Goal: Task Accomplishment & Management: Manage account settings

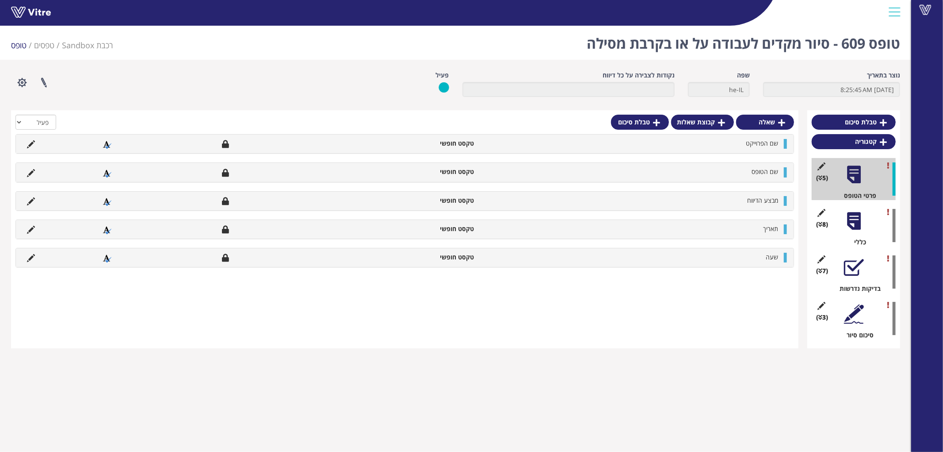
click at [849, 218] on div at bounding box center [854, 221] width 20 height 20
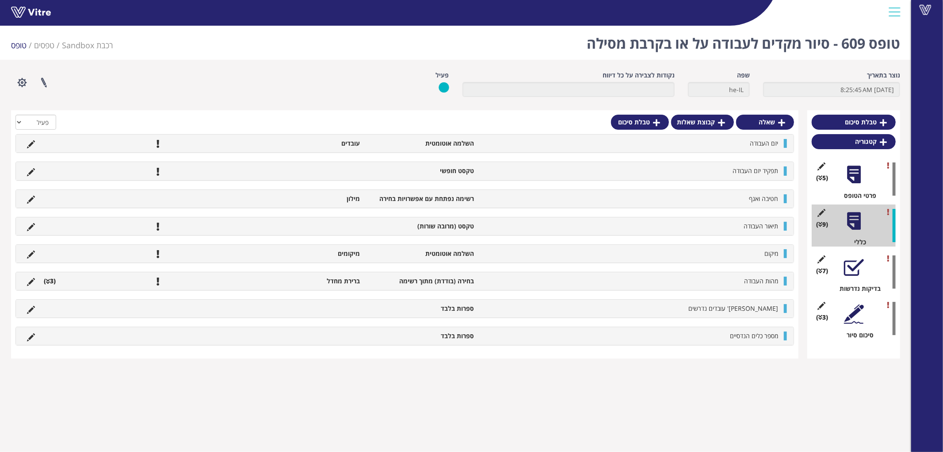
click at [681, 276] on li "מהות העבודה" at bounding box center [631, 280] width 304 height 9
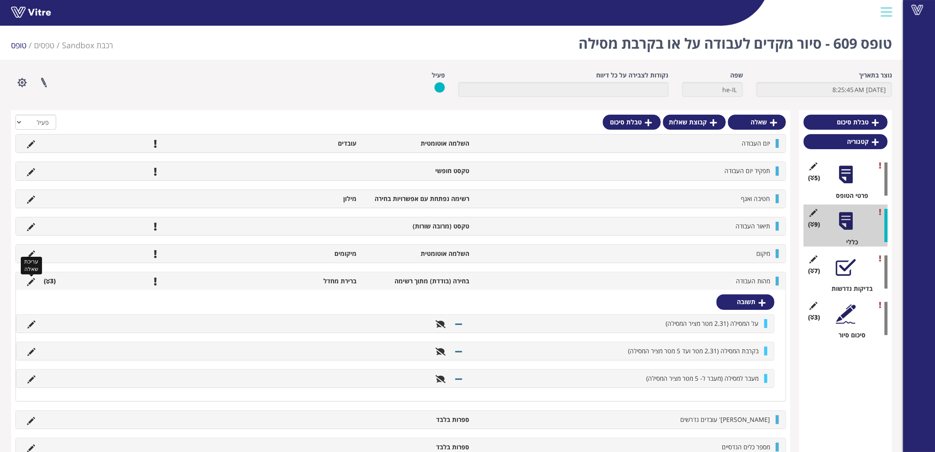
click at [33, 280] on icon at bounding box center [31, 282] width 8 height 8
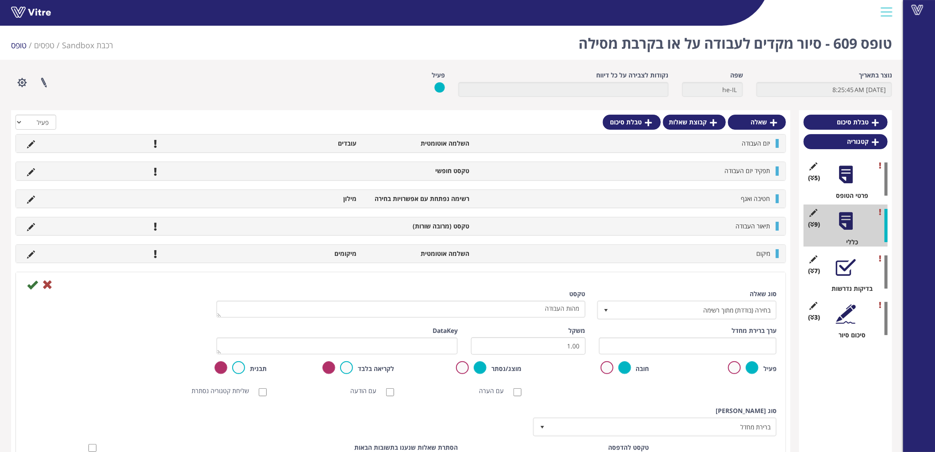
scroll to position [98, 0]
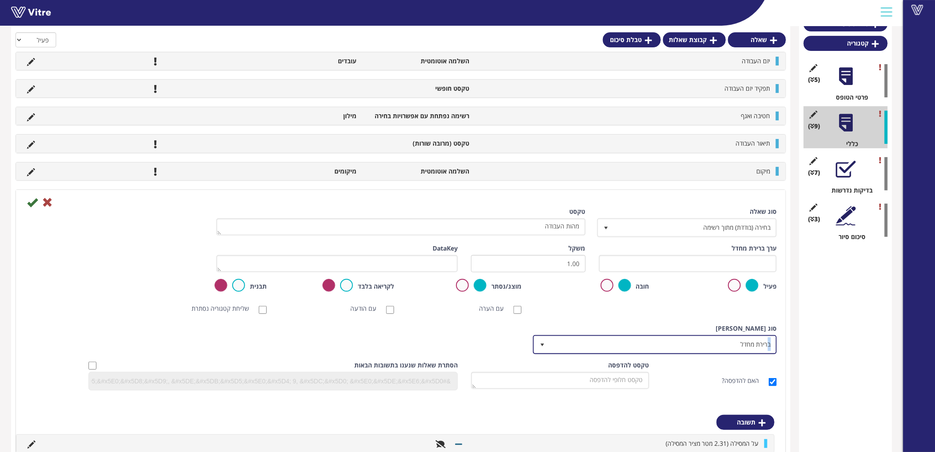
click at [770, 345] on span "ברירת מחדל" at bounding box center [663, 344] width 226 height 16
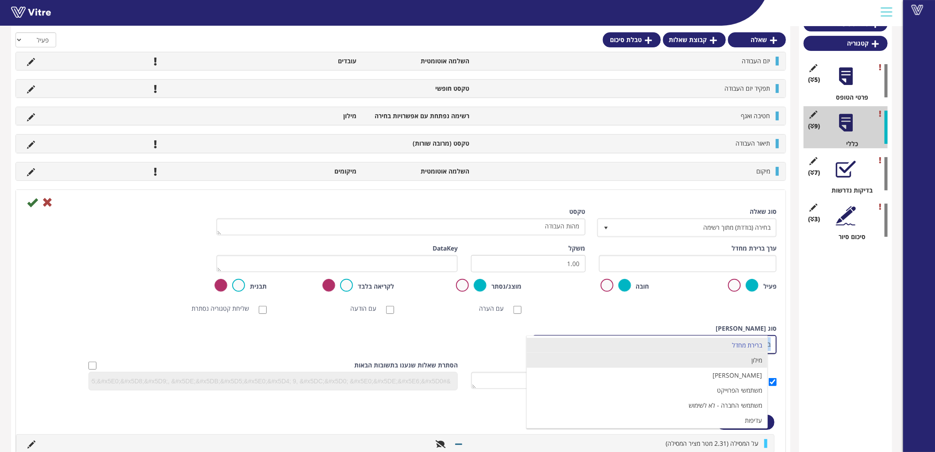
click at [755, 360] on li "מילון" at bounding box center [647, 359] width 241 height 15
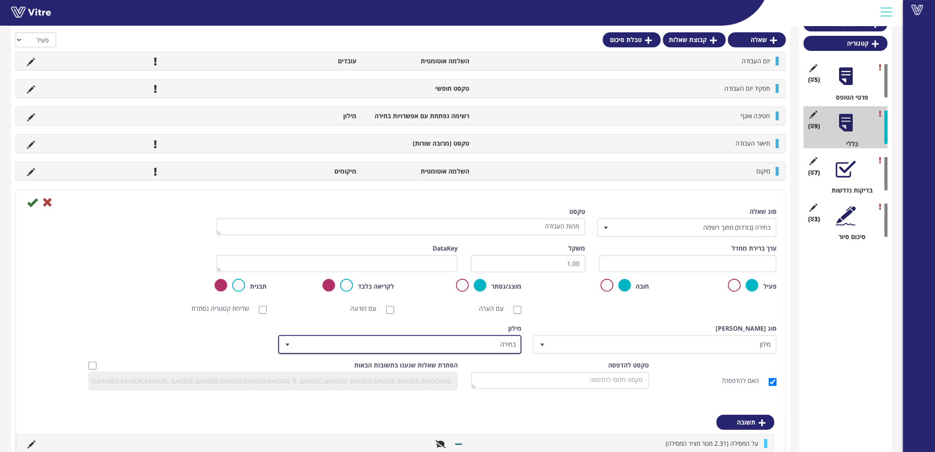
click at [508, 344] on span "בחירה" at bounding box center [408, 344] width 226 height 16
click at [860, 295] on div "טבלת סיכום קטגוריה (5 ) פרטי הטופס (9 ) כללי (7 ) בדיקות נדרשות (3 ) סיכום סיור" at bounding box center [845, 301] width 93 height 578
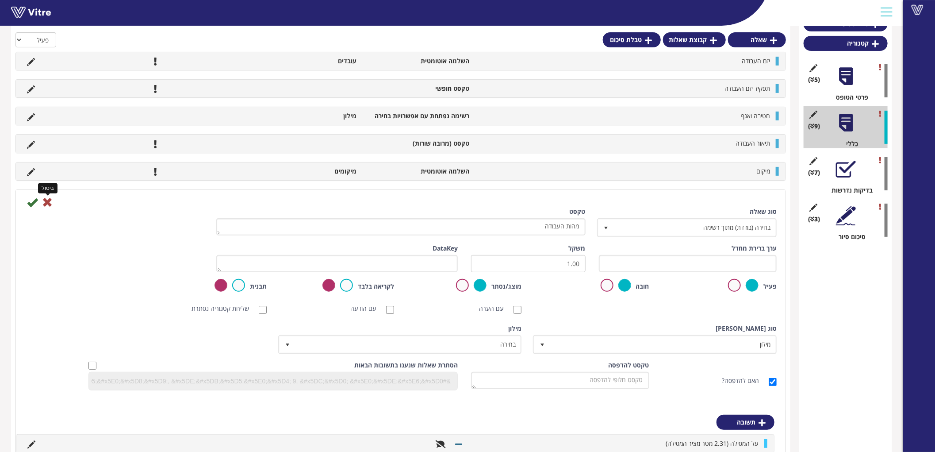
click at [51, 204] on icon at bounding box center [47, 202] width 11 height 11
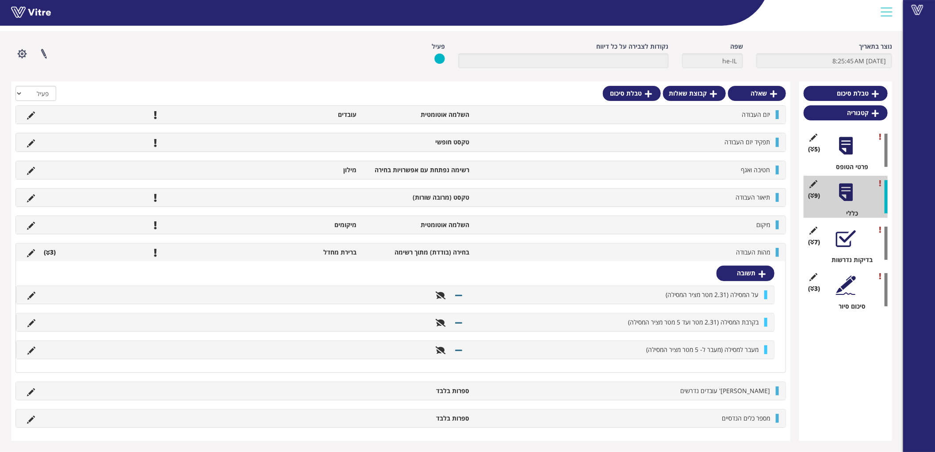
click at [437, 253] on li "בחירה (בודדת) מתוך רשימה" at bounding box center [417, 252] width 113 height 9
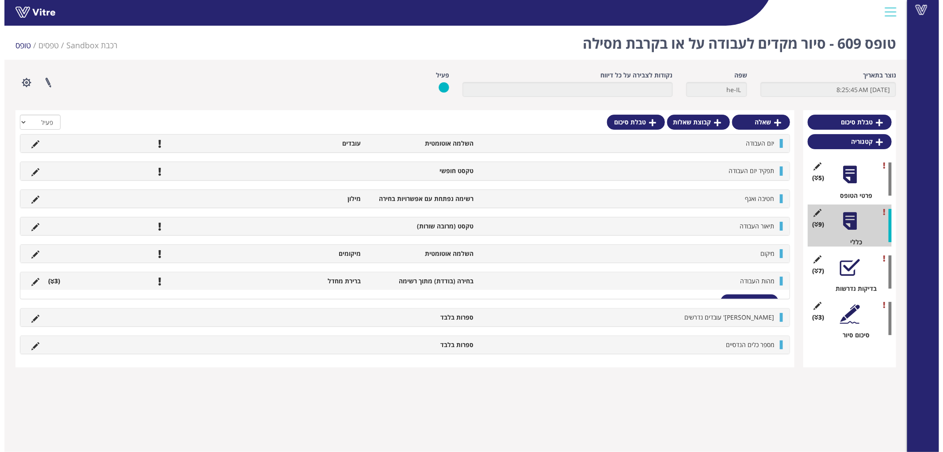
scroll to position [0, 0]
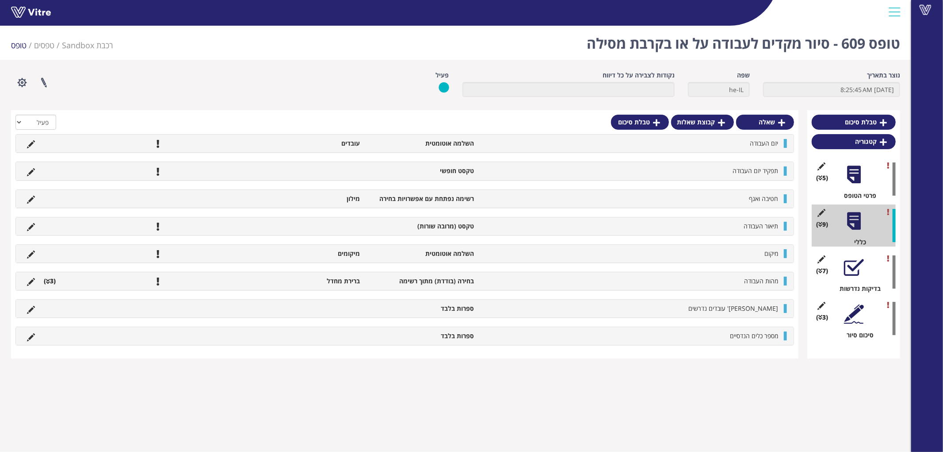
click at [387, 280] on li "בחירה (בודדת) מתוך רשימה" at bounding box center [422, 280] width 114 height 9
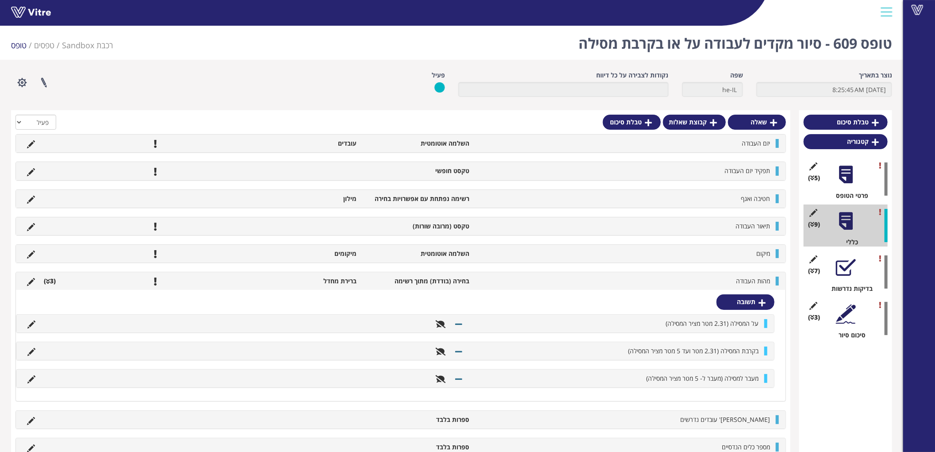
click at [387, 280] on li "בחירה (בודדת) מתוך רשימה" at bounding box center [417, 280] width 113 height 9
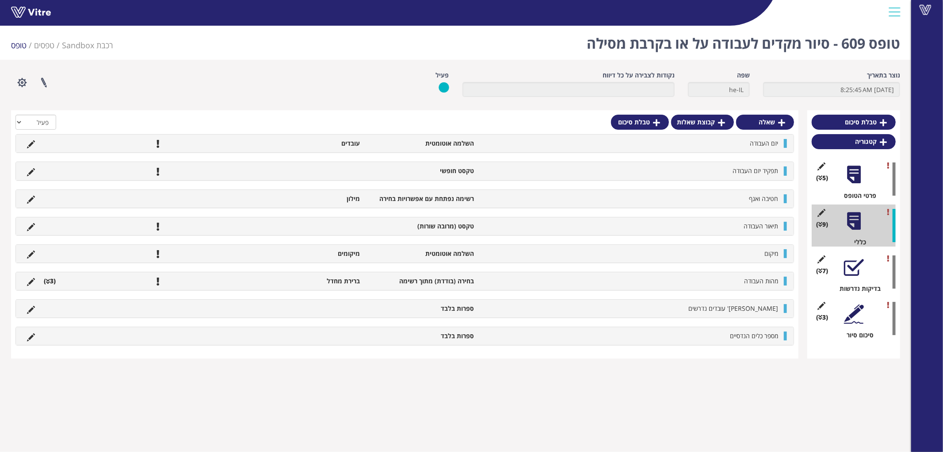
click at [857, 268] on div at bounding box center [854, 267] width 20 height 20
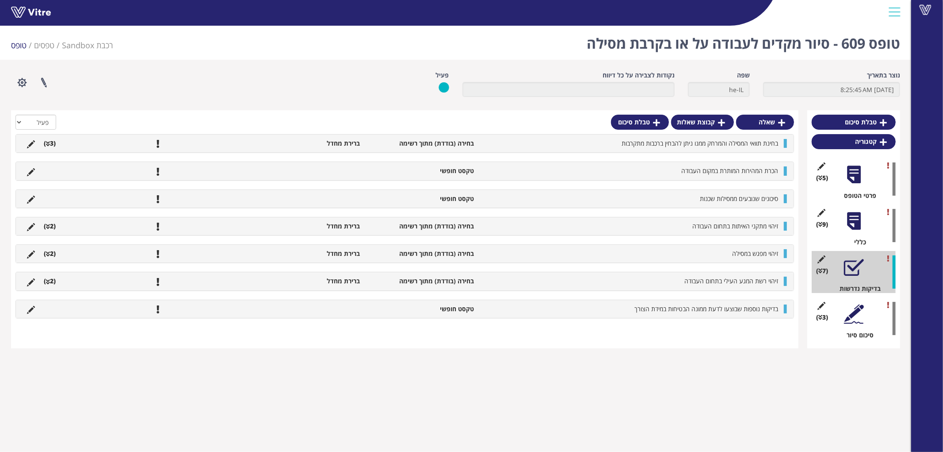
click at [376, 142] on li "בחירה (בודדת) מתוך רשימה" at bounding box center [422, 143] width 114 height 9
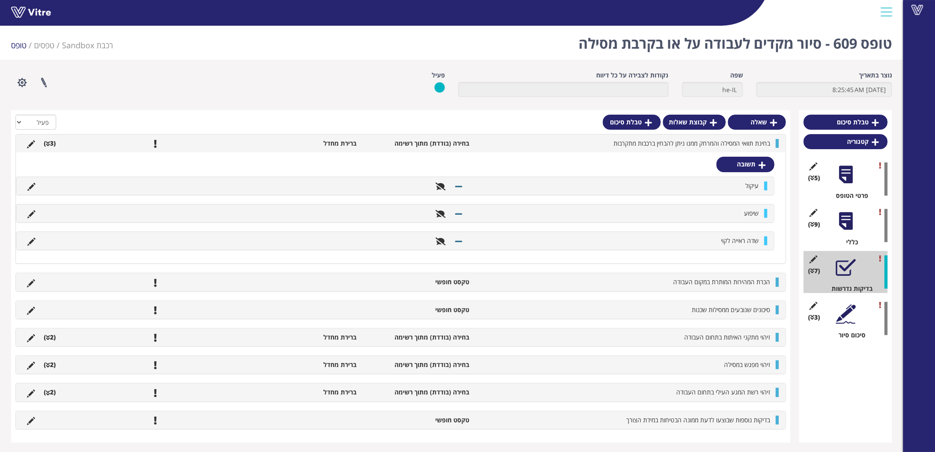
click at [376, 142] on li "בחירה (בודדת) מתוך רשימה" at bounding box center [417, 143] width 113 height 9
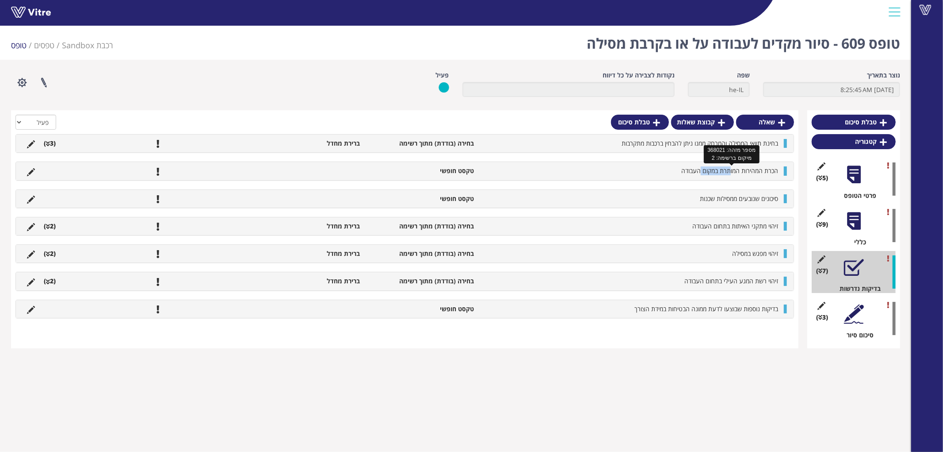
drag, startPoint x: 732, startPoint y: 169, endPoint x: 701, endPoint y: 169, distance: 31.4
click at [701, 169] on span "הכרת המהירות המותרת במקום העבודה" at bounding box center [730, 170] width 97 height 8
drag, startPoint x: 735, startPoint y: 202, endPoint x: 700, endPoint y: 199, distance: 35.0
click at [700, 199] on li "סיכונים שנובעים ממסילות שכנות" at bounding box center [631, 198] width 304 height 9
click at [736, 230] on li "זיהוי מתקני האיתות בתחום העבודה" at bounding box center [631, 226] width 304 height 9
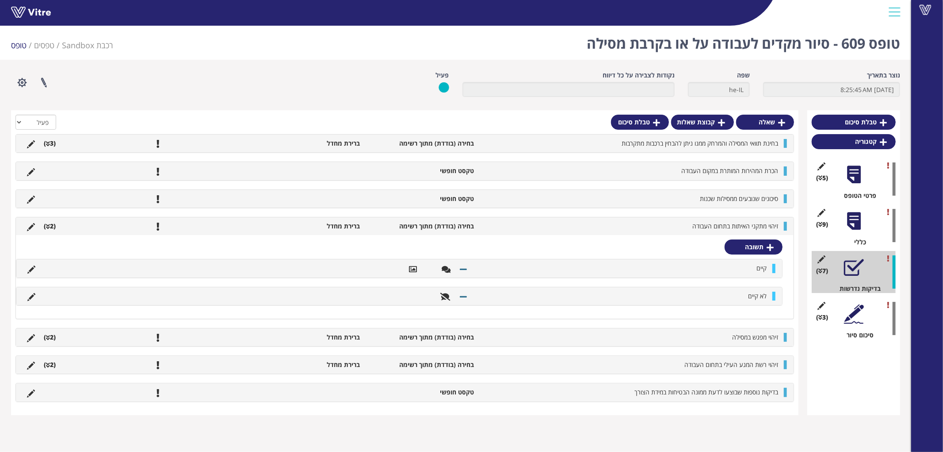
click at [736, 230] on li "זיהוי מתקני האיתות בתחום העבודה" at bounding box center [631, 226] width 304 height 9
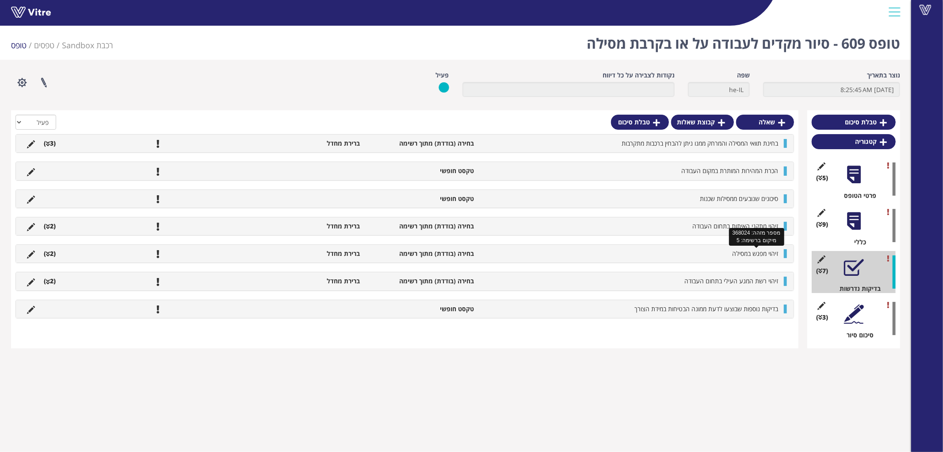
click at [740, 251] on span "זיהוי מפגש במסילה" at bounding box center [755, 253] width 46 height 8
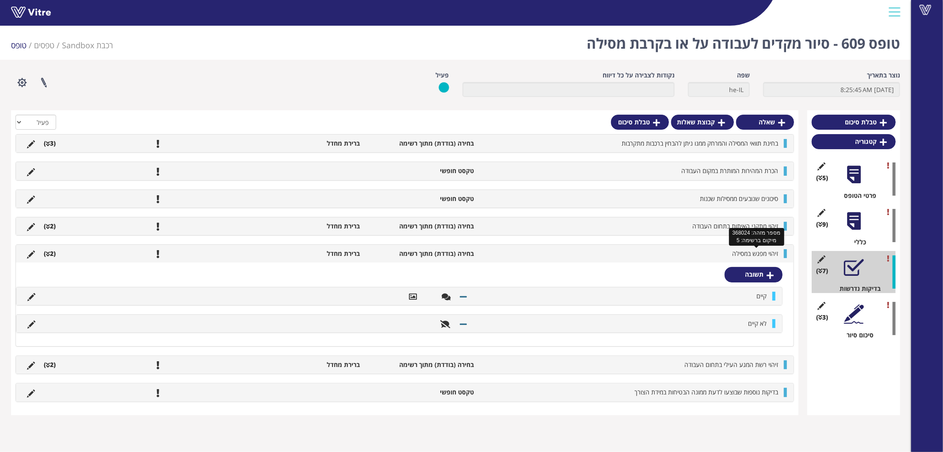
click at [740, 251] on span "זיהוי מפגש במסילה" at bounding box center [755, 253] width 46 height 8
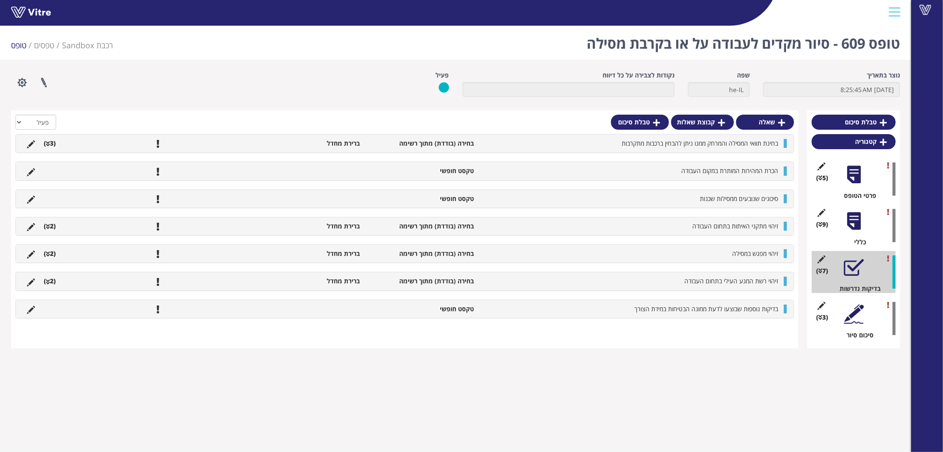
click at [732, 289] on div "זיהוי רשת המגע העילי בתחום העבודה בחירה (בודדת) מתוך רשימה ברירת מחדל (2 )" at bounding box center [405, 281] width 778 height 18
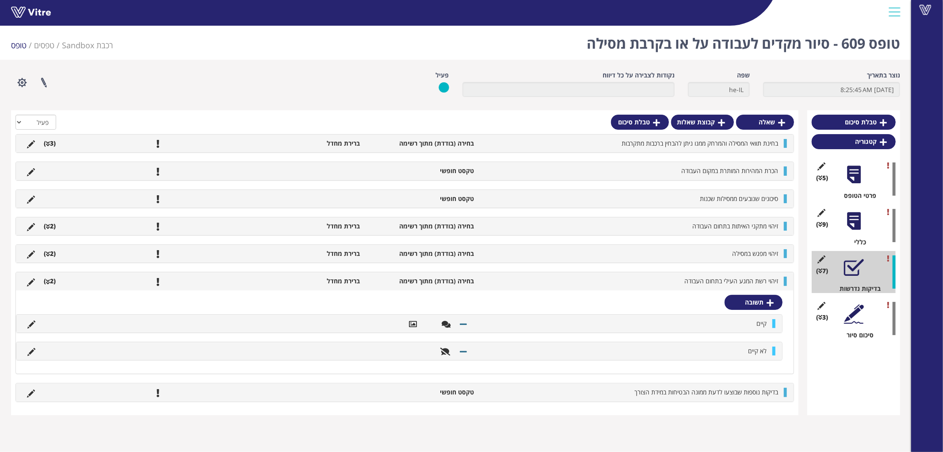
click at [732, 286] on div "זיהוי רשת המגע העילי בתחום העבודה בחירה (בודדת) מתוך רשימה ברירת מחדל (2 )" at bounding box center [405, 281] width 778 height 18
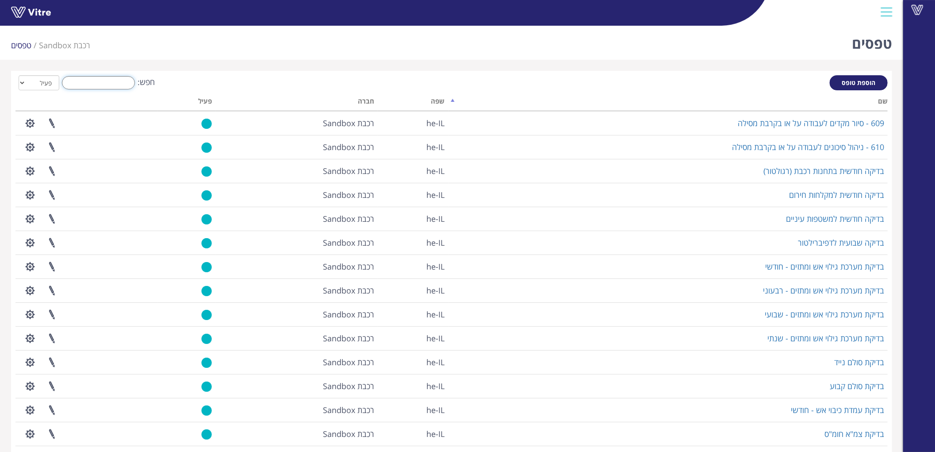
click at [89, 85] on input "חפש:" at bounding box center [98, 82] width 73 height 13
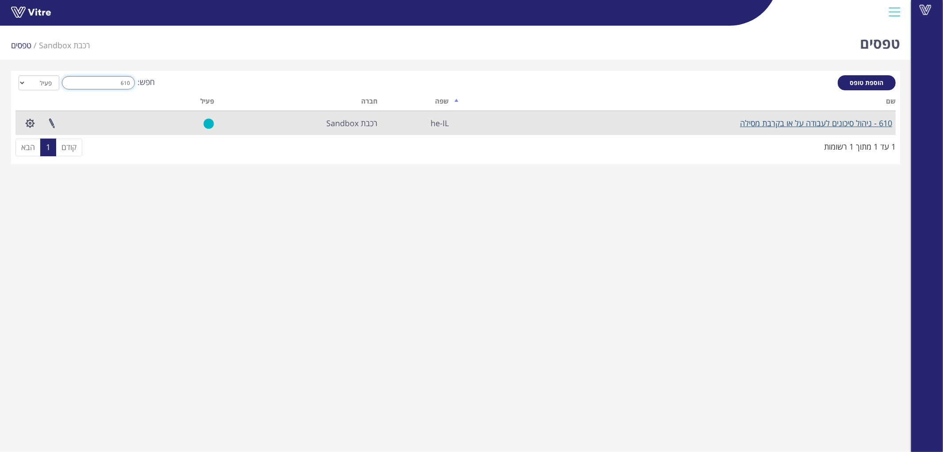
type input "610"
click at [803, 123] on link "610 - ניהול סיכונים לעבודה על או בקרבת מסילה" at bounding box center [816, 123] width 152 height 11
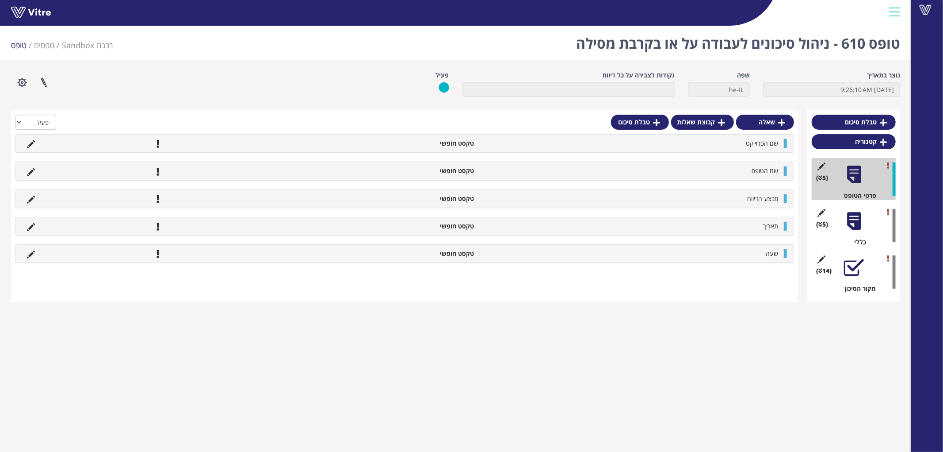
click at [854, 218] on div at bounding box center [854, 221] width 20 height 20
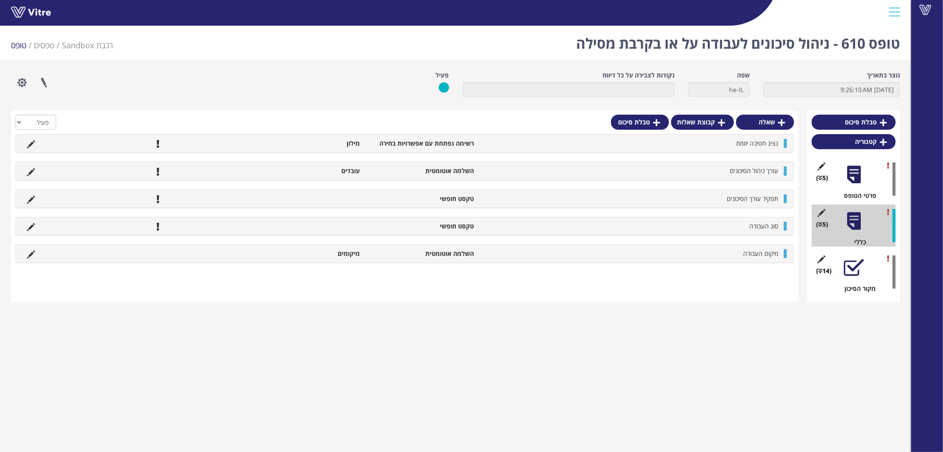
click at [858, 272] on div at bounding box center [854, 267] width 20 height 20
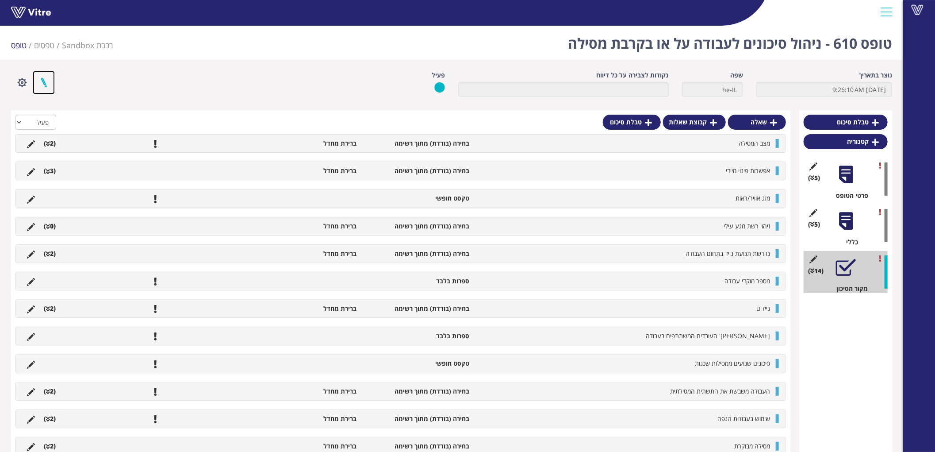
click at [46, 84] on link at bounding box center [44, 82] width 22 height 23
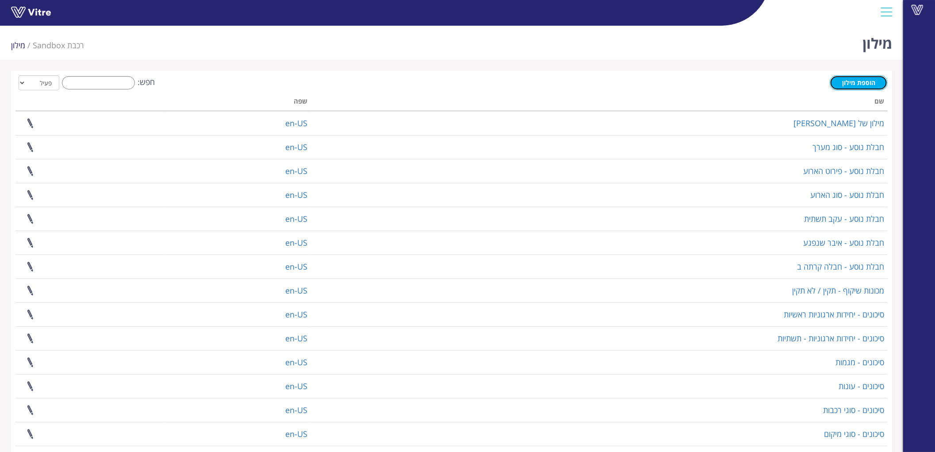
click at [869, 84] on span "הוספת מילון" at bounding box center [858, 82] width 33 height 8
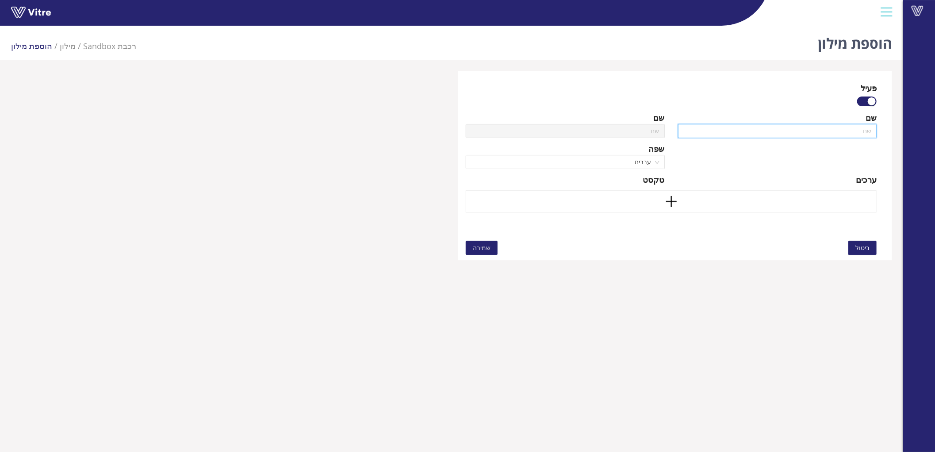
click at [803, 129] on input "text" at bounding box center [777, 131] width 199 height 14
paste input "טופס 609-610 - קיים / לא קיים (קיים - הערת חובה)"
type input "טופס 609-610 - קיים / לא קיים (קיים - הערת חובה)"
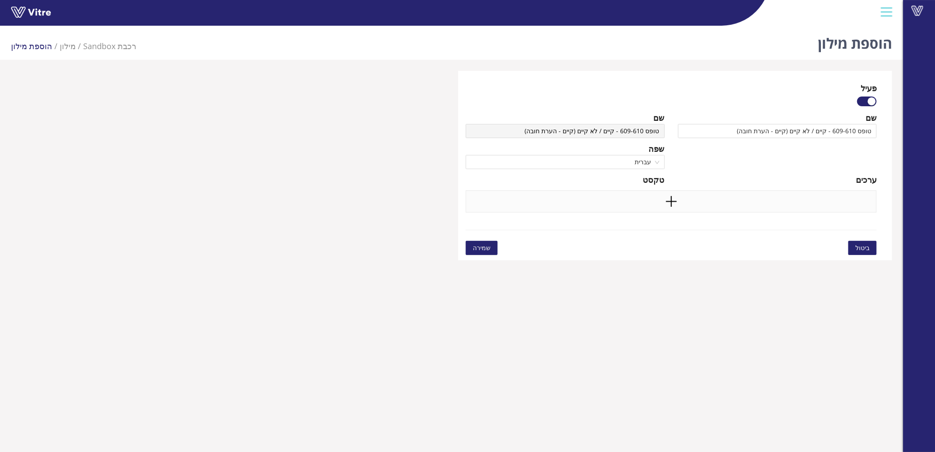
click at [742, 203] on div at bounding box center [671, 201] width 411 height 22
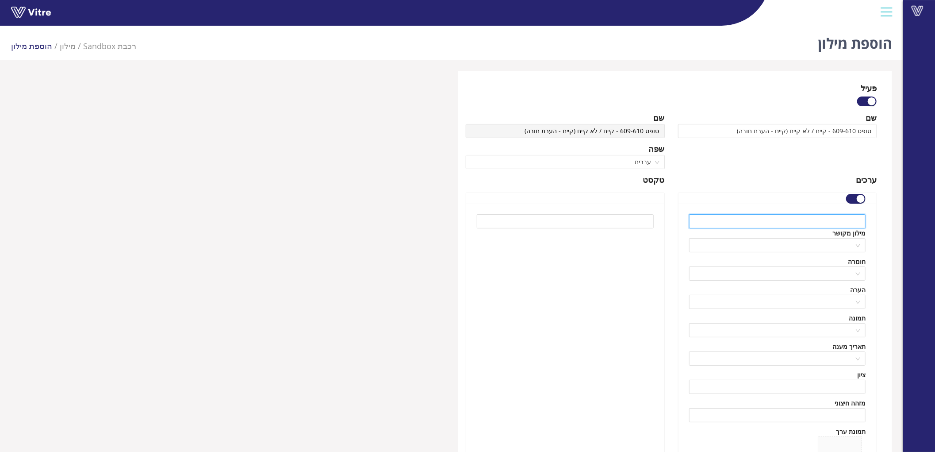
click at [839, 217] on input "text" at bounding box center [777, 221] width 177 height 14
type input "קיים"
click at [838, 302] on input "search" at bounding box center [774, 301] width 160 height 13
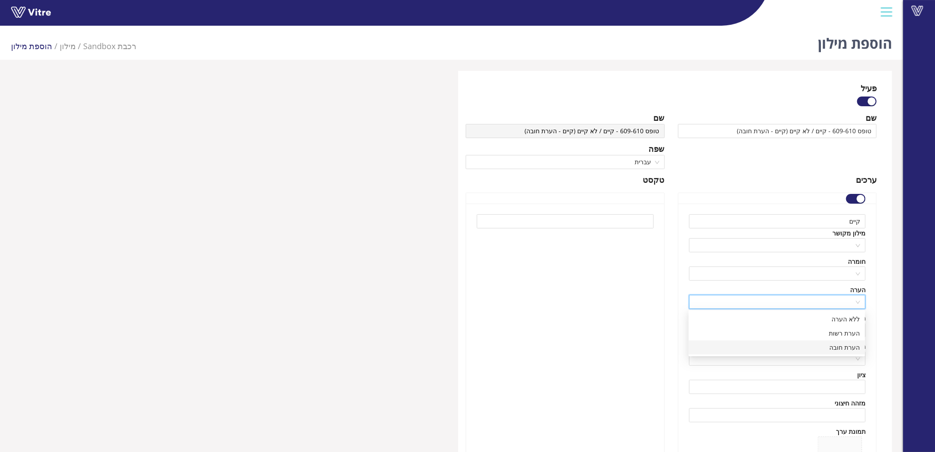
click at [836, 346] on div "הערת חובה" at bounding box center [777, 347] width 166 height 10
click at [882, 338] on div "שם טופס 609-610 - קיים / לא קיים (קיים - הערת חובה) שפה English ערכים קיים מילו…" at bounding box center [777, 312] width 212 height 402
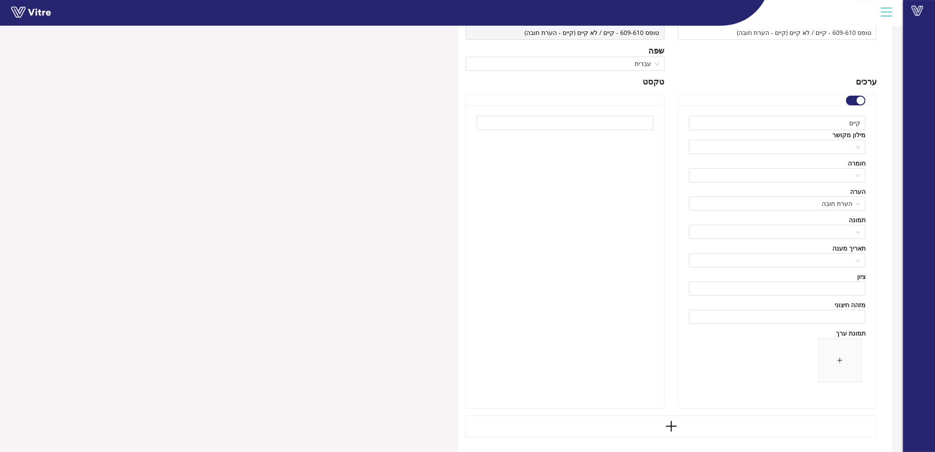
scroll to position [131, 0]
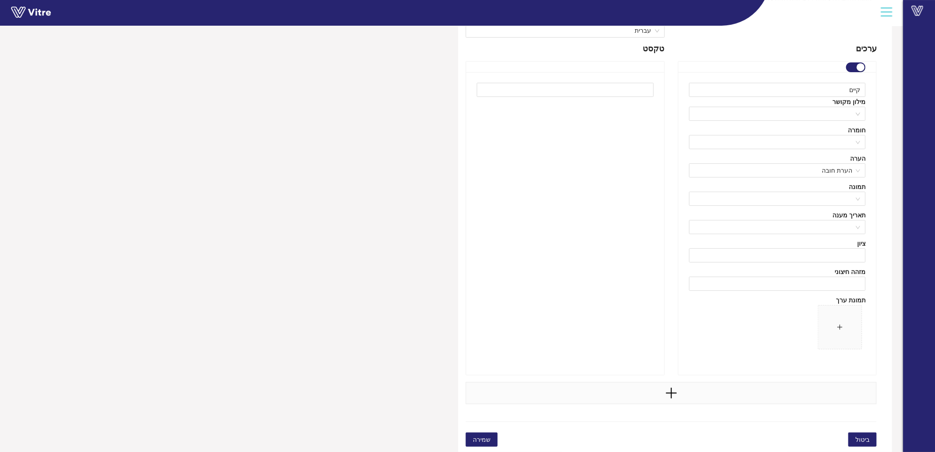
click at [757, 398] on div at bounding box center [671, 393] width 411 height 22
click at [843, 409] on input "text" at bounding box center [777, 410] width 177 height 14
type input "לא קיים"
click at [779, 356] on div "קיים מילון מקושר חומרה הערה הערת חובה תמונה תאריך מענה ציון מזהה חיצוני תמונת ע…" at bounding box center [777, 223] width 198 height 303
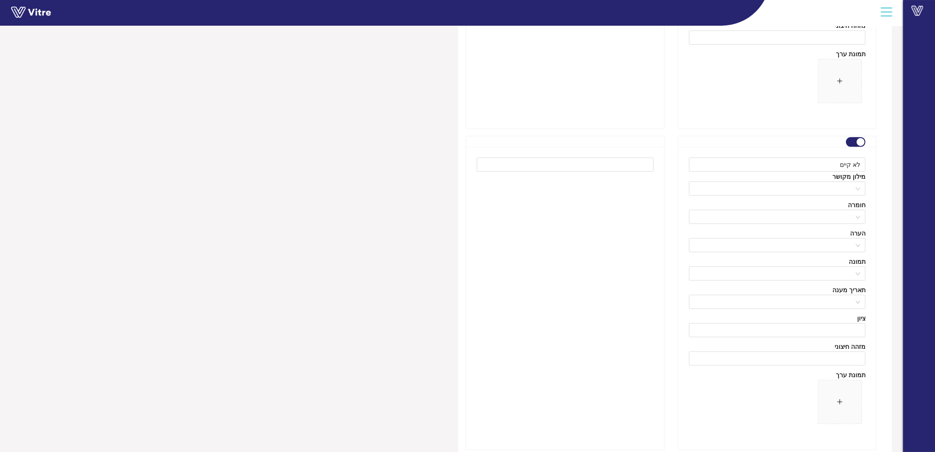
scroll to position [452, 0]
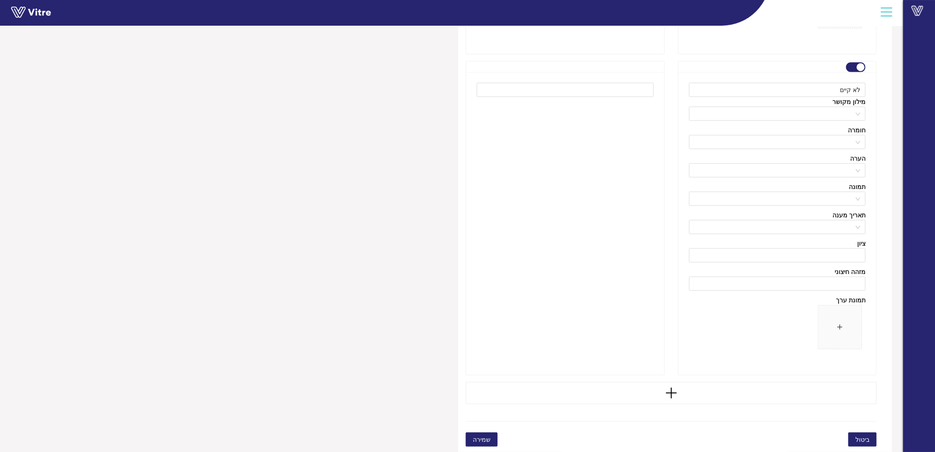
click at [485, 437] on span "שמירה" at bounding box center [482, 439] width 18 height 10
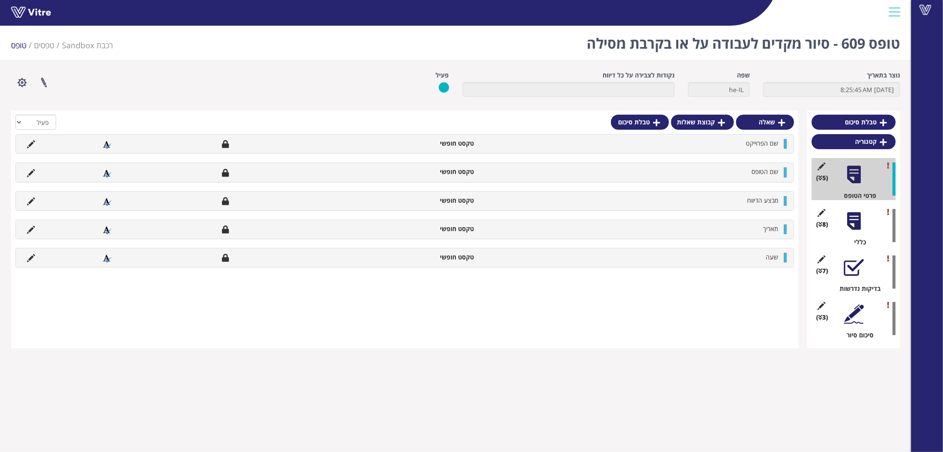
click at [865, 220] on div "(8 ) כללי" at bounding box center [854, 225] width 84 height 42
click at [857, 220] on div at bounding box center [854, 221] width 20 height 20
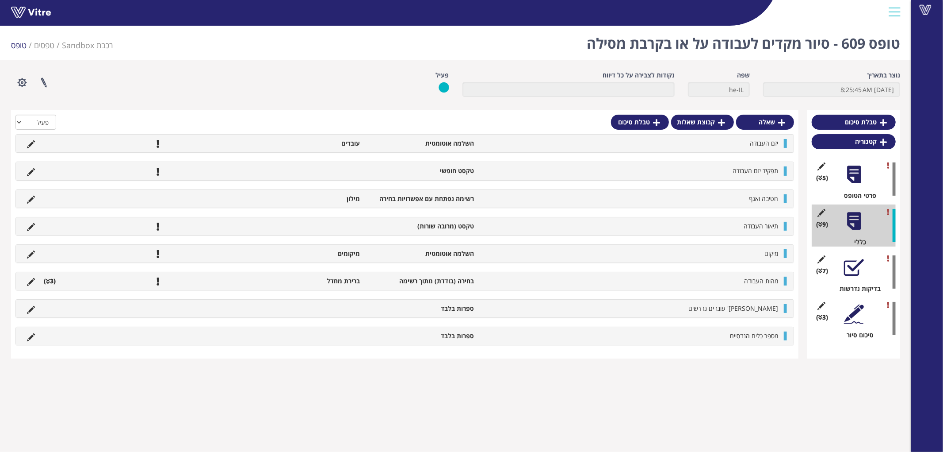
click at [857, 263] on div at bounding box center [854, 267] width 20 height 20
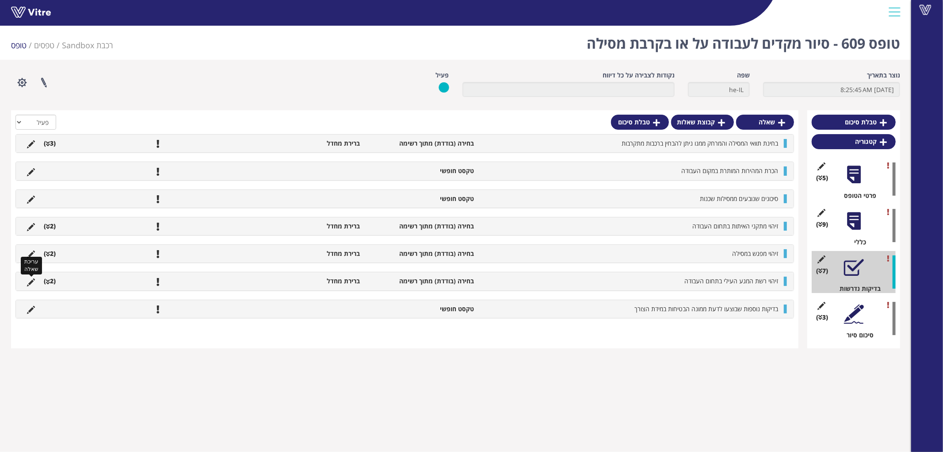
click at [28, 280] on icon at bounding box center [31, 282] width 8 height 8
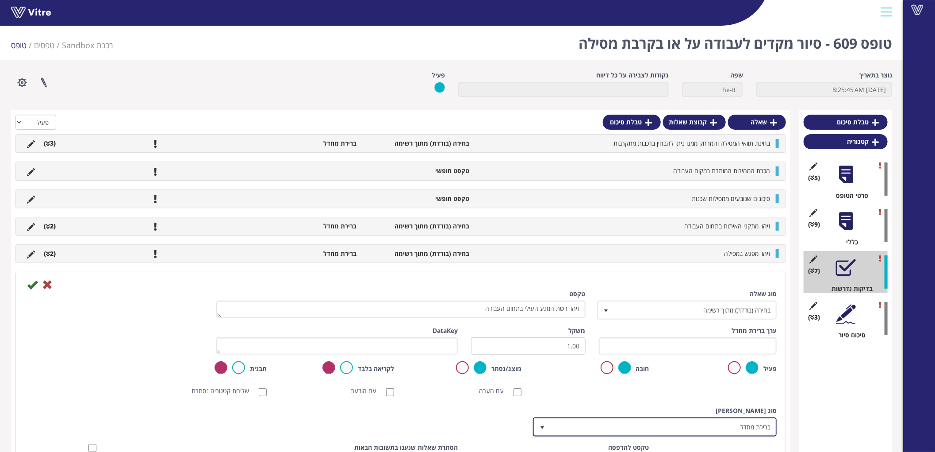
click at [752, 425] on span "ברירת מחדל" at bounding box center [663, 426] width 226 height 16
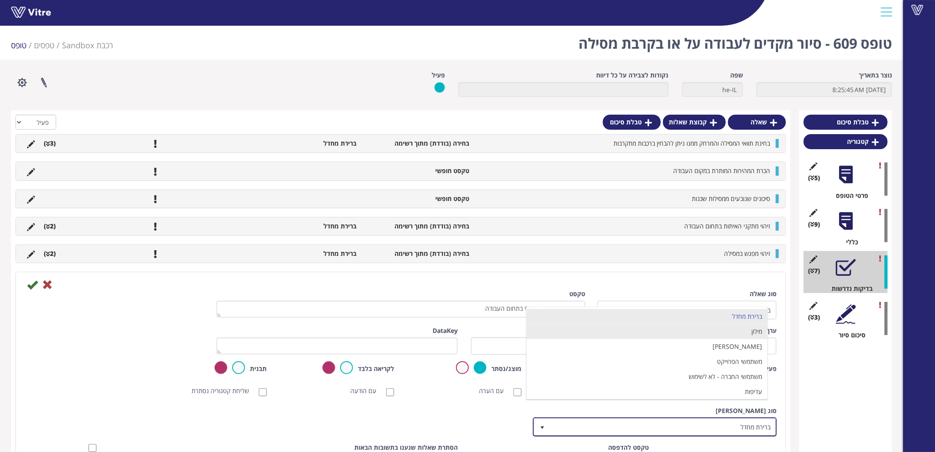
click at [758, 337] on li "מילון" at bounding box center [647, 331] width 241 height 15
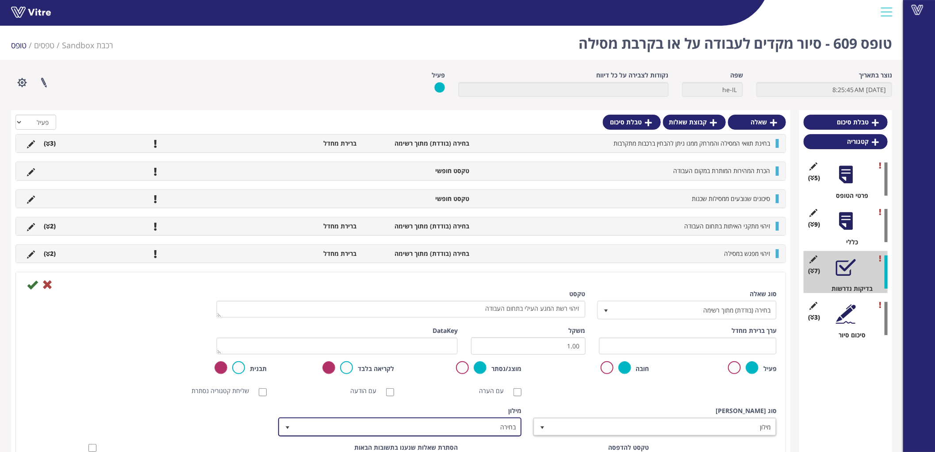
click at [499, 427] on span "בחירה" at bounding box center [408, 426] width 226 height 16
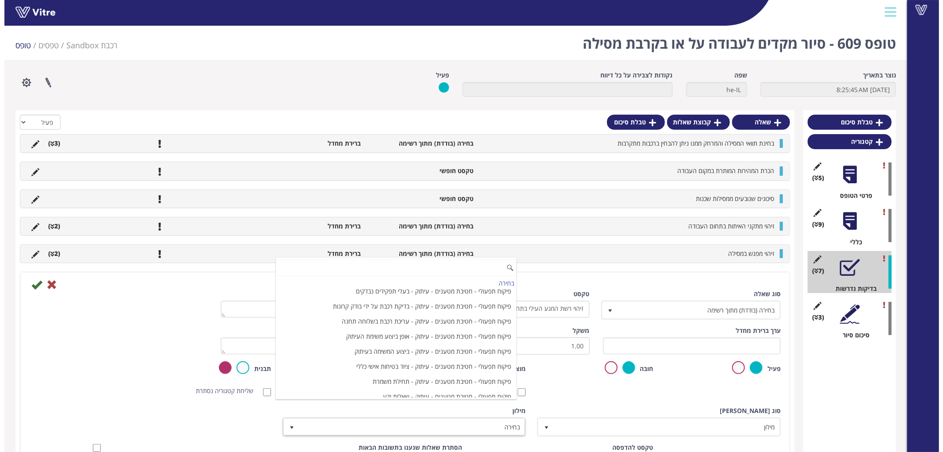
scroll to position [5216, 0]
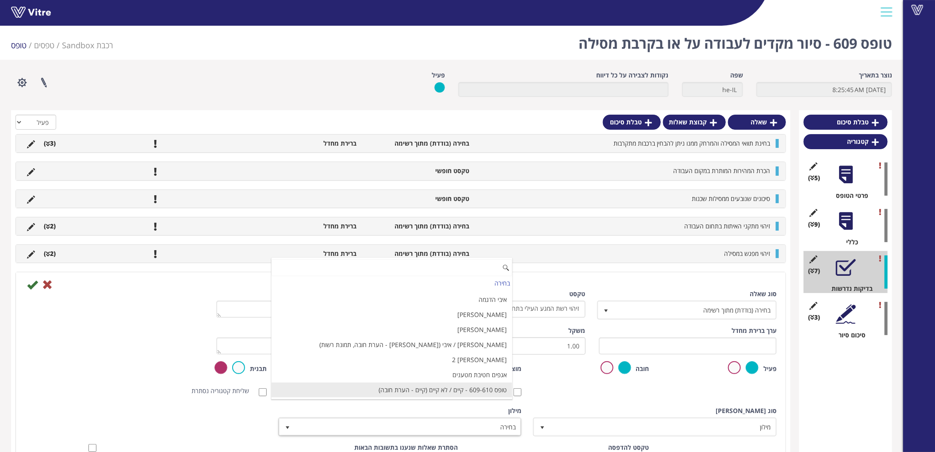
click at [439, 392] on li "טופס 609-610 - קיים / לא קיים (קיים - הערת חובה)" at bounding box center [392, 389] width 241 height 15
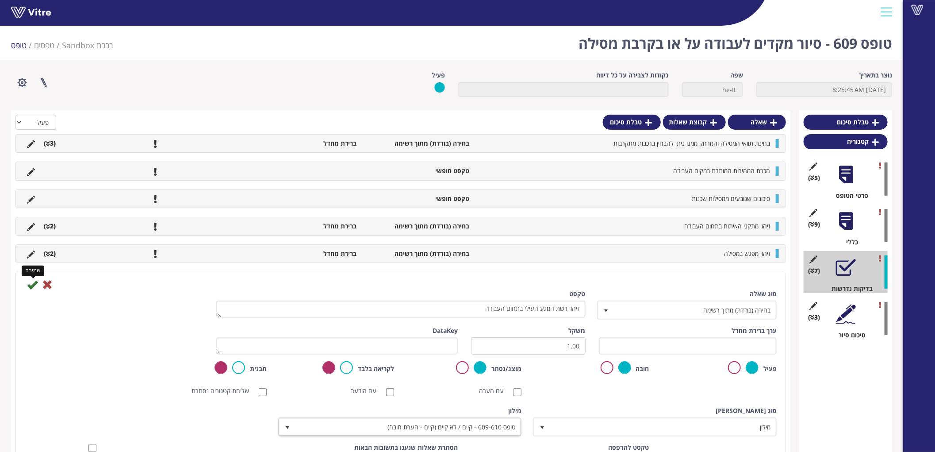
click at [33, 286] on icon at bounding box center [32, 284] width 11 height 11
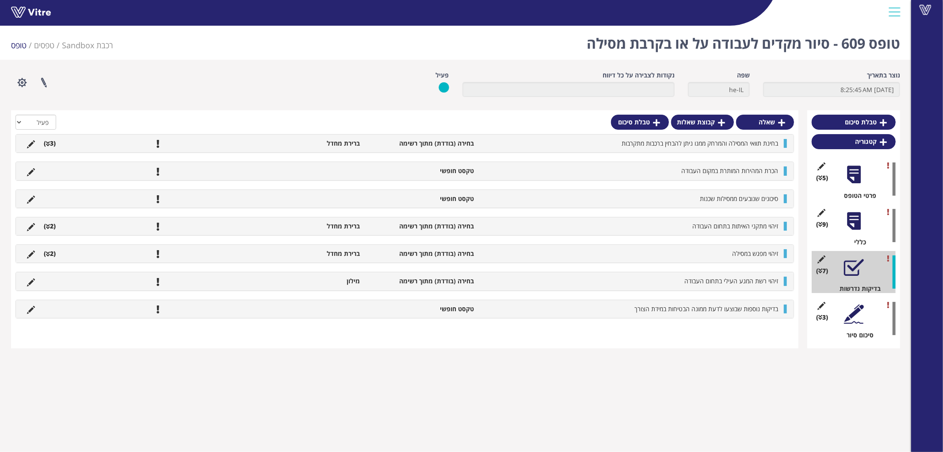
click at [859, 211] on div at bounding box center [854, 221] width 20 height 20
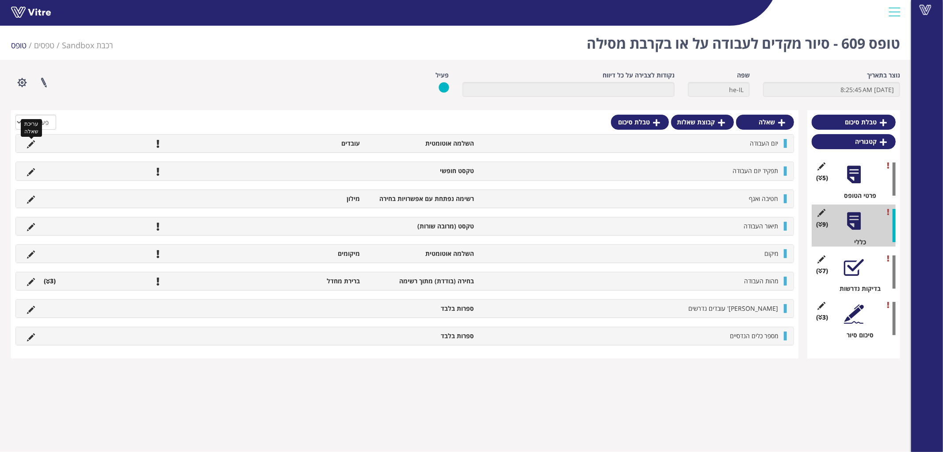
click at [29, 142] on icon at bounding box center [31, 144] width 8 height 8
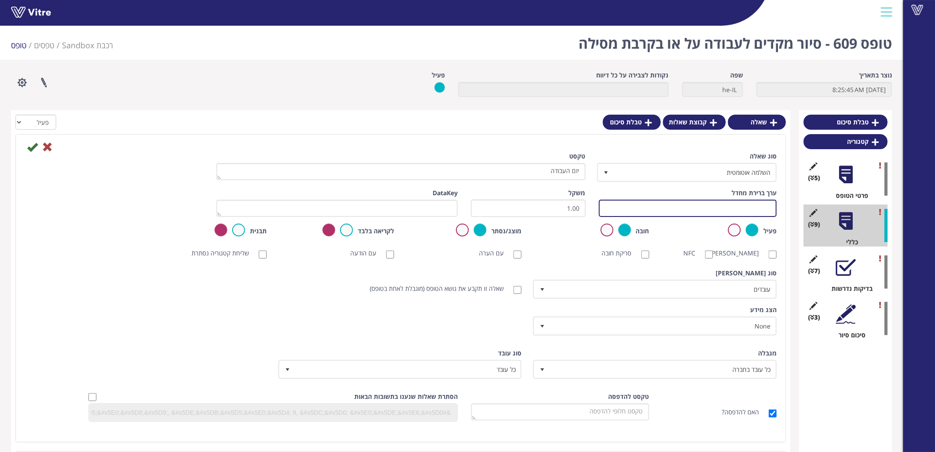
click at [644, 210] on input "text" at bounding box center [688, 207] width 178 height 17
click at [842, 173] on div at bounding box center [846, 175] width 20 height 20
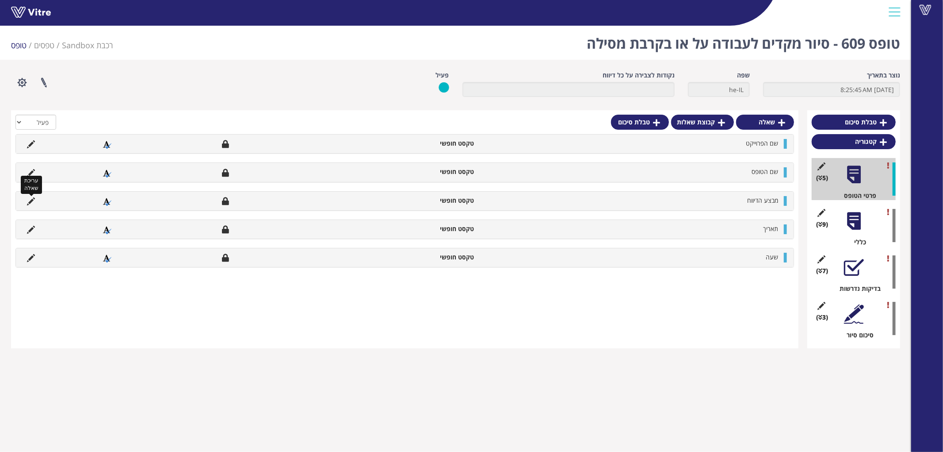
click at [31, 201] on icon at bounding box center [31, 201] width 8 height 8
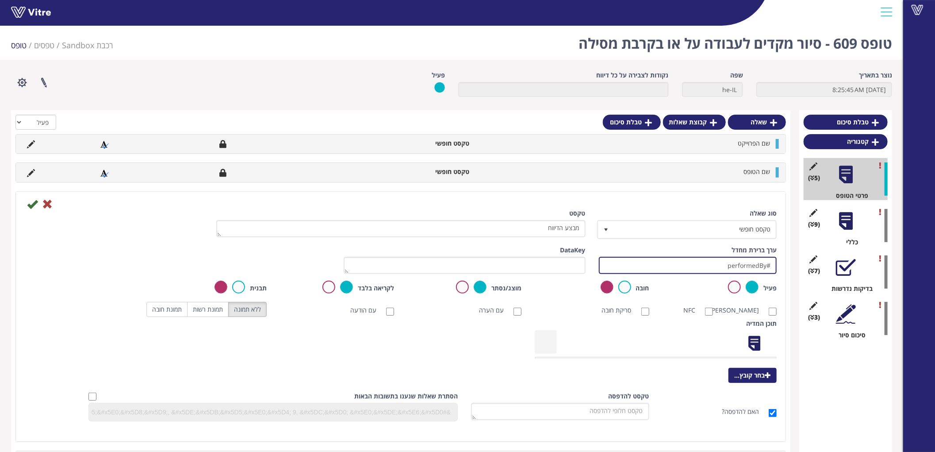
click at [668, 262] on input "#performedBy" at bounding box center [688, 265] width 178 height 17
drag, startPoint x: 607, startPoint y: 263, endPoint x: 601, endPoint y: 263, distance: 5.8
click at [601, 263] on input "#performedBy" at bounding box center [688, 265] width 178 height 17
click at [659, 262] on input "#performedBy" at bounding box center [688, 265] width 178 height 17
drag, startPoint x: 656, startPoint y: 265, endPoint x: 551, endPoint y: 261, distance: 105.3
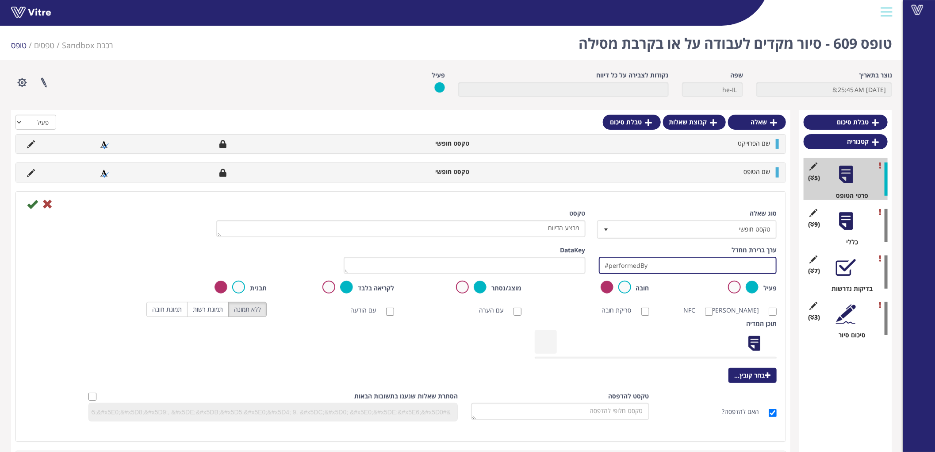
click at [558, 263] on div "ערך ברירת מחדל #performedBy משקל DataKey" at bounding box center [400, 262] width 765 height 35
click at [46, 200] on icon at bounding box center [47, 204] width 11 height 11
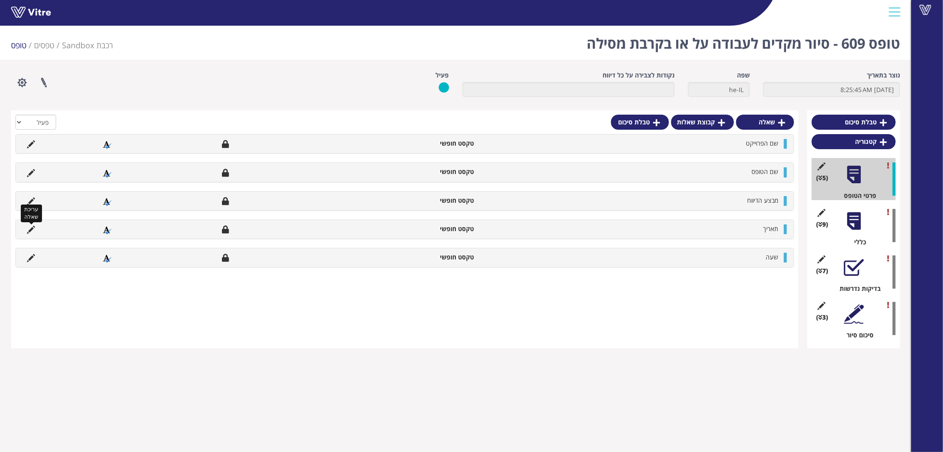
click at [32, 231] on icon at bounding box center [31, 230] width 8 height 8
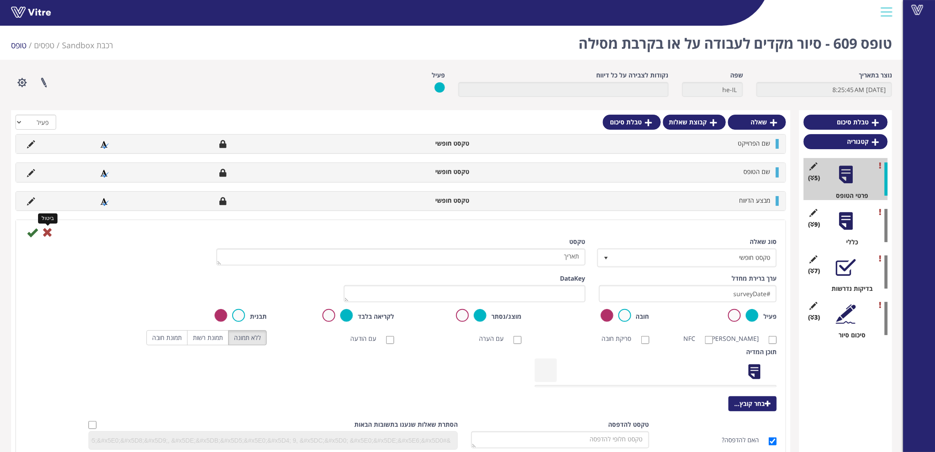
click at [49, 234] on icon at bounding box center [47, 232] width 11 height 11
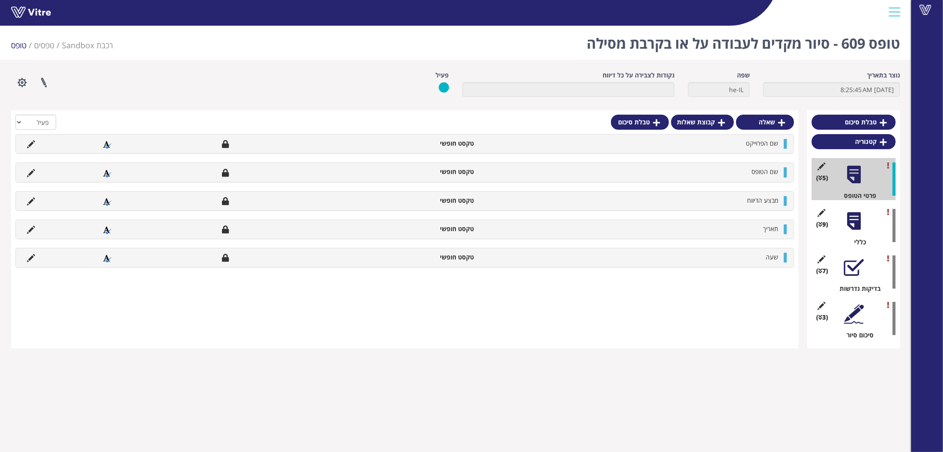
click at [856, 215] on div at bounding box center [854, 221] width 20 height 20
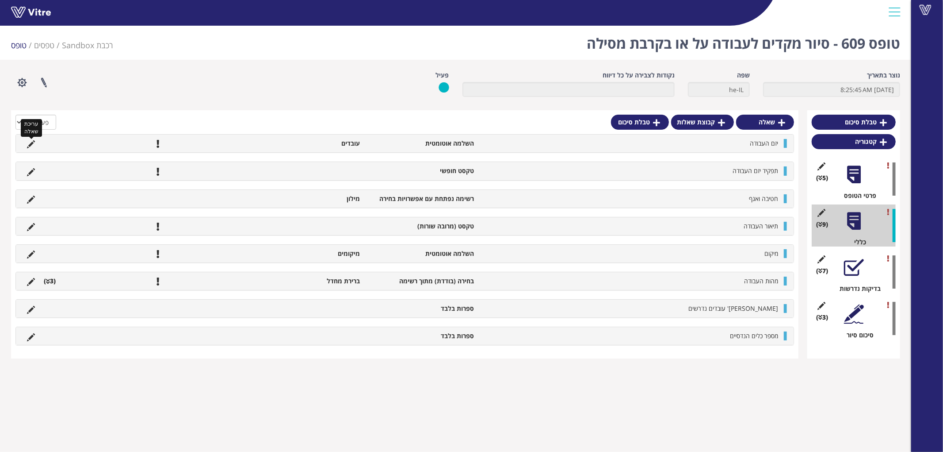
click at [34, 143] on icon at bounding box center [31, 144] width 8 height 8
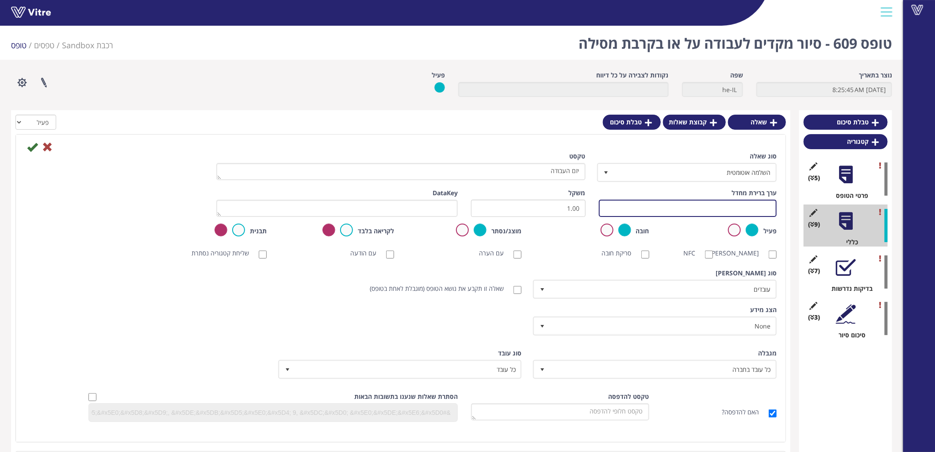
click at [660, 211] on input "text" at bounding box center [688, 207] width 178 height 17
type input "#Task.CreatedBy"
click at [33, 146] on icon at bounding box center [32, 147] width 11 height 11
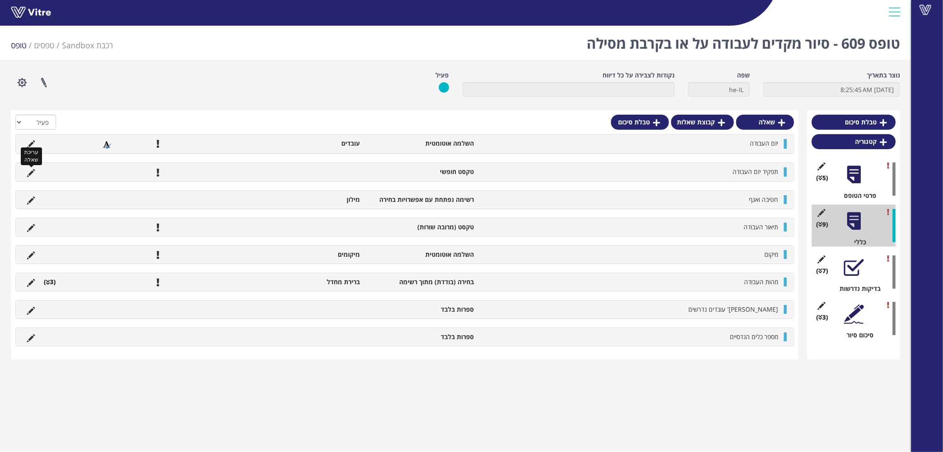
click at [33, 169] on icon at bounding box center [31, 173] width 8 height 8
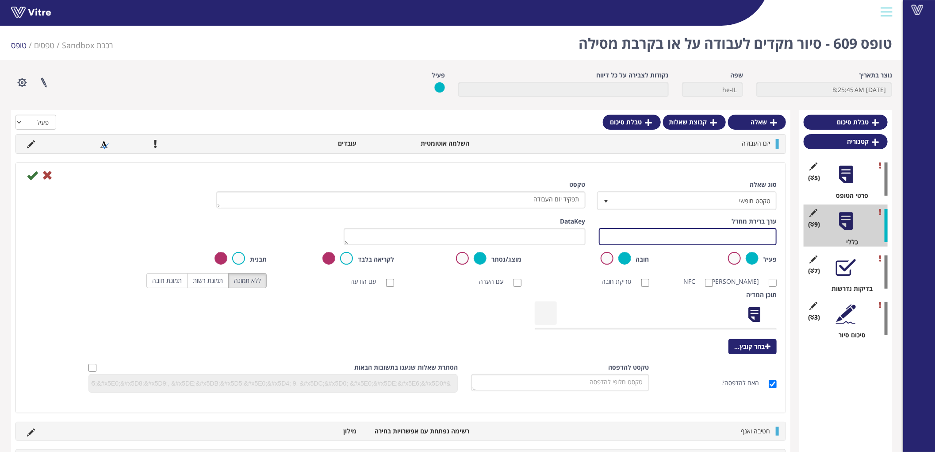
click at [670, 235] on input "text" at bounding box center [688, 236] width 178 height 17
type input "#Task.PersonJob"
click at [27, 177] on icon at bounding box center [32, 175] width 11 height 11
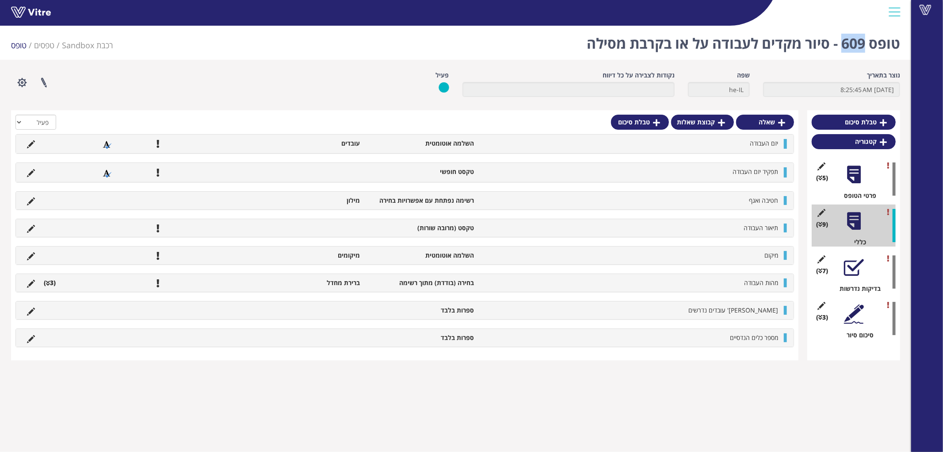
drag, startPoint x: 865, startPoint y: 46, endPoint x: 841, endPoint y: 46, distance: 23.9
click at [841, 46] on h1 "טופס 609 - סיור מקדים לעבודה על או בקרבת מסילה" at bounding box center [744, 41] width 314 height 38
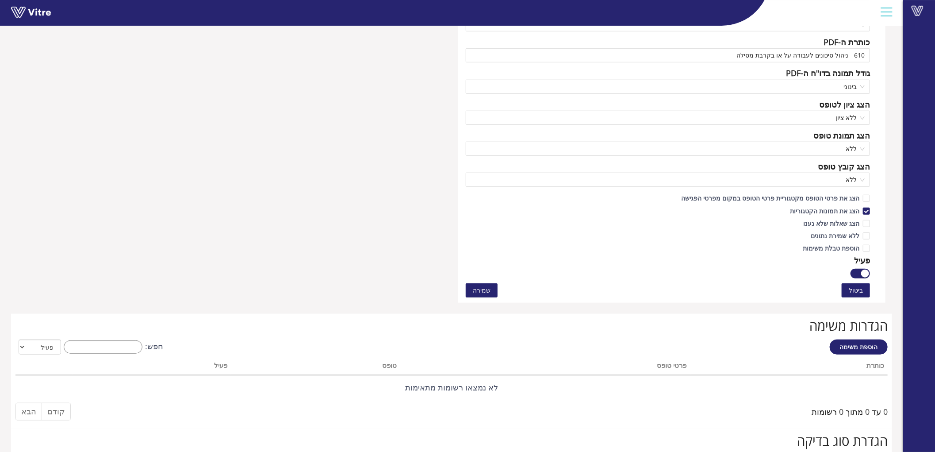
scroll to position [442, 0]
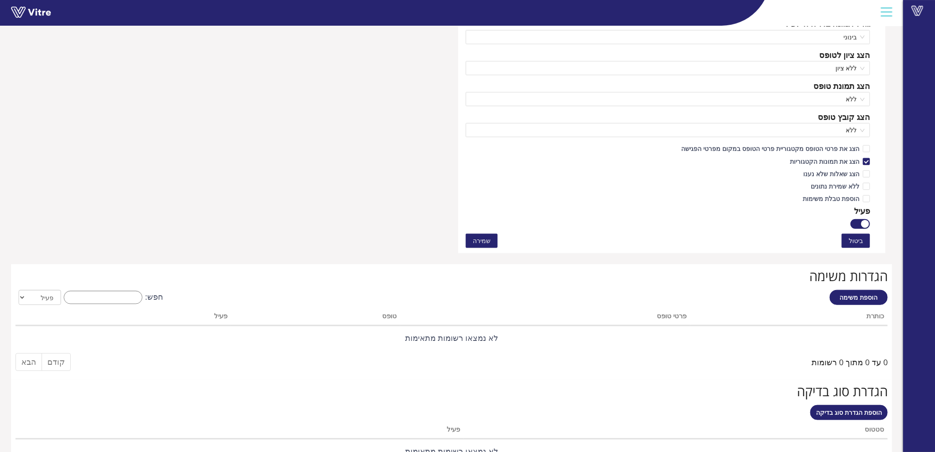
click at [854, 221] on button "button" at bounding box center [859, 224] width 19 height 10
click at [498, 244] on div "ביטול שמירה" at bounding box center [668, 241] width 404 height 14
click at [490, 240] on button "שמירה" at bounding box center [482, 241] width 32 height 14
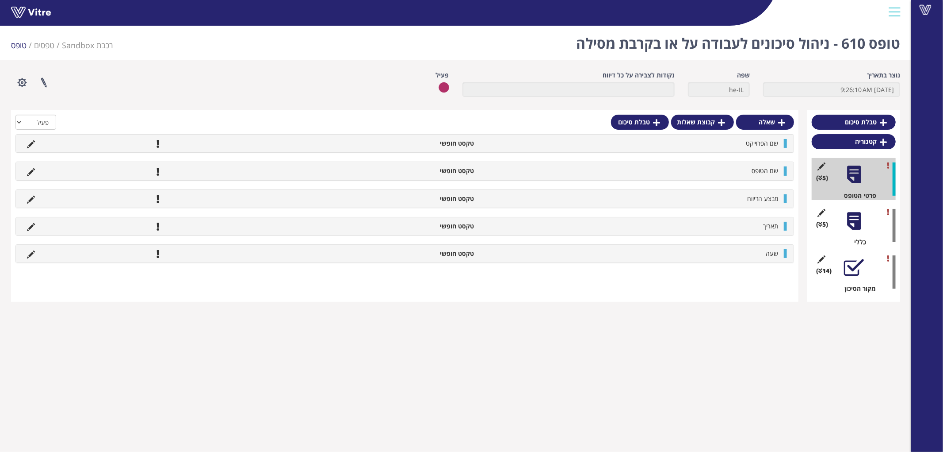
click at [848, 225] on div at bounding box center [854, 221] width 20 height 20
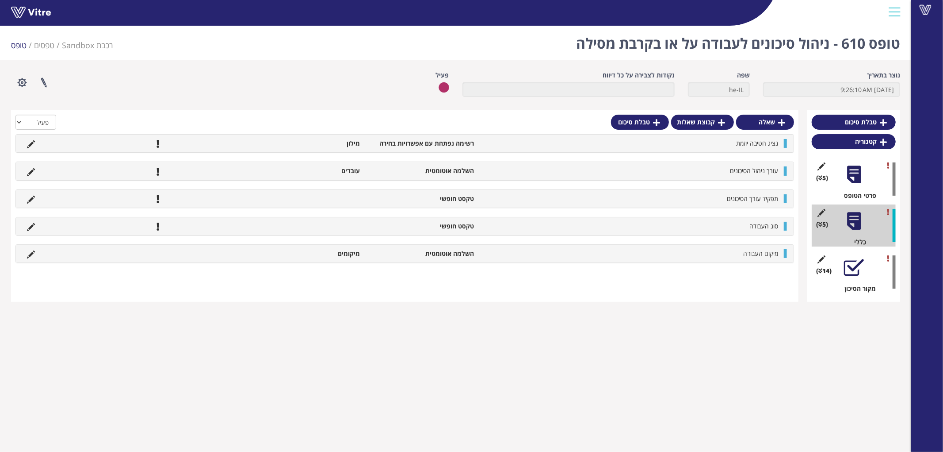
click at [848, 180] on div at bounding box center [854, 175] width 20 height 20
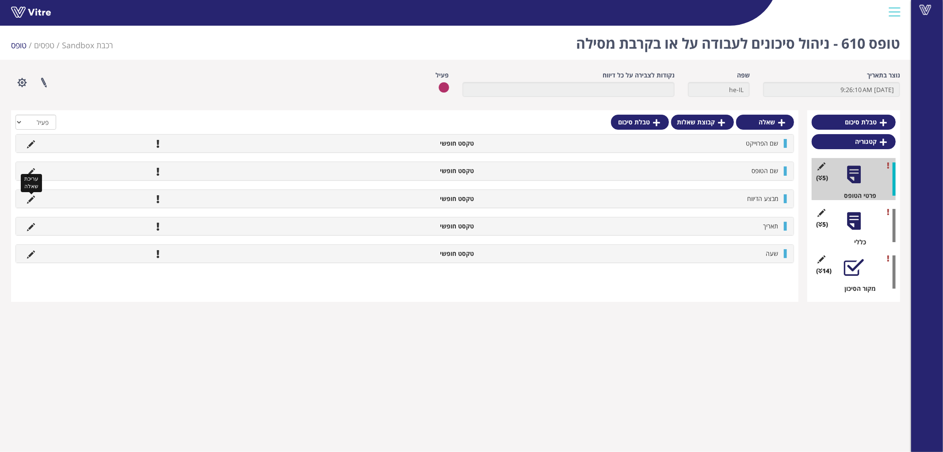
click at [32, 198] on icon at bounding box center [31, 199] width 8 height 8
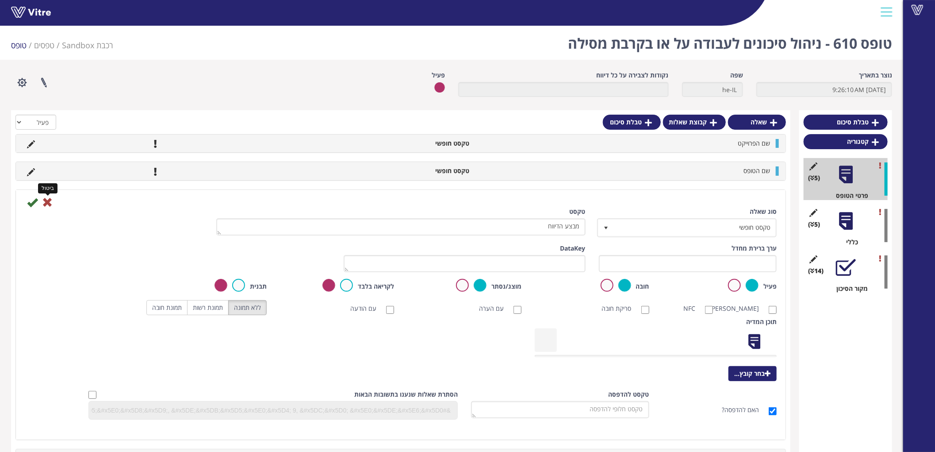
click at [50, 204] on icon at bounding box center [47, 202] width 11 height 11
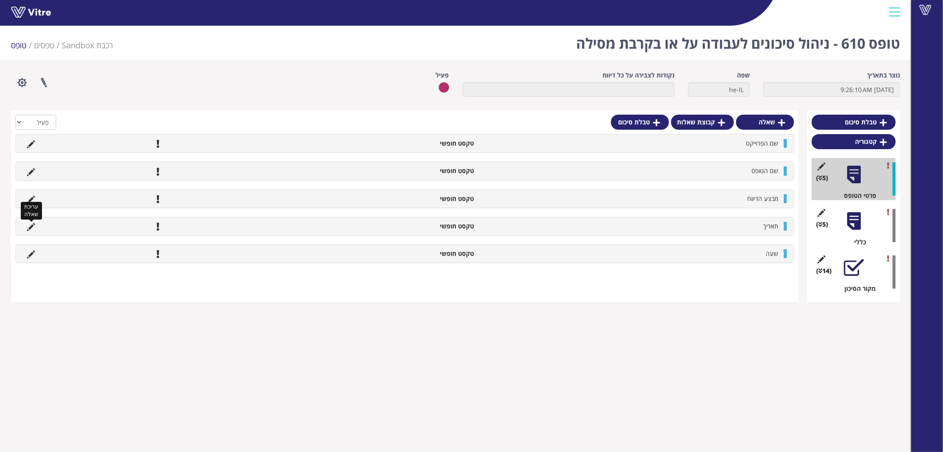
click at [29, 229] on icon at bounding box center [31, 227] width 8 height 8
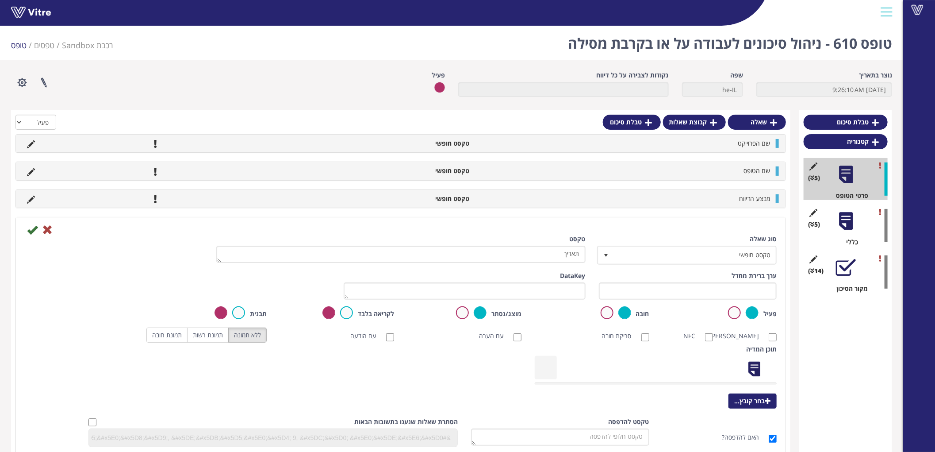
click at [47, 225] on icon at bounding box center [47, 229] width 11 height 11
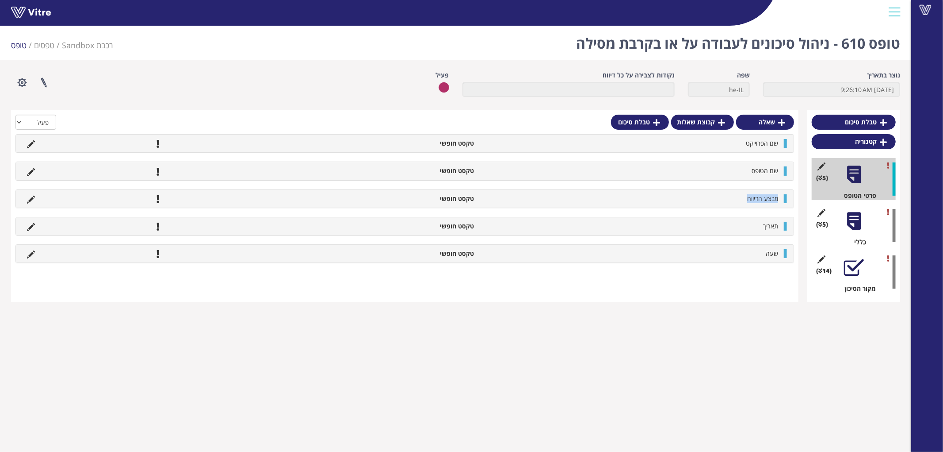
drag, startPoint x: 779, startPoint y: 199, endPoint x: 739, endPoint y: 197, distance: 40.7
click at [739, 197] on li "מבצע הדיווח" at bounding box center [631, 198] width 304 height 9
click at [48, 46] on link "טפסים" at bounding box center [44, 45] width 20 height 11
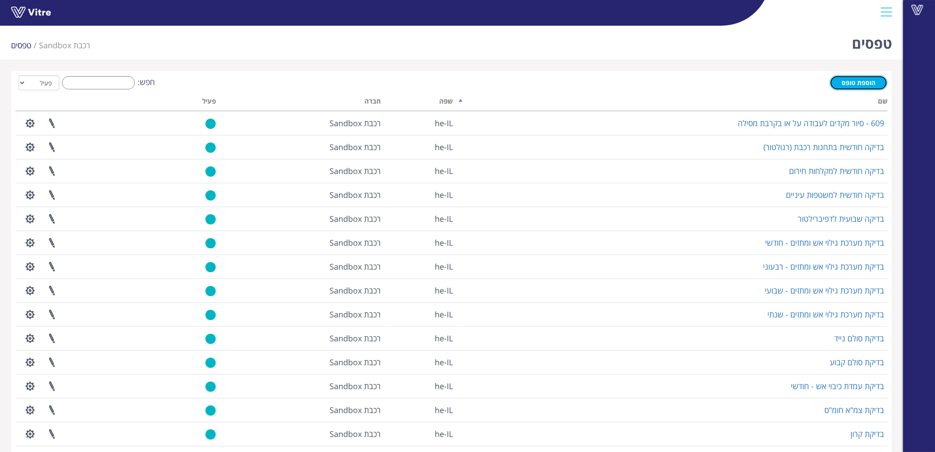
click at [858, 85] on span "הוספת טופס" at bounding box center [859, 82] width 34 height 8
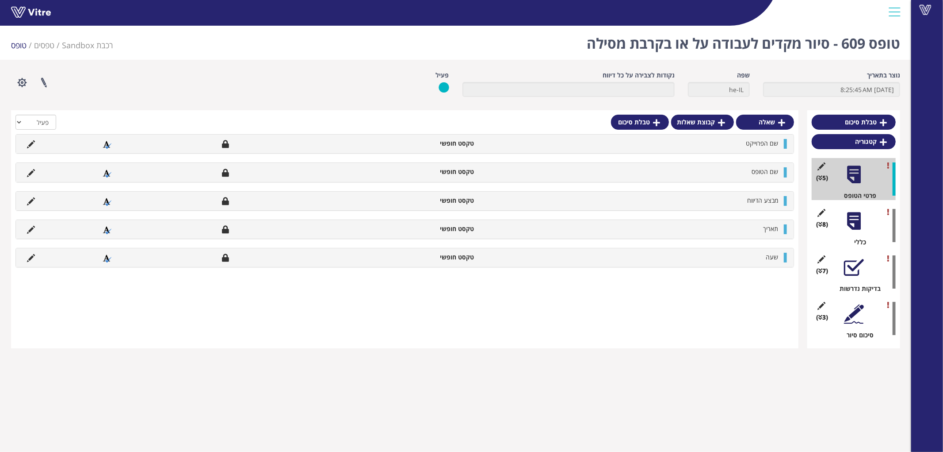
click at [858, 228] on div at bounding box center [854, 221] width 20 height 20
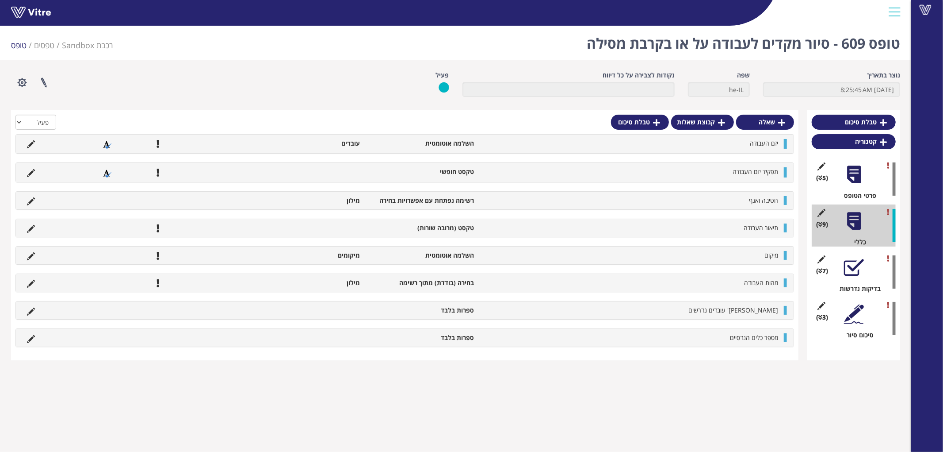
click at [855, 271] on div at bounding box center [854, 267] width 20 height 20
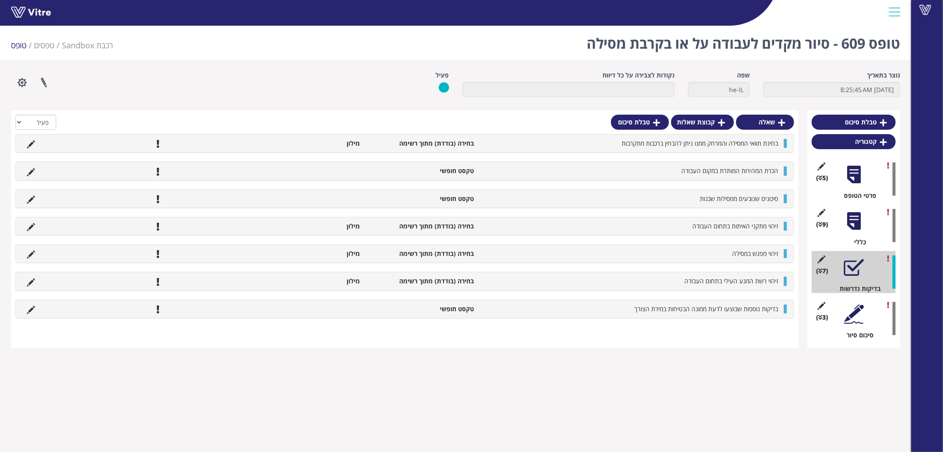
click at [850, 325] on div "(3 ) סיכום סיור" at bounding box center [854, 318] width 84 height 42
click at [849, 311] on div at bounding box center [854, 314] width 20 height 20
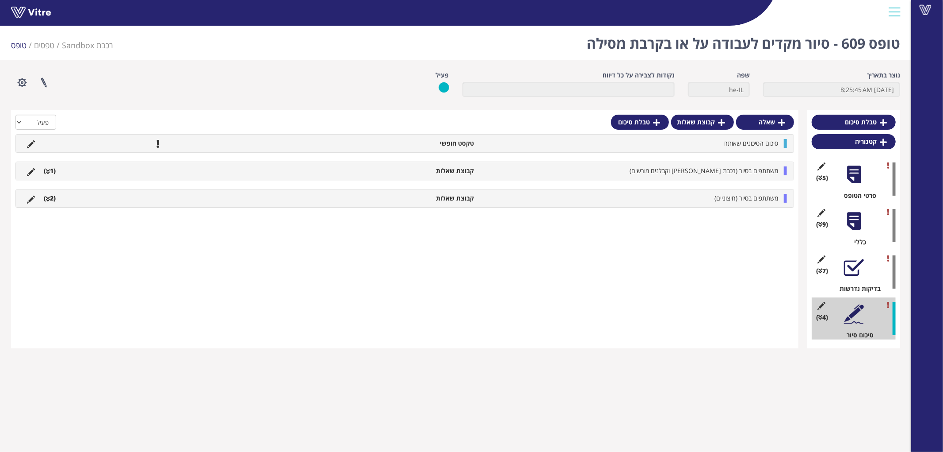
click at [439, 197] on li "קבוצת שאלות" at bounding box center [422, 198] width 114 height 9
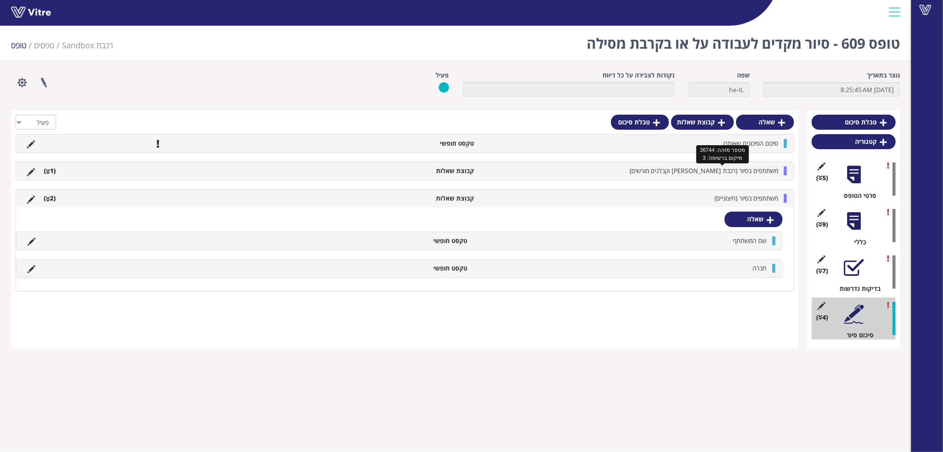
click at [694, 167] on span "משתתפים בסיור (רכבת [PERSON_NAME] וקבלנים מורשים)" at bounding box center [704, 170] width 149 height 8
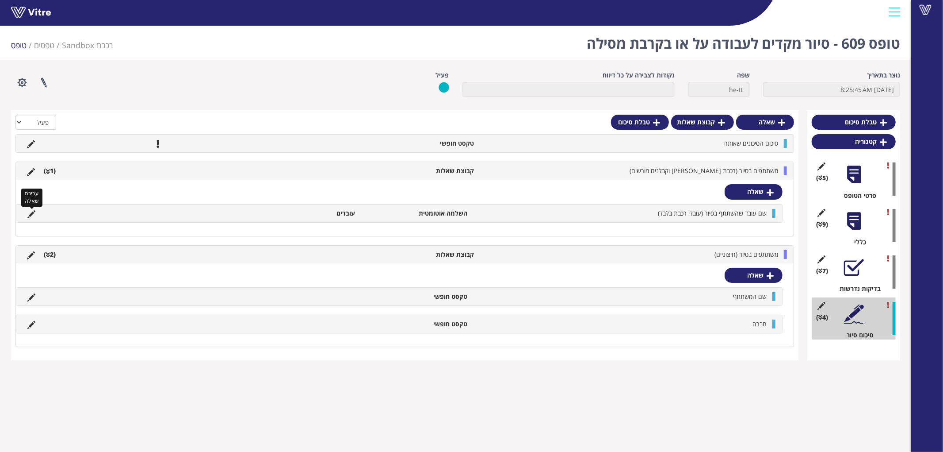
click at [30, 217] on icon at bounding box center [31, 214] width 8 height 8
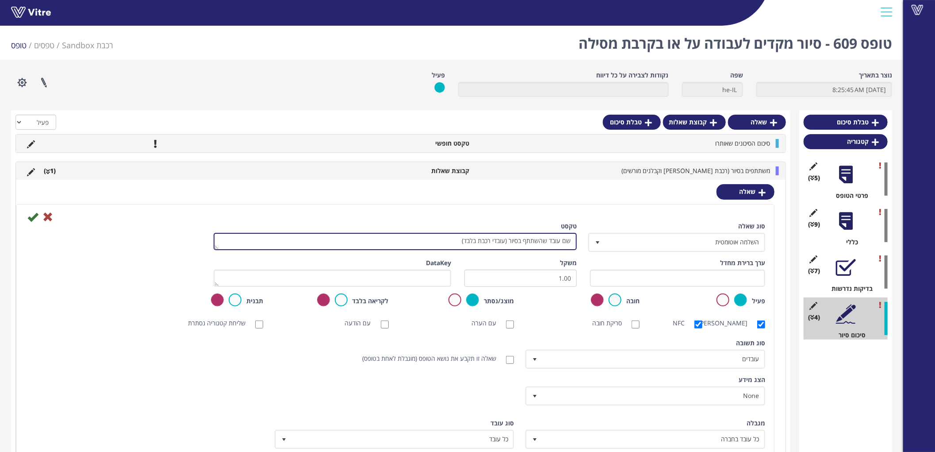
click at [476, 239] on textarea "שם עובד שהשתתף בסיור (עובדי רכבת בלבד)" at bounding box center [396, 241] width 364 height 17
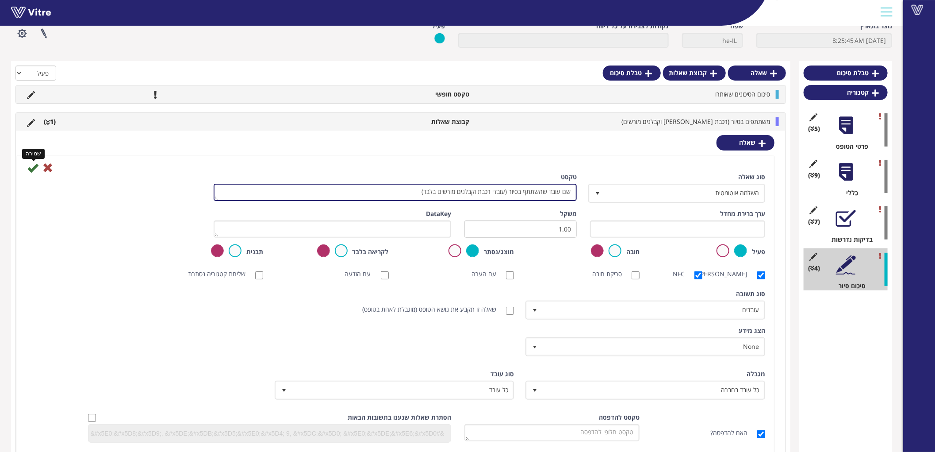
type textarea "שם עובד שהשתתף בסיור (עובדי רכבת וקבלנים מורשים בלבד)"
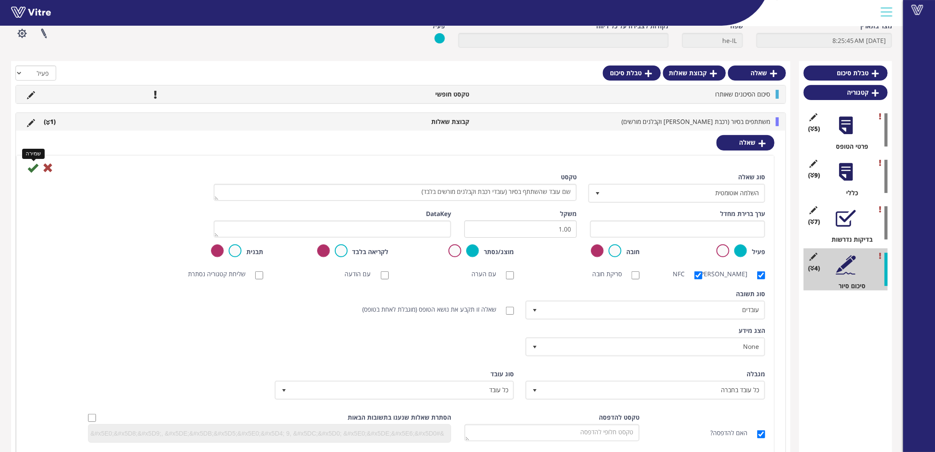
click at [31, 169] on icon at bounding box center [32, 167] width 11 height 11
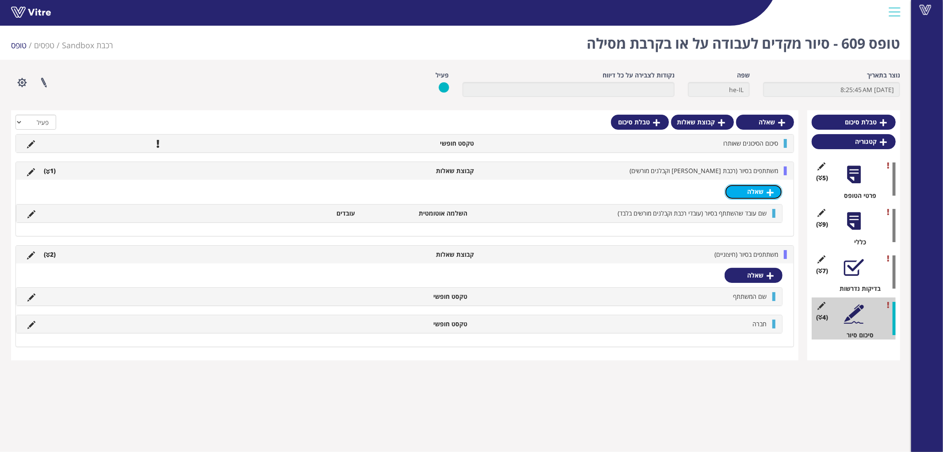
click at [758, 191] on link "שאלה" at bounding box center [754, 191] width 58 height 15
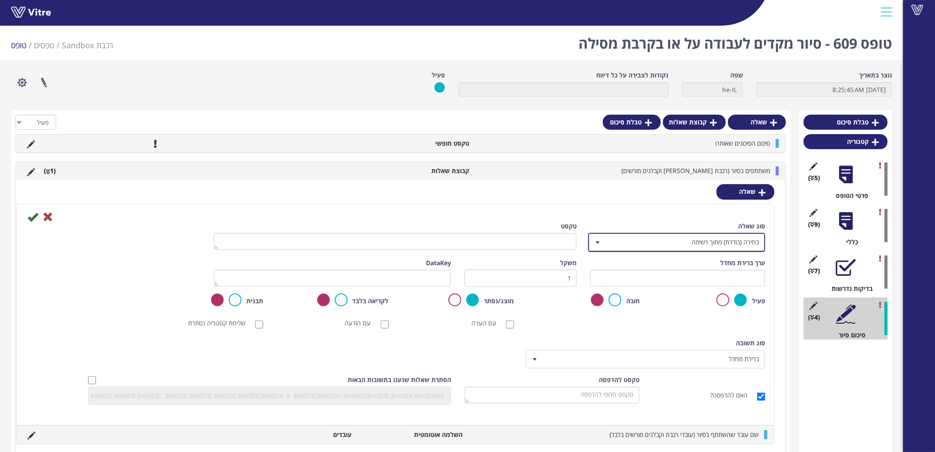
click at [737, 243] on span "בחירה (בודדת) מתוך רשימה" at bounding box center [684, 242] width 159 height 16
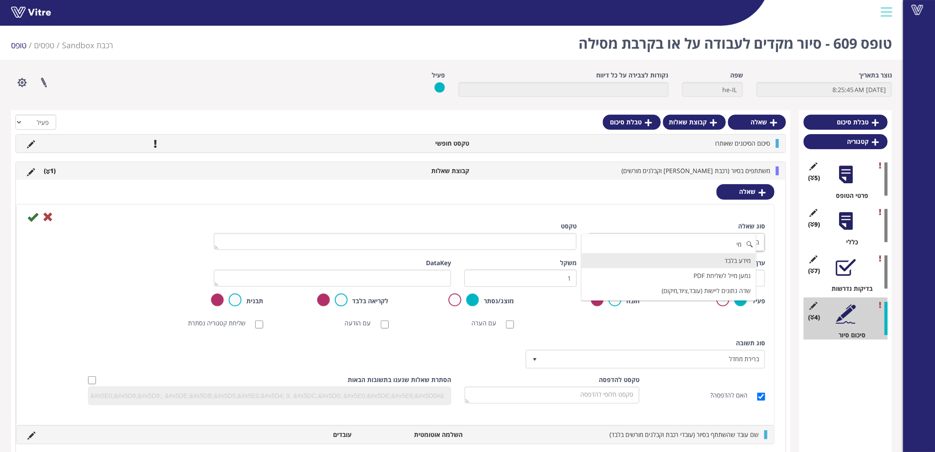
click at [735, 264] on li "מידע בלבד" at bounding box center [669, 260] width 174 height 15
type input "מי"
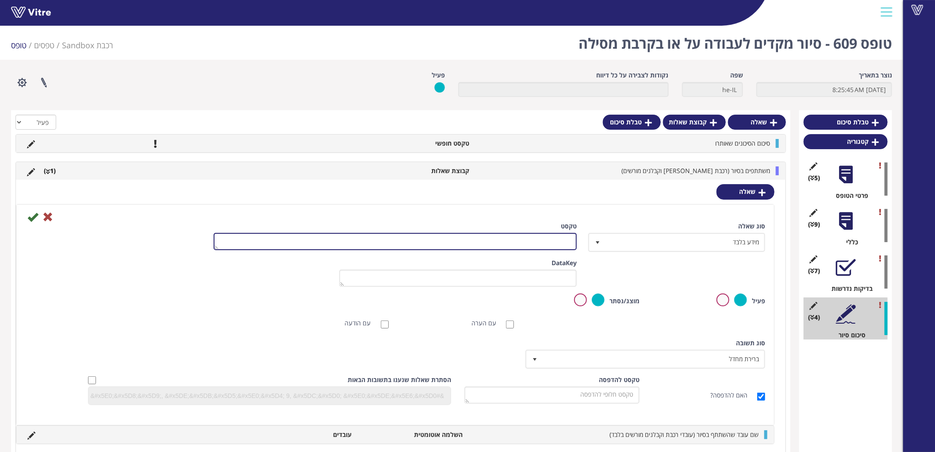
click at [560, 240] on textarea "טקסט" at bounding box center [396, 241] width 364 height 17
type textarea "יחידה ארגונית / צוות / אגף"
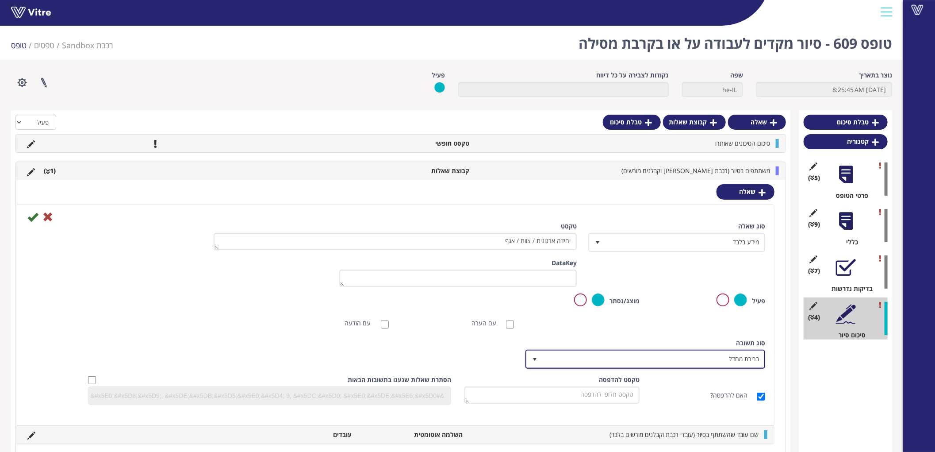
click at [732, 360] on span "ברירת מחדל" at bounding box center [653, 359] width 222 height 16
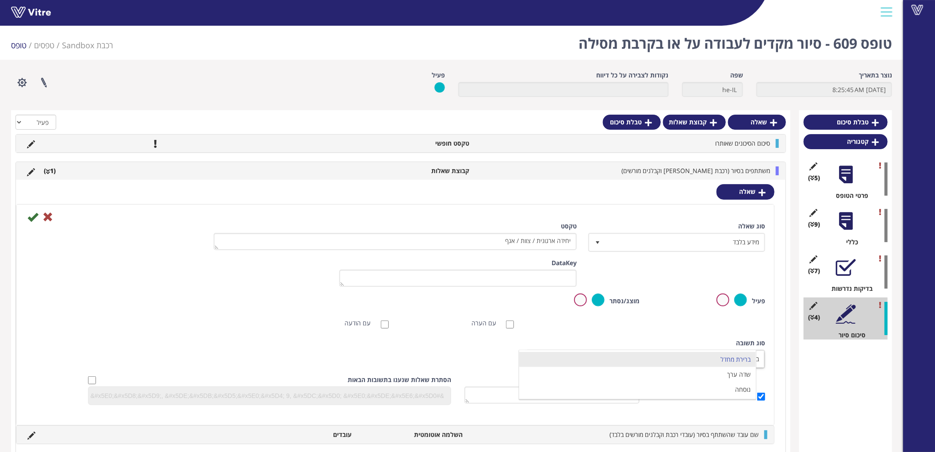
click at [735, 327] on div "סריקת ברקוד NFC סריקת חובה עם הערה עם הודעה שליחת קטגוריה נסתרת ללא תמונה תמונת…" at bounding box center [395, 323] width 753 height 18
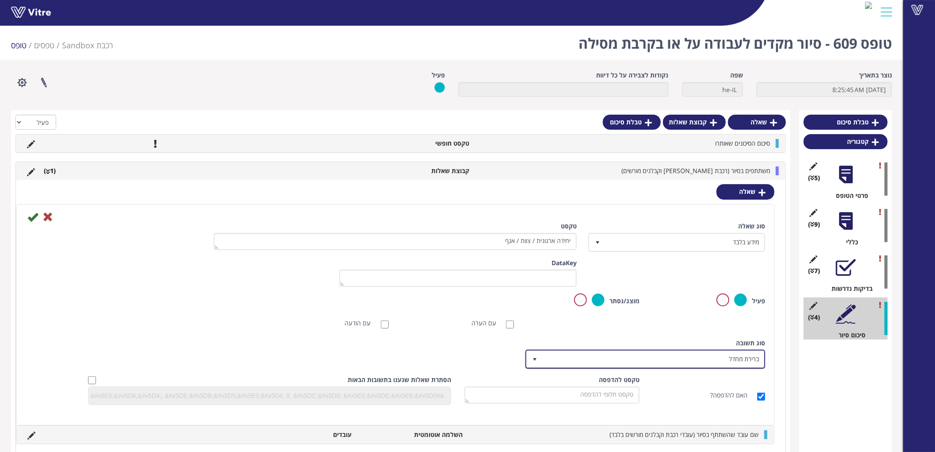
click at [730, 355] on span "ברירת מחדל" at bounding box center [653, 359] width 222 height 16
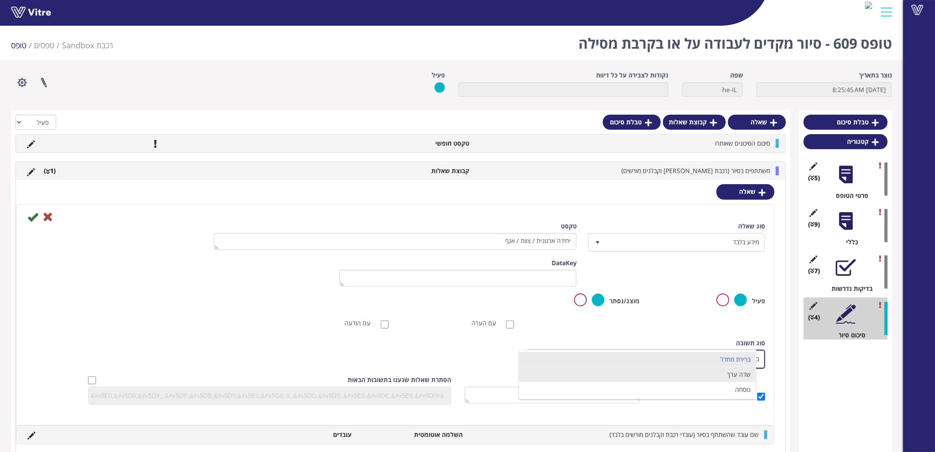
click at [724, 379] on li "שדה ערך" at bounding box center [637, 374] width 237 height 15
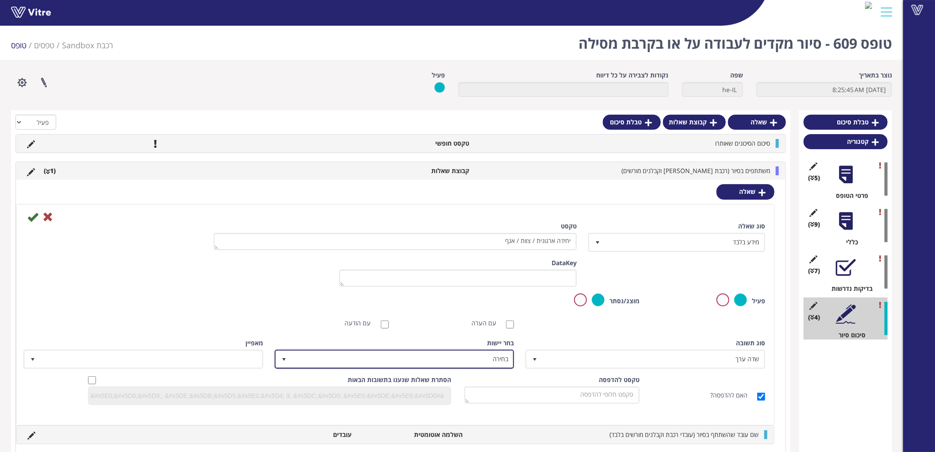
click at [504, 355] on span "בחירה" at bounding box center [402, 359] width 222 height 16
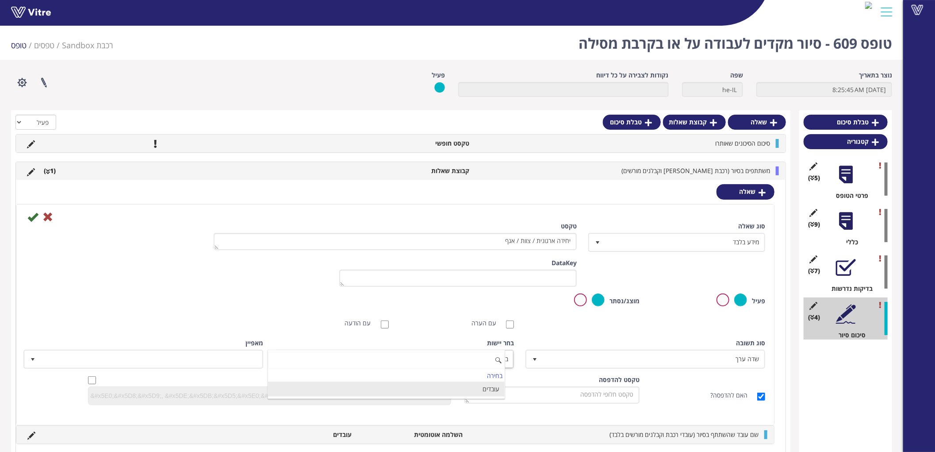
click at [493, 387] on li "עובדים" at bounding box center [386, 388] width 237 height 15
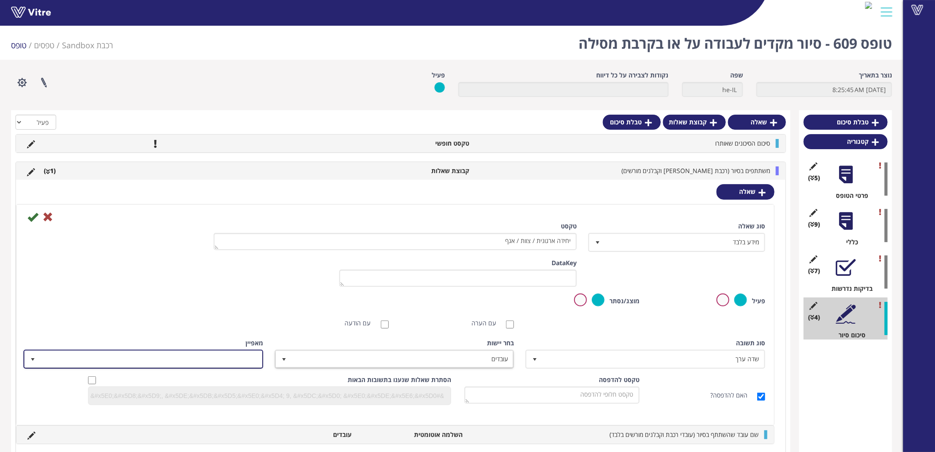
click at [211, 360] on span at bounding box center [151, 359] width 222 height 16
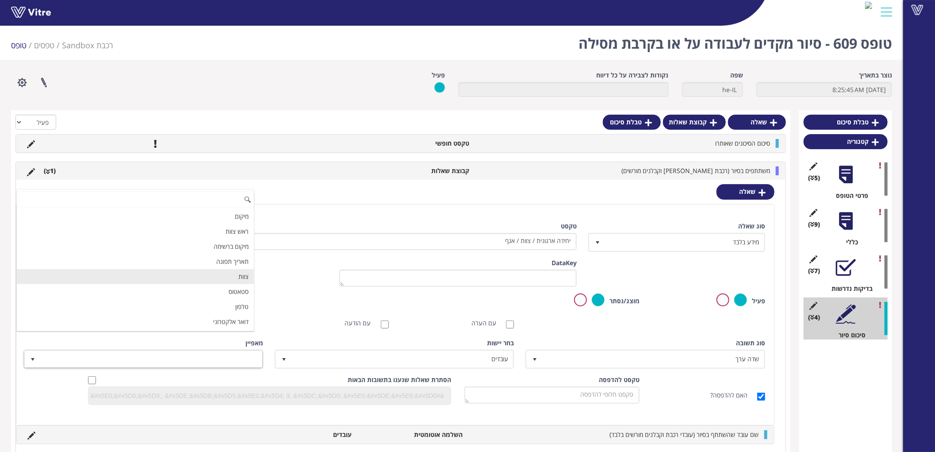
click at [235, 280] on li "צוות" at bounding box center [135, 276] width 237 height 15
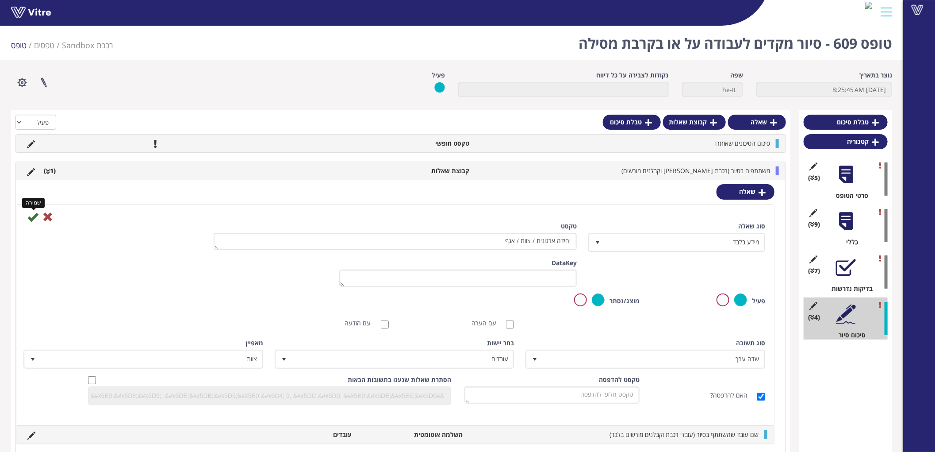
click at [32, 216] on icon at bounding box center [32, 216] width 11 height 11
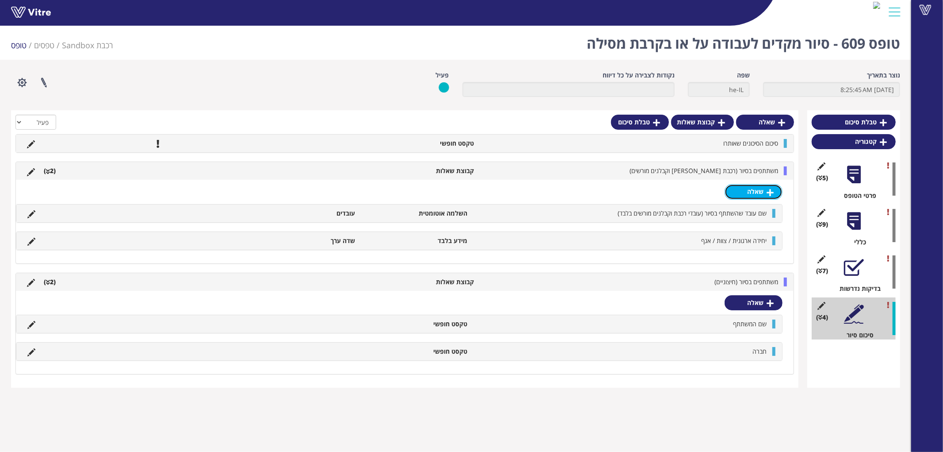
click at [766, 191] on link "שאלה" at bounding box center [754, 191] width 58 height 15
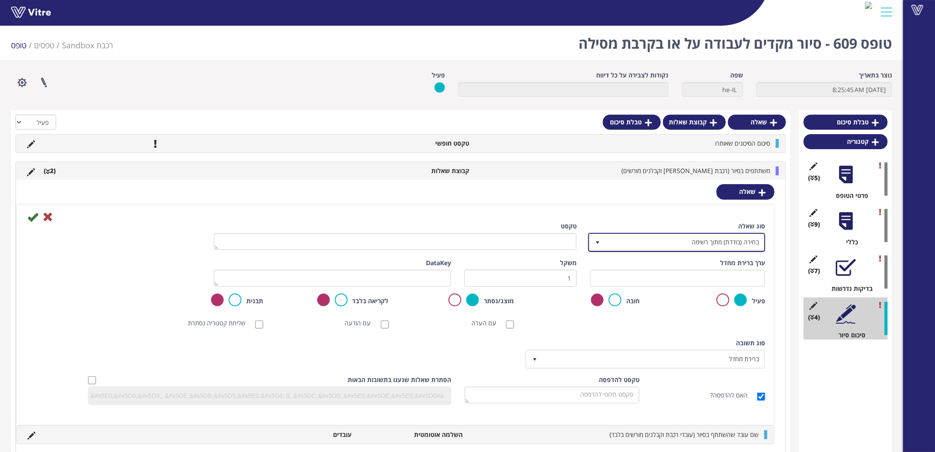
click at [735, 236] on span "בחירה (בודדת) מתוך רשימה" at bounding box center [684, 242] width 159 height 16
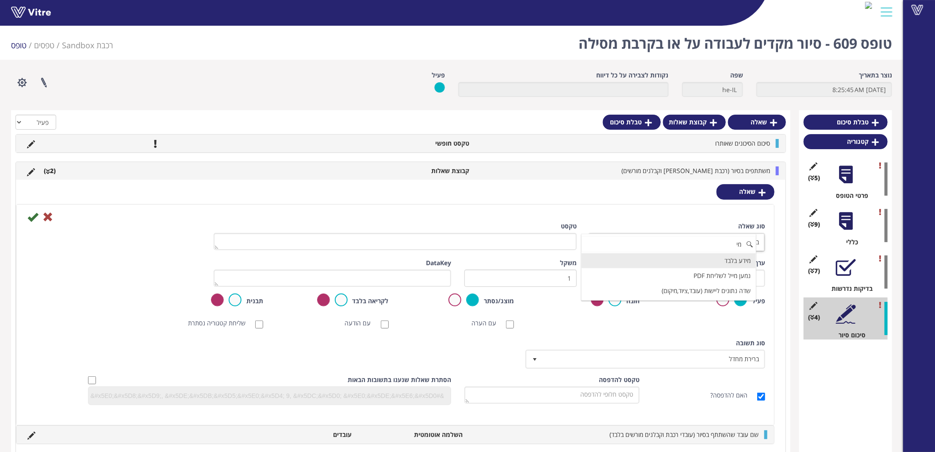
click at [735, 260] on li "מידע בלבד" at bounding box center [669, 260] width 174 height 15
type input "מי"
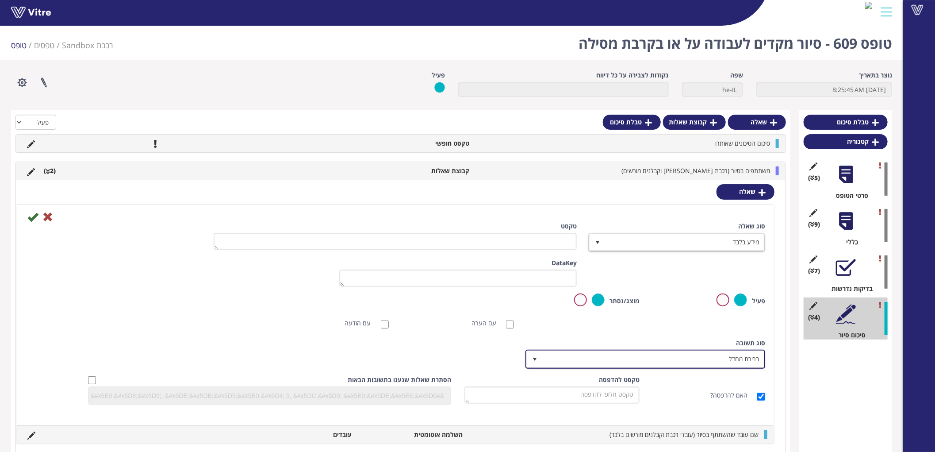
click at [731, 357] on span "ברירת מחדל" at bounding box center [653, 359] width 222 height 16
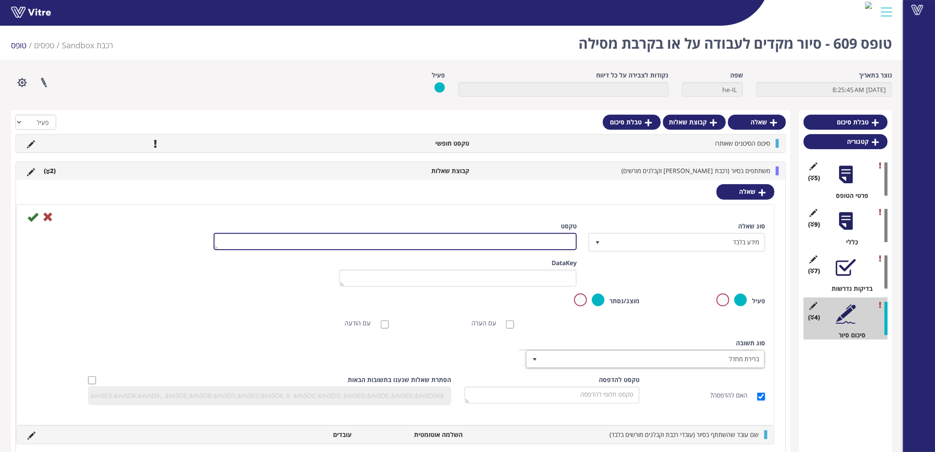
click at [562, 244] on textarea "טקסט" at bounding box center [396, 241] width 364 height 17
type textarea "מספר עובד / תעודת זהות"
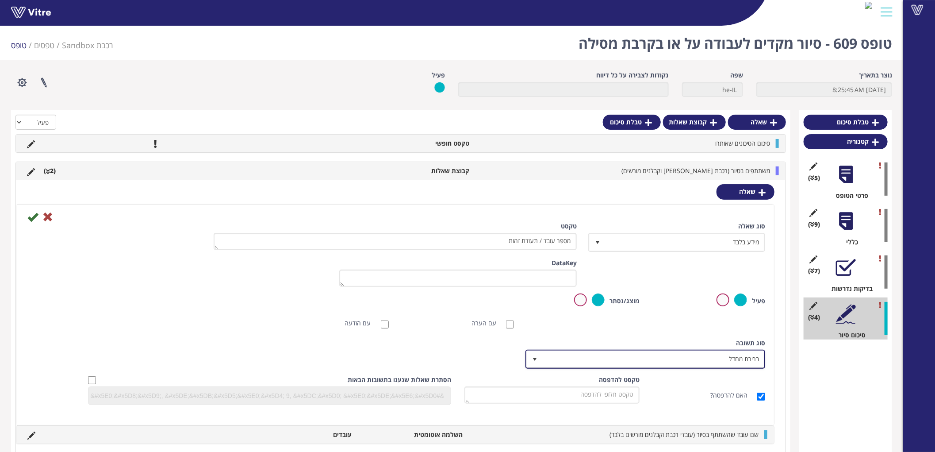
click at [744, 364] on span "ברירת מחדל" at bounding box center [653, 359] width 222 height 16
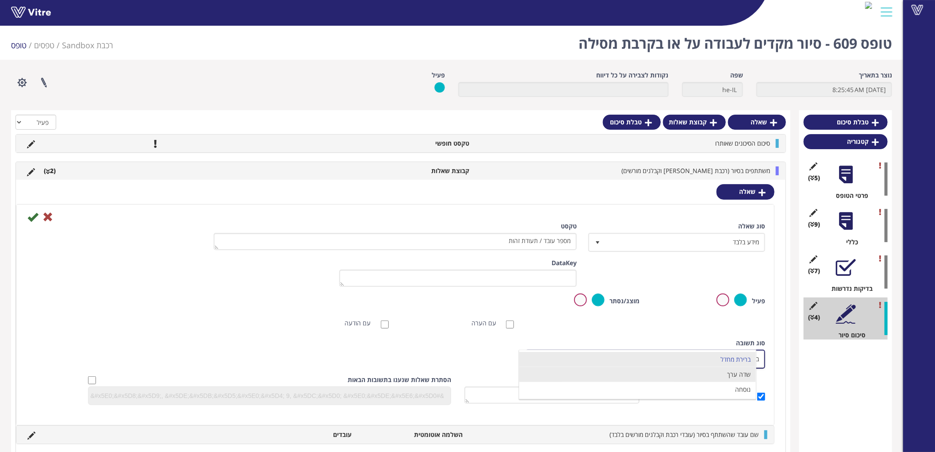
click at [743, 376] on li "שדה ערך" at bounding box center [637, 374] width 237 height 15
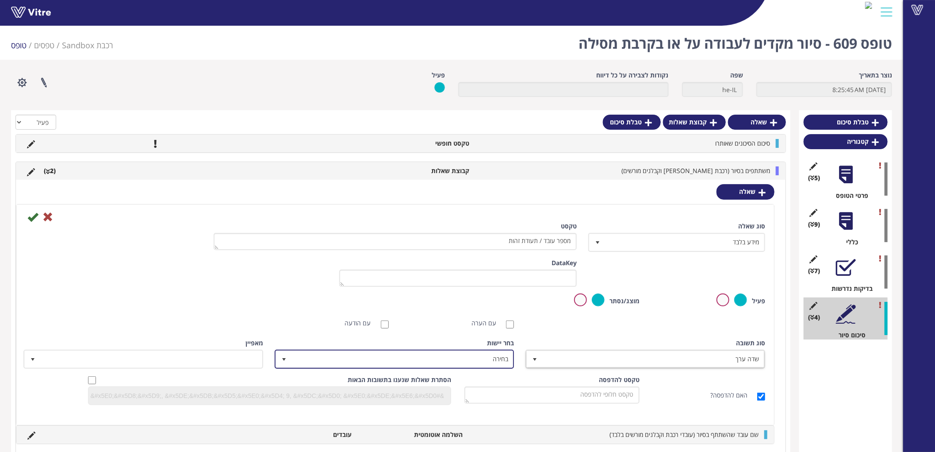
click at [466, 360] on span "בחירה" at bounding box center [402, 359] width 222 height 16
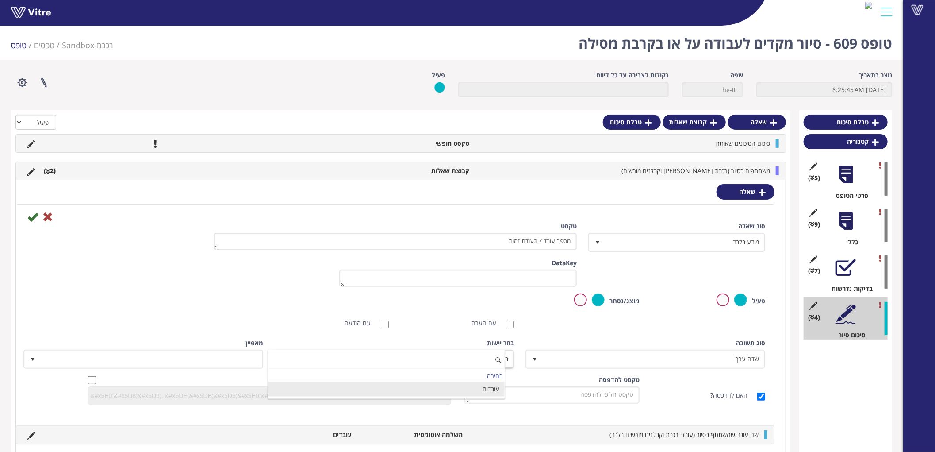
click at [469, 391] on li "עובדים" at bounding box center [386, 388] width 237 height 15
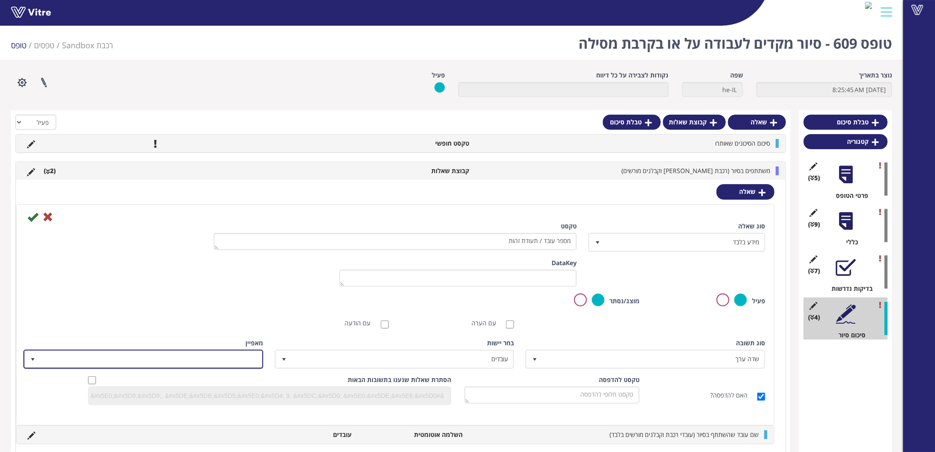
click at [232, 352] on span at bounding box center [151, 359] width 222 height 16
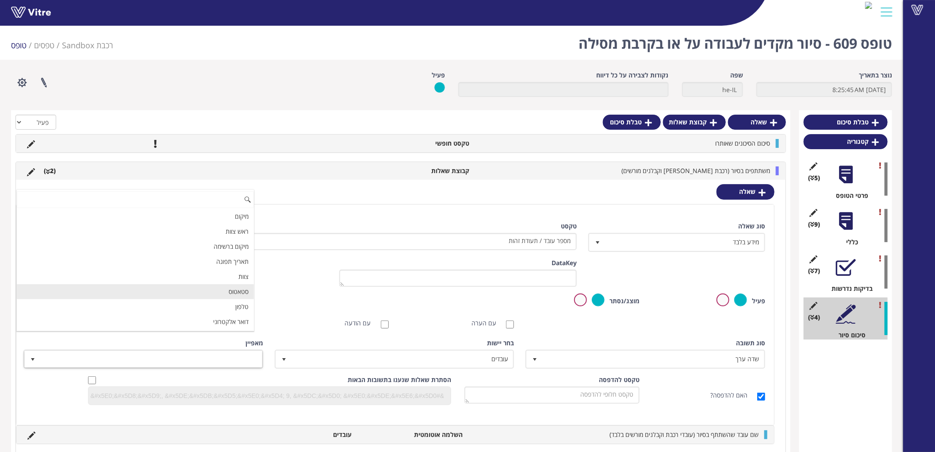
scroll to position [49, 0]
click at [228, 287] on li "מזהה חיצוני" at bounding box center [135, 287] width 237 height 15
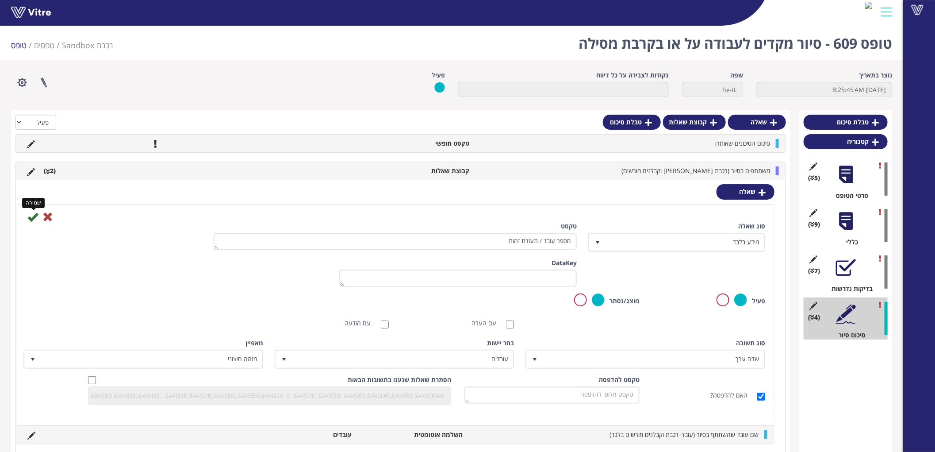
click at [34, 217] on icon at bounding box center [32, 216] width 11 height 11
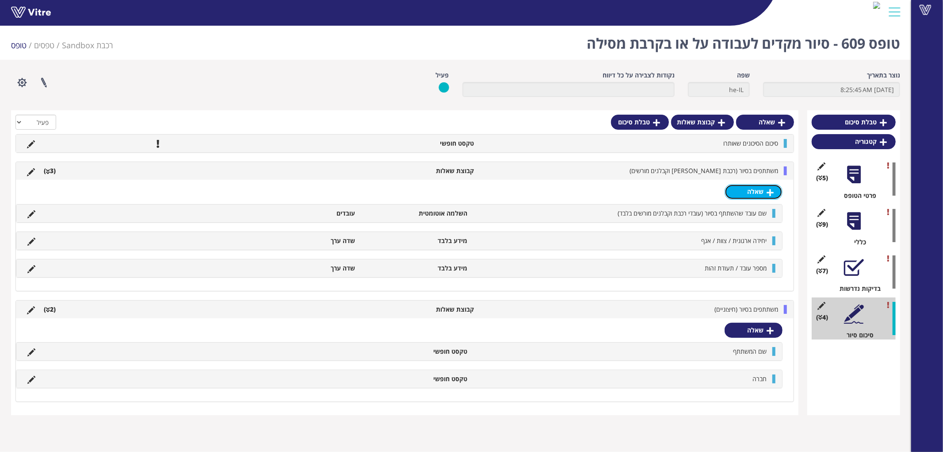
click at [759, 193] on link "שאלה" at bounding box center [754, 191] width 58 height 15
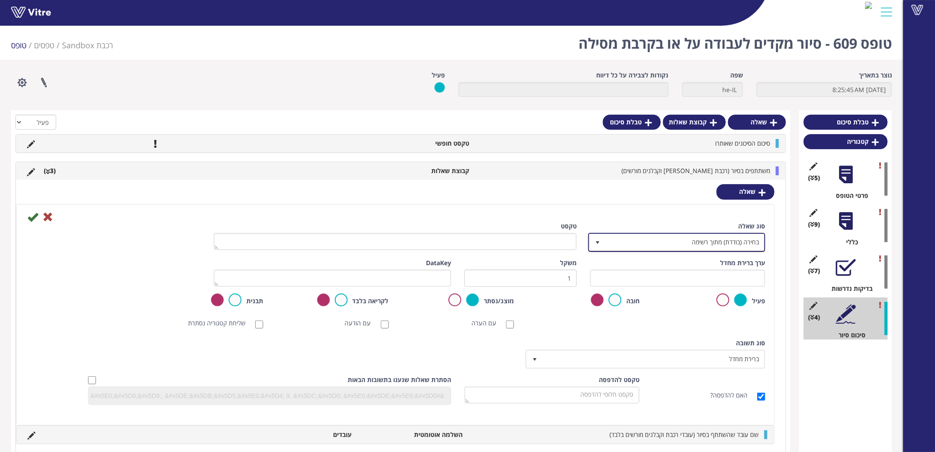
click at [686, 244] on span "בחירה (בודדת) מתוך רשימה" at bounding box center [684, 242] width 159 height 16
click at [699, 259] on li "מידע בלבד" at bounding box center [669, 260] width 174 height 15
type input "מיד"
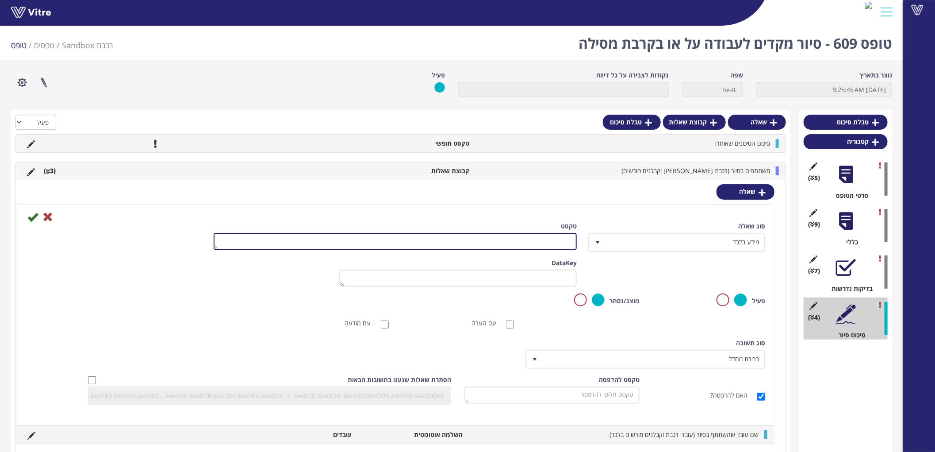
click at [555, 238] on textarea "טקסט" at bounding box center [396, 241] width 364 height 17
type textarea "שם חברת קבלן"
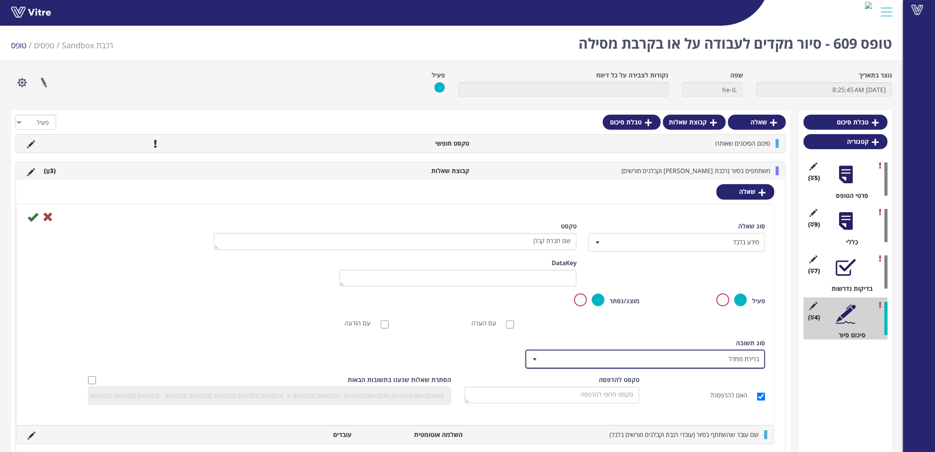
click at [702, 355] on span "ברירת מחדל" at bounding box center [653, 359] width 222 height 16
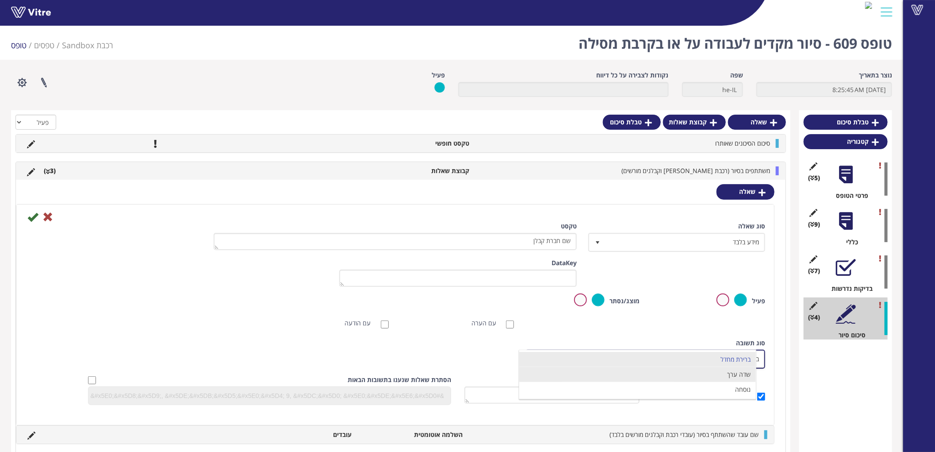
drag, startPoint x: 711, startPoint y: 373, endPoint x: 706, endPoint y: 373, distance: 5.3
click at [711, 374] on li "שדה ערך" at bounding box center [637, 374] width 237 height 15
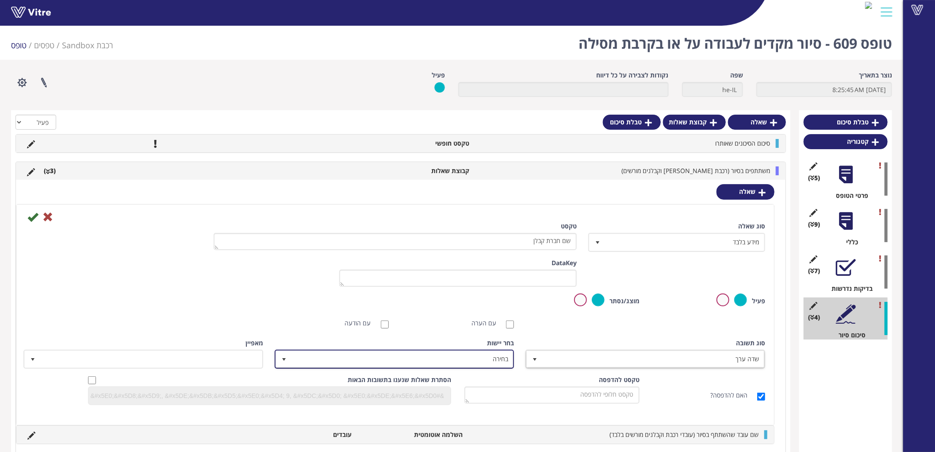
click at [491, 357] on span "בחירה" at bounding box center [402, 359] width 222 height 16
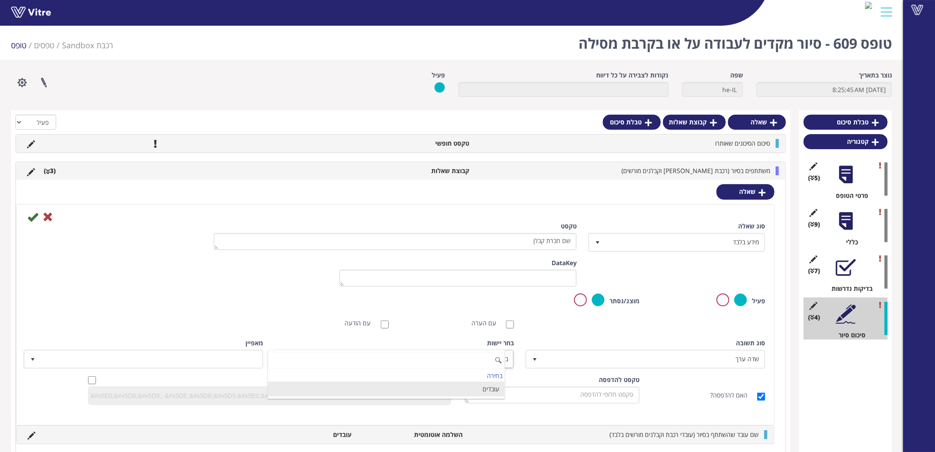
click at [488, 391] on li "עובדים" at bounding box center [386, 388] width 237 height 15
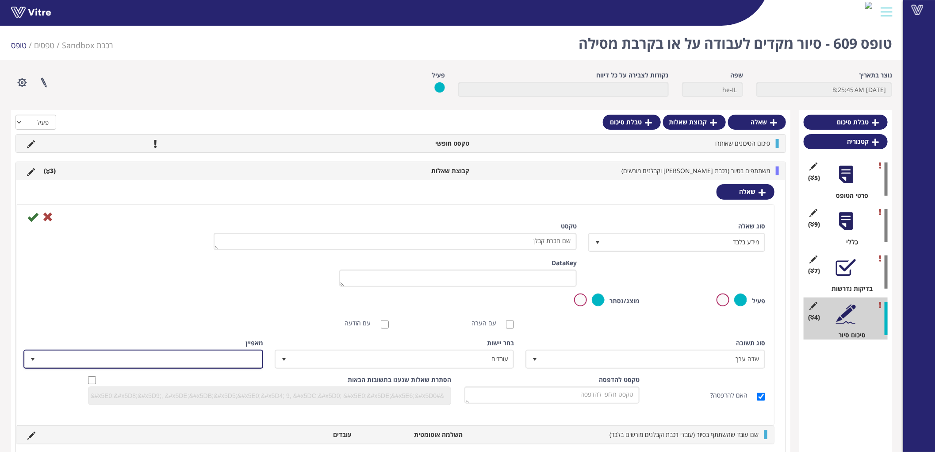
click at [239, 355] on span at bounding box center [151, 359] width 222 height 16
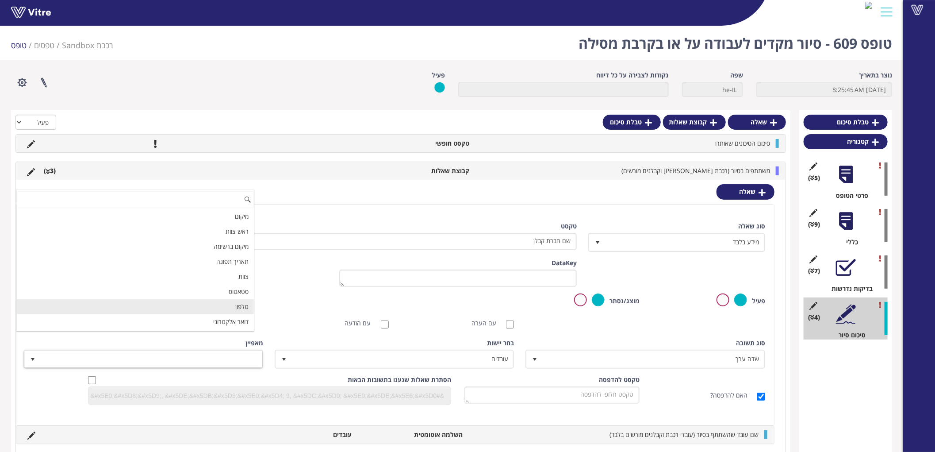
scroll to position [61, 0]
click at [229, 310] on li "שם חברת קבלן" at bounding box center [135, 306] width 237 height 15
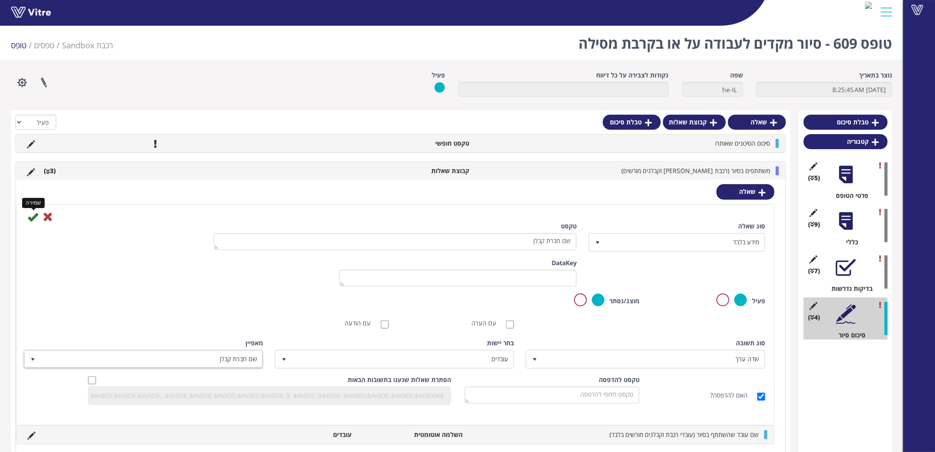
click at [32, 215] on icon at bounding box center [32, 216] width 11 height 11
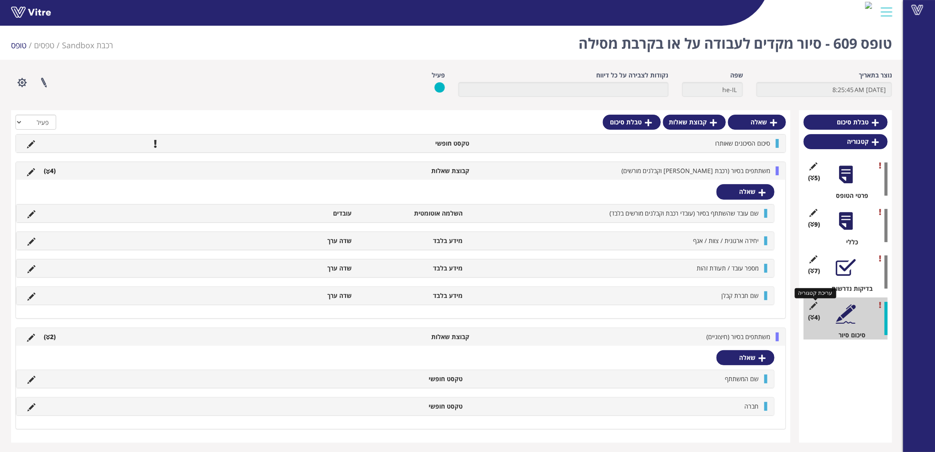
click at [812, 304] on icon at bounding box center [813, 306] width 11 height 8
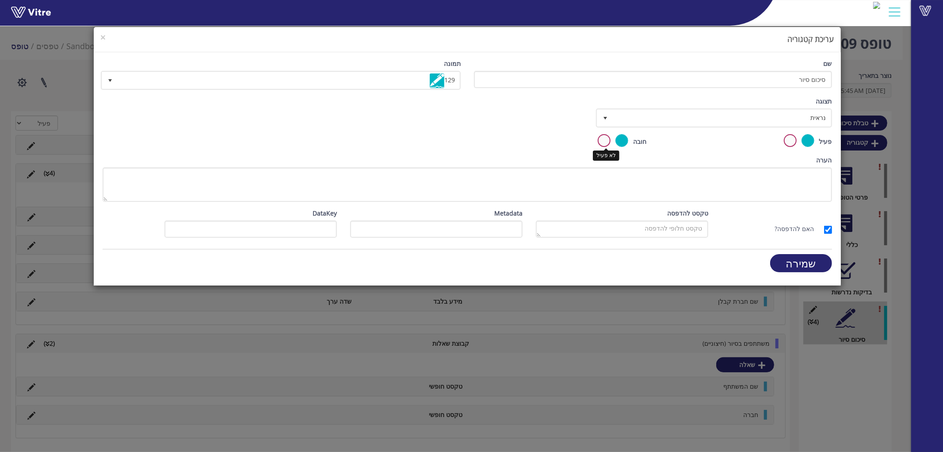
click at [607, 136] on label at bounding box center [604, 140] width 13 height 13
click at [0, 0] on input "radio" at bounding box center [0, 0] width 0 height 0
click at [821, 264] on input "שמירה" at bounding box center [801, 263] width 62 height 18
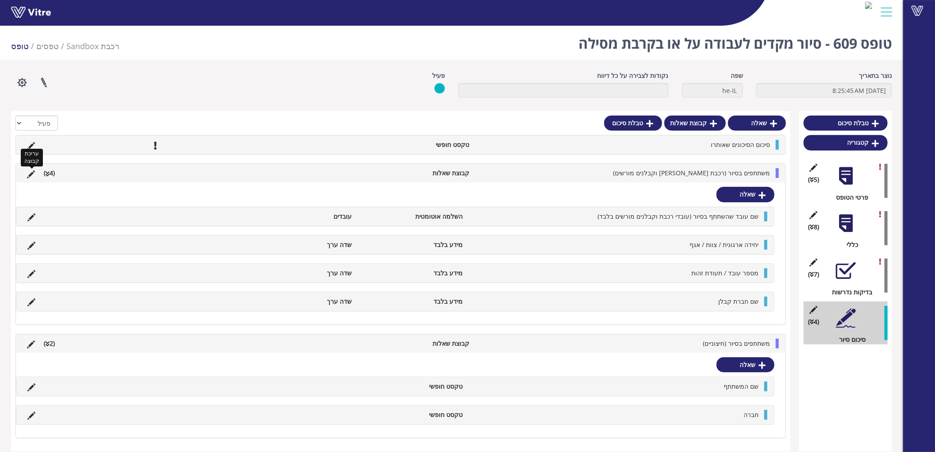
click at [31, 174] on icon at bounding box center [31, 174] width 8 height 8
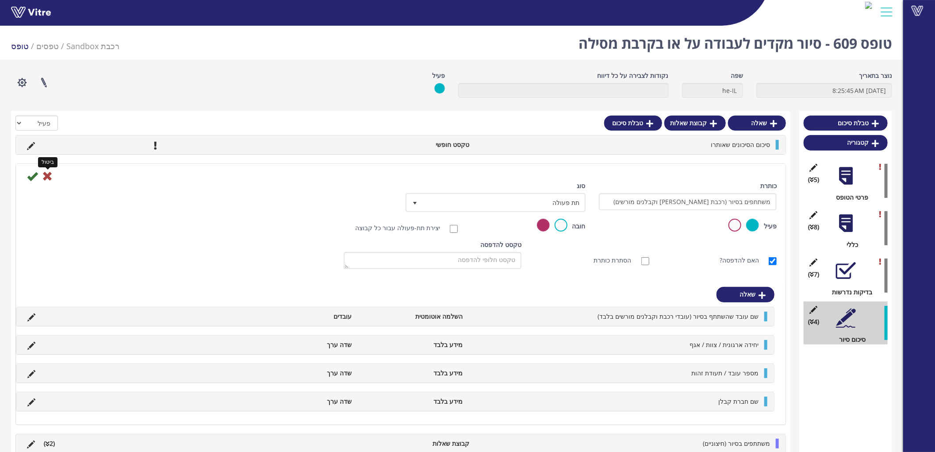
click at [46, 177] on icon at bounding box center [47, 176] width 11 height 11
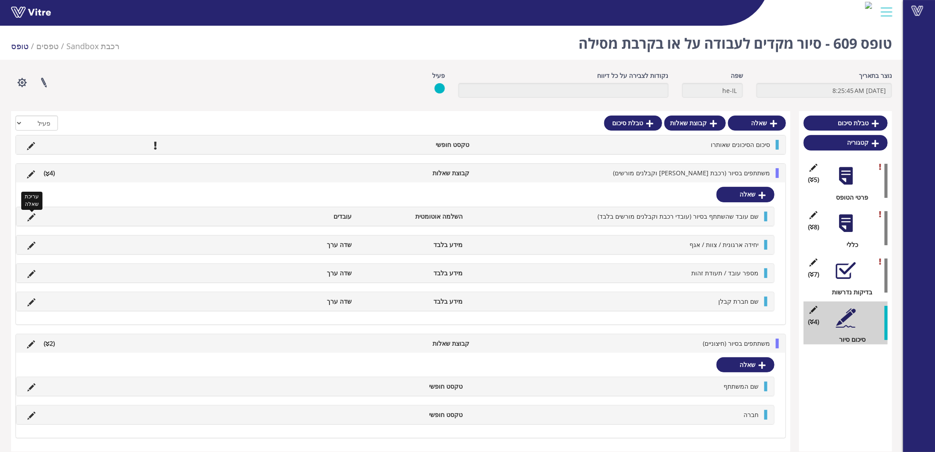
click at [32, 216] on icon at bounding box center [31, 217] width 8 height 8
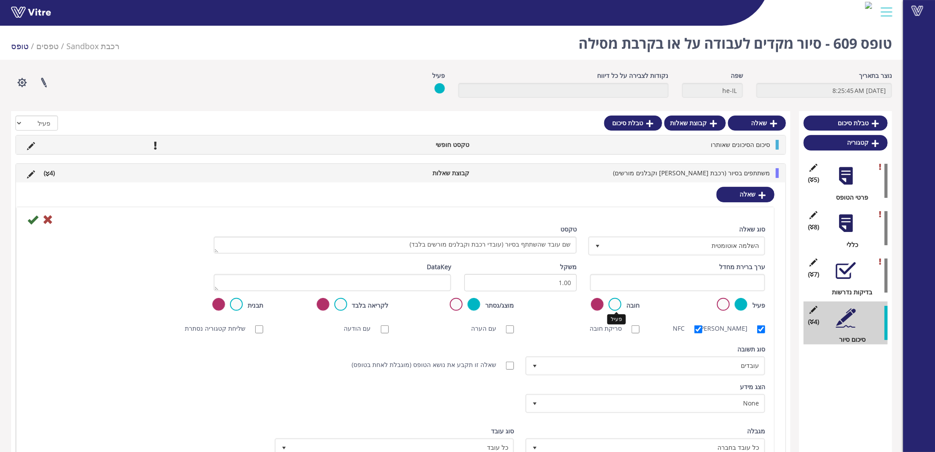
drag, startPoint x: 620, startPoint y: 303, endPoint x: 591, endPoint y: 299, distance: 29.0
click at [618, 303] on label at bounding box center [615, 304] width 13 height 13
click at [0, 0] on input "radio" at bounding box center [0, 0] width 0 height 0
click at [32, 218] on icon at bounding box center [32, 219] width 11 height 11
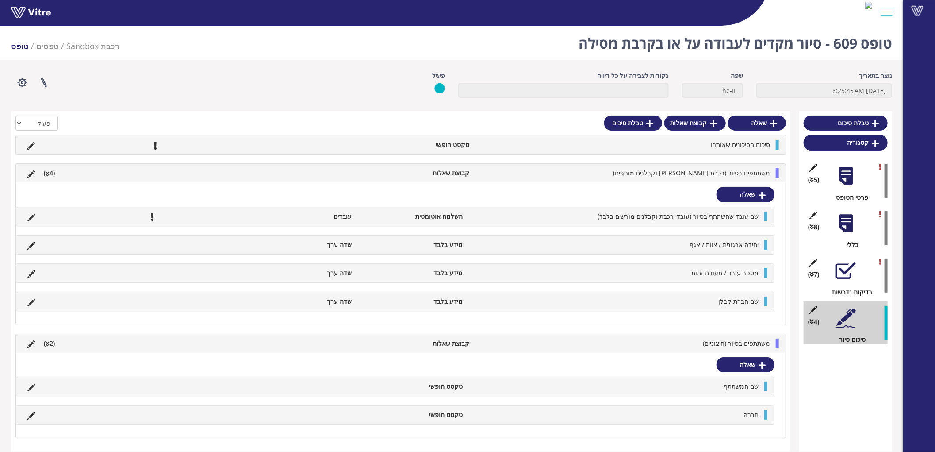
click at [843, 272] on div at bounding box center [846, 270] width 20 height 20
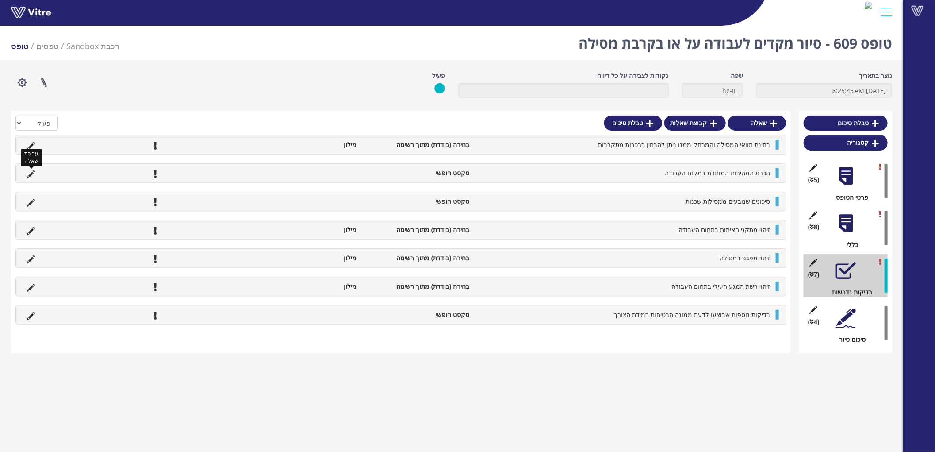
click at [32, 171] on icon at bounding box center [31, 174] width 8 height 8
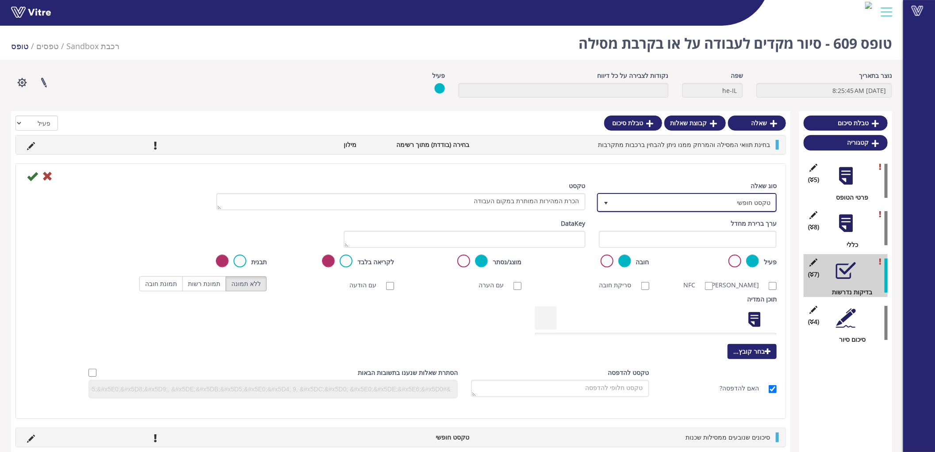
click at [698, 209] on span "טקסט חופשי" at bounding box center [695, 202] width 162 height 16
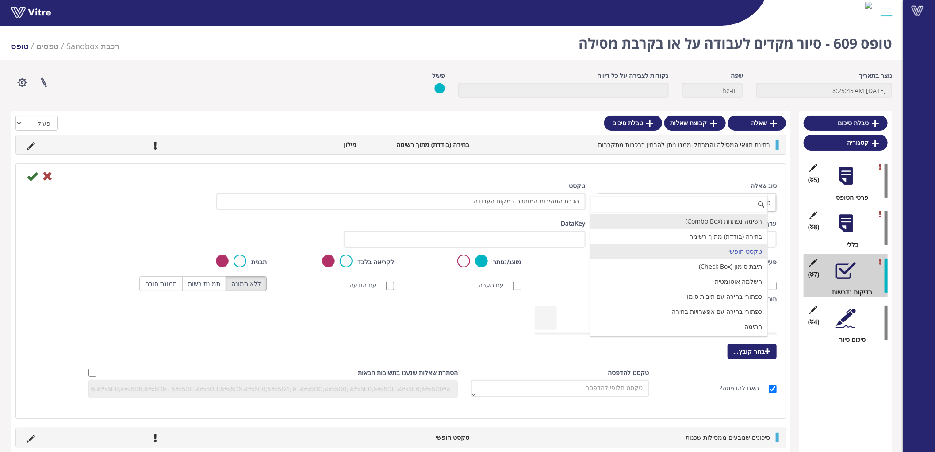
click at [739, 218] on li "רשימה נפתחת (Combo Box)" at bounding box center [678, 221] width 177 height 15
type input "1"
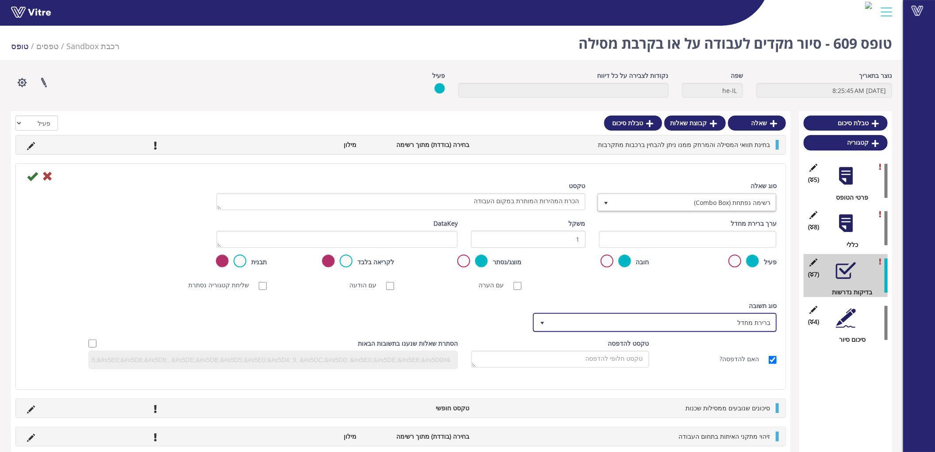
click at [750, 320] on span "ברירת מחדל" at bounding box center [663, 322] width 226 height 16
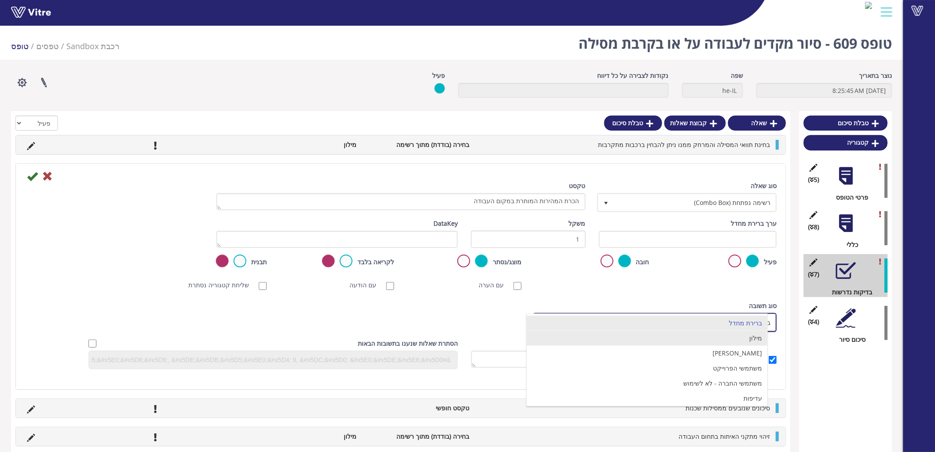
click at [746, 341] on li "מילון" at bounding box center [647, 337] width 241 height 15
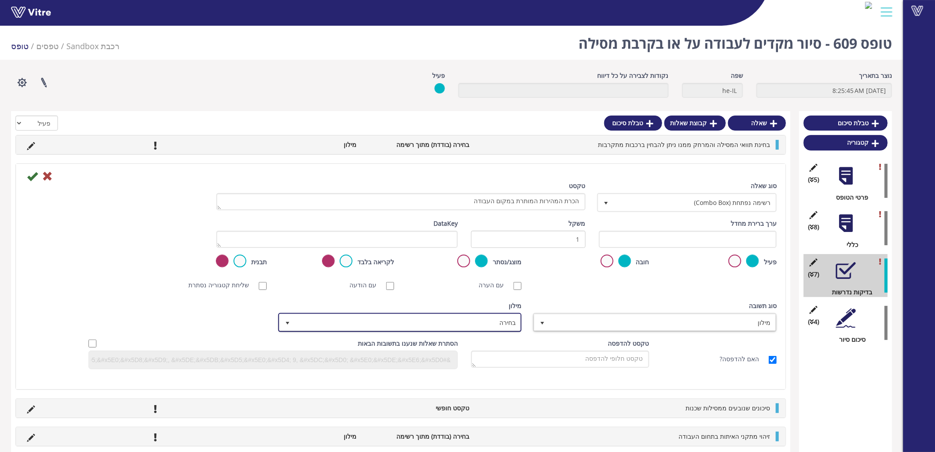
click at [475, 320] on span "בחירה" at bounding box center [408, 322] width 226 height 16
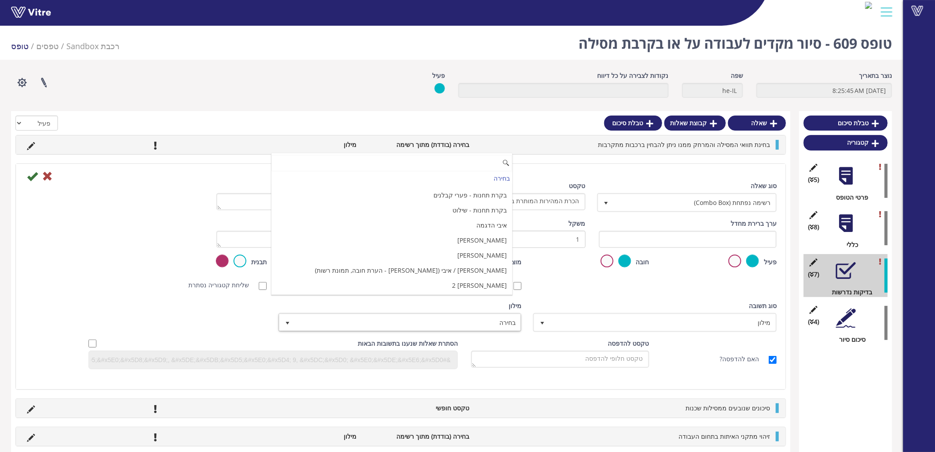
scroll to position [5246, 0]
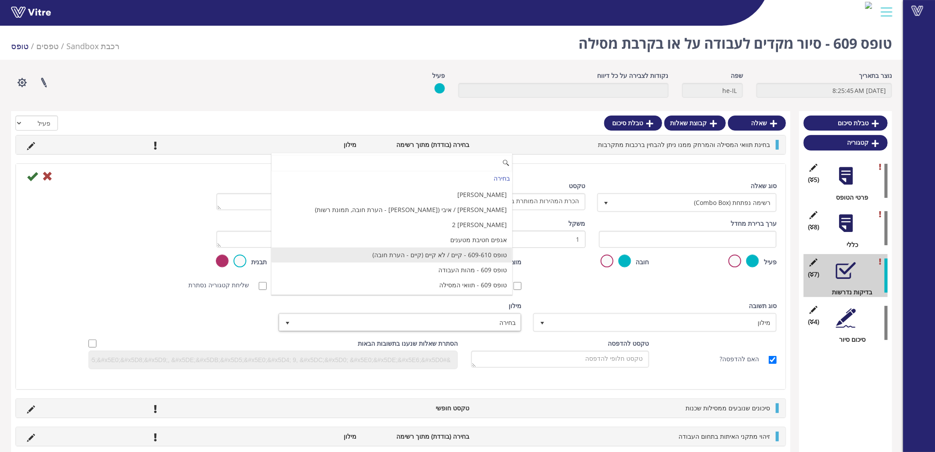
click at [444, 260] on li "טופס 609-610 - קיים / לא קיים (קיים - הערת חובה)" at bounding box center [392, 254] width 241 height 15
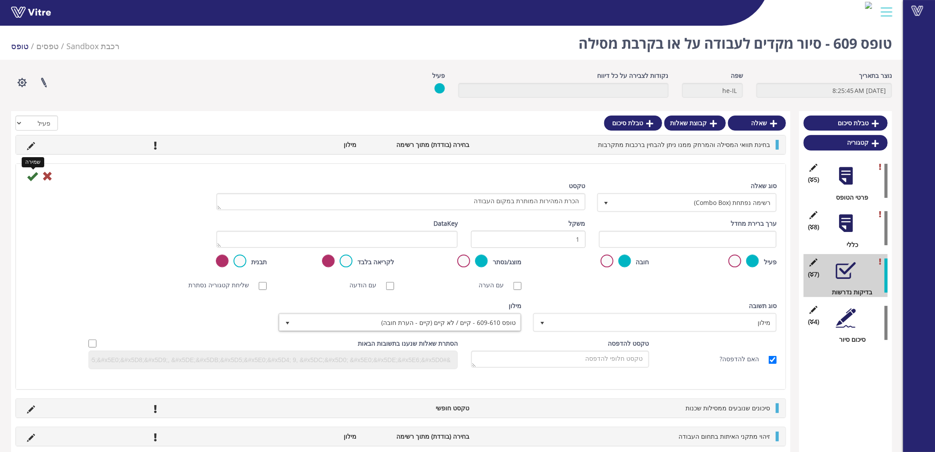
click at [32, 178] on icon at bounding box center [32, 176] width 11 height 11
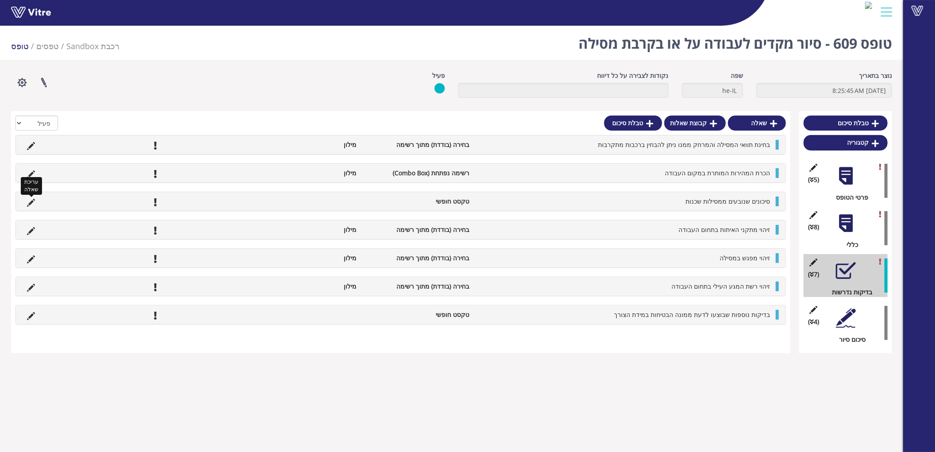
click at [29, 201] on icon at bounding box center [31, 203] width 8 height 8
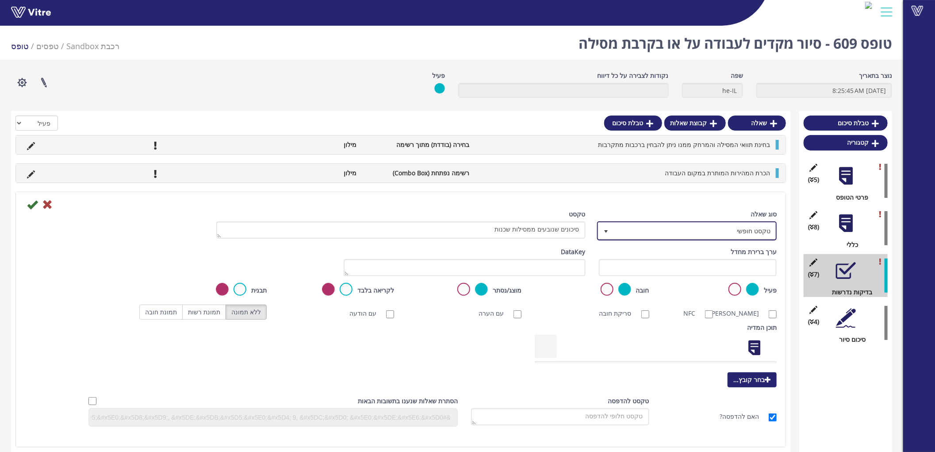
click at [732, 227] on span "טקסט חופשי" at bounding box center [695, 230] width 162 height 16
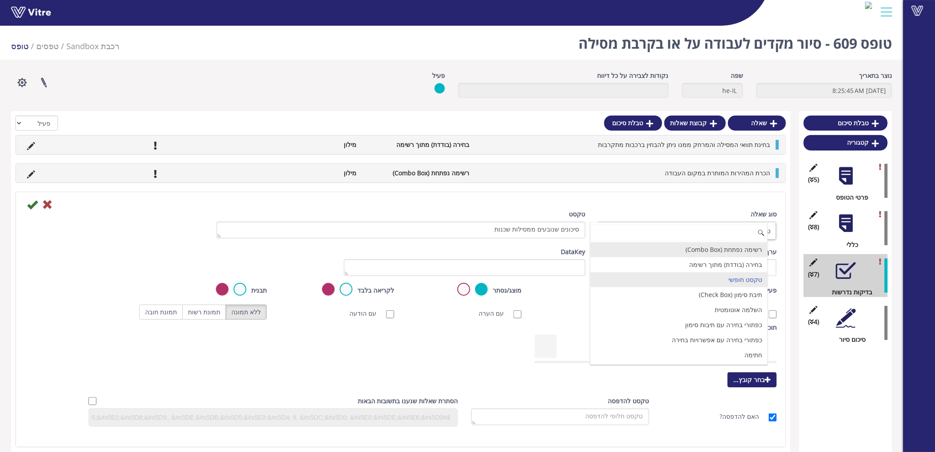
click at [732, 253] on li "רשימה נפתחת (Combo Box)" at bounding box center [678, 249] width 177 height 15
type input "1"
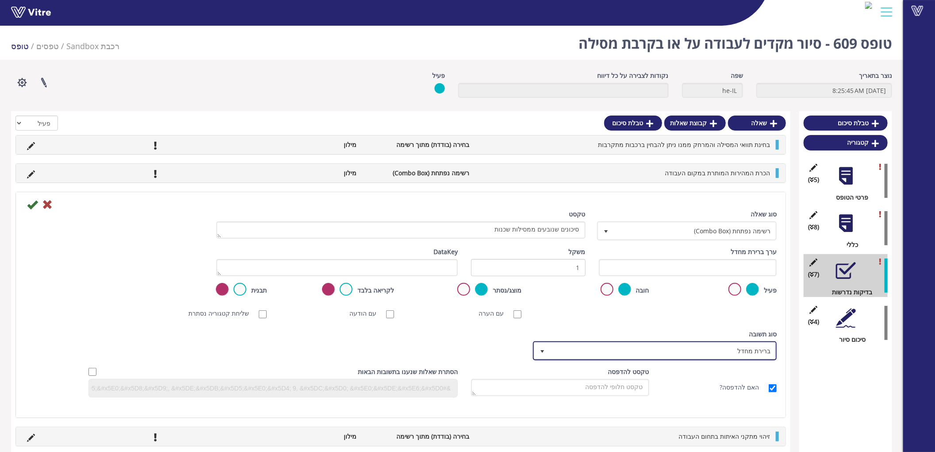
click at [718, 351] on span "ברירת מחדל" at bounding box center [663, 350] width 226 height 16
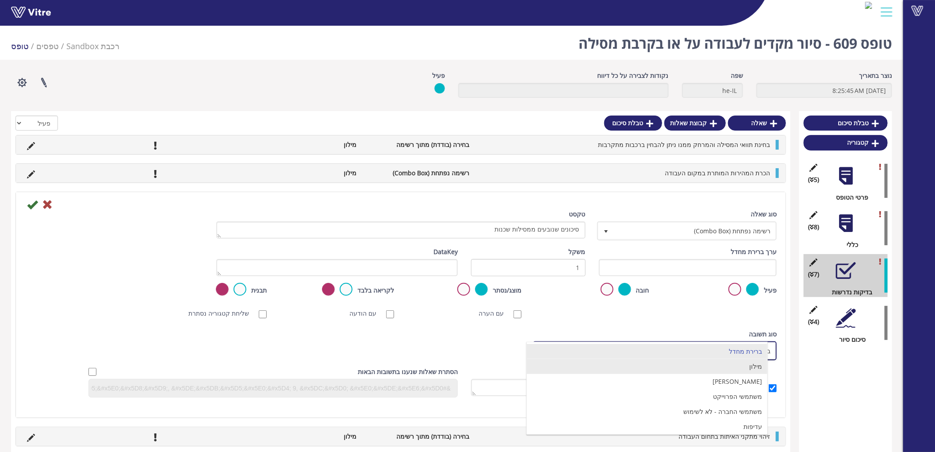
click at [755, 364] on li "מילון" at bounding box center [647, 366] width 241 height 15
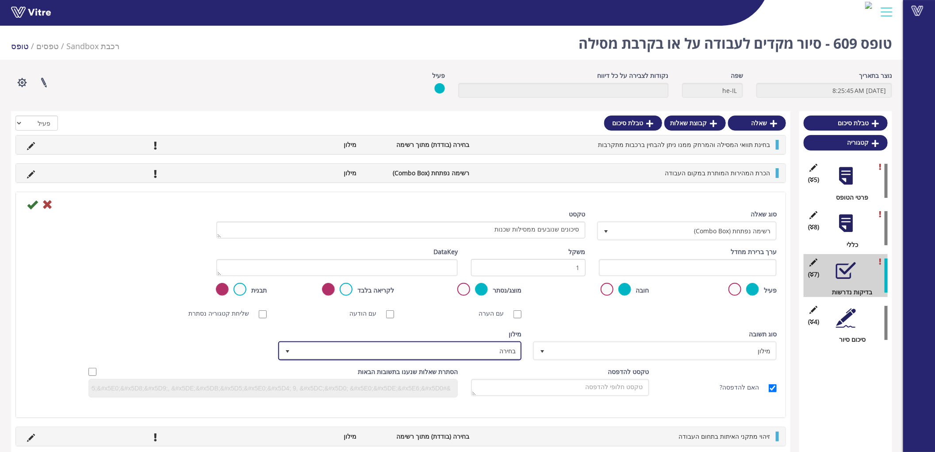
click at [453, 346] on span "בחירה" at bounding box center [408, 350] width 226 height 16
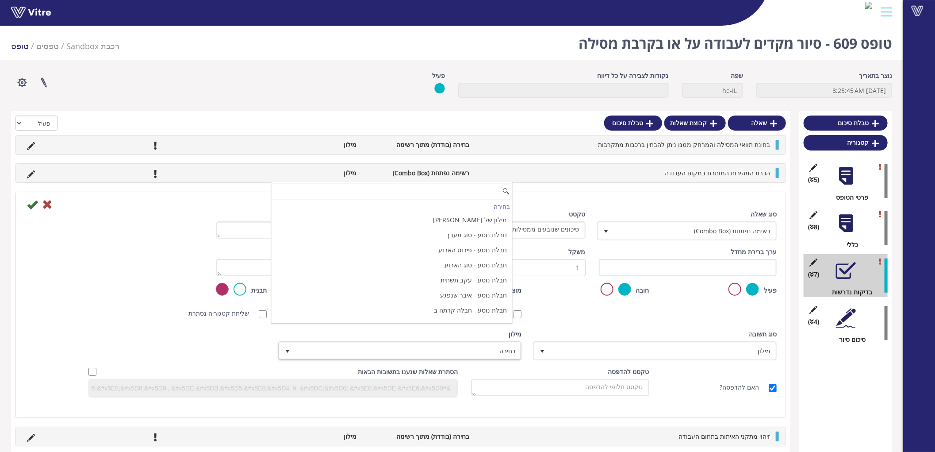
scroll to position [5247, 0]
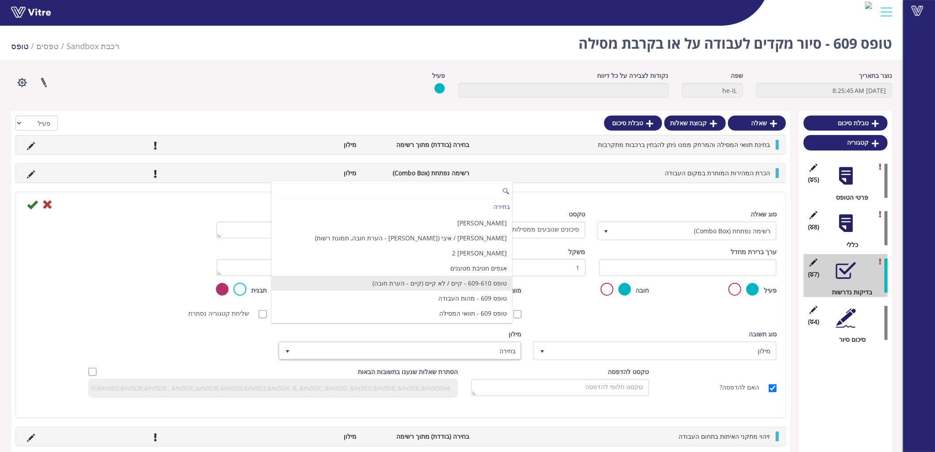
click at [456, 280] on li "טופס 609-610 - קיים / לא קיים (קיים - הערת חובה)" at bounding box center [392, 283] width 241 height 15
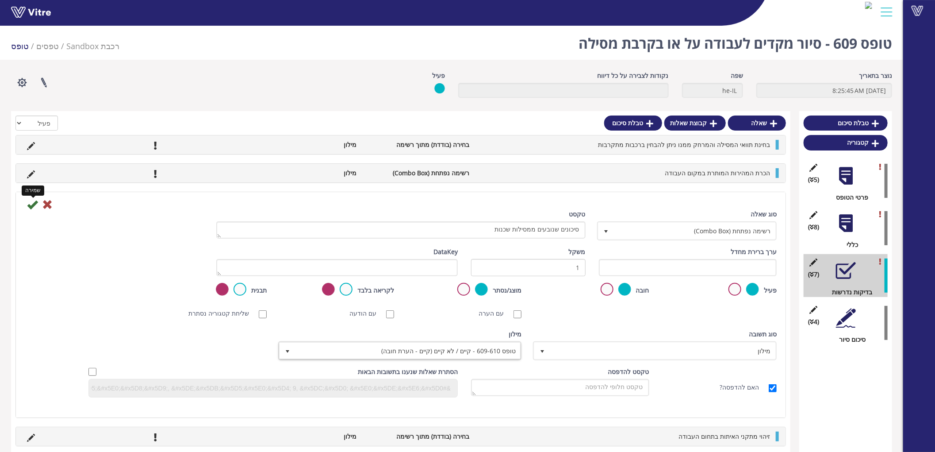
click at [30, 205] on icon at bounding box center [32, 204] width 11 height 11
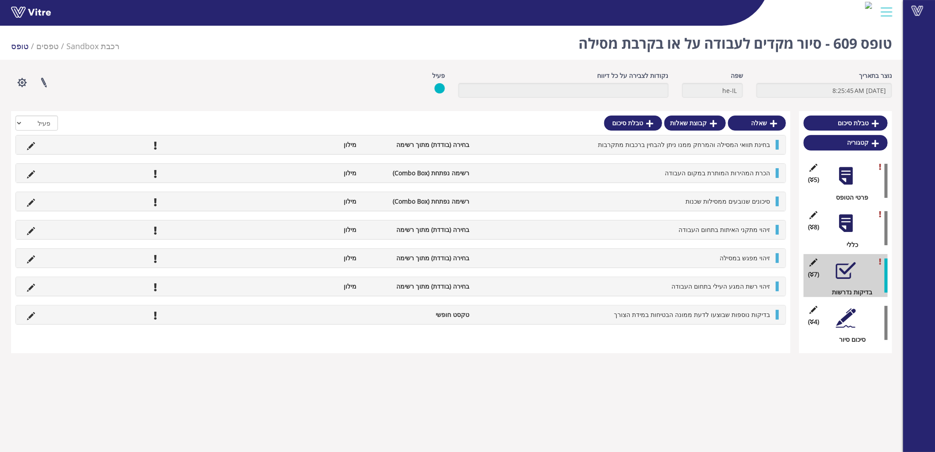
click at [846, 222] on div at bounding box center [846, 223] width 20 height 20
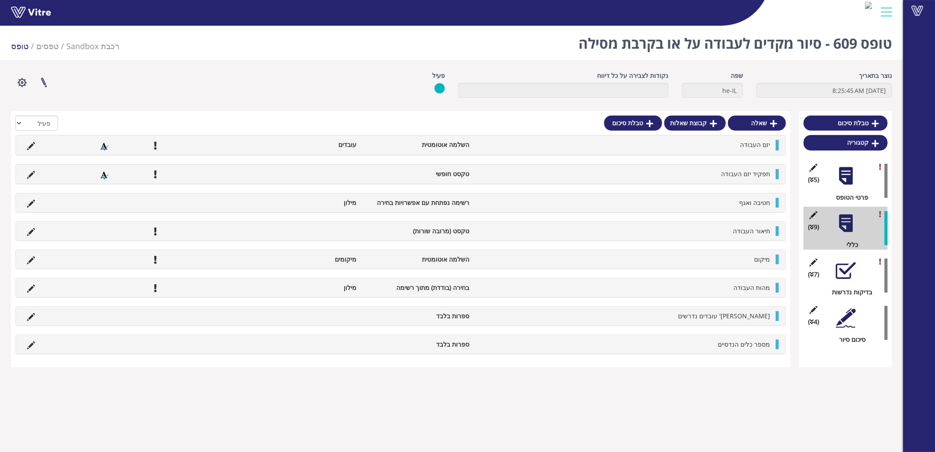
click at [850, 312] on div at bounding box center [846, 318] width 20 height 20
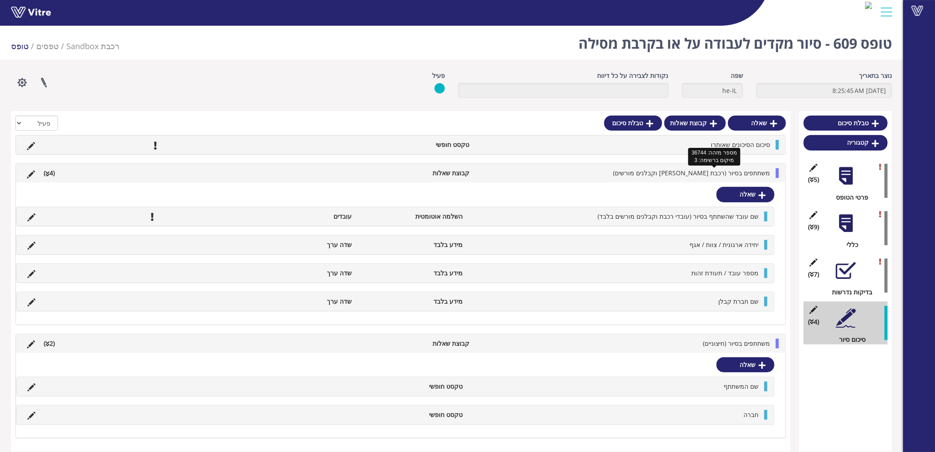
click at [697, 173] on span "משתתפים בסיור (רכבת ישראל וקבלנים מורשים)" at bounding box center [691, 173] width 157 height 8
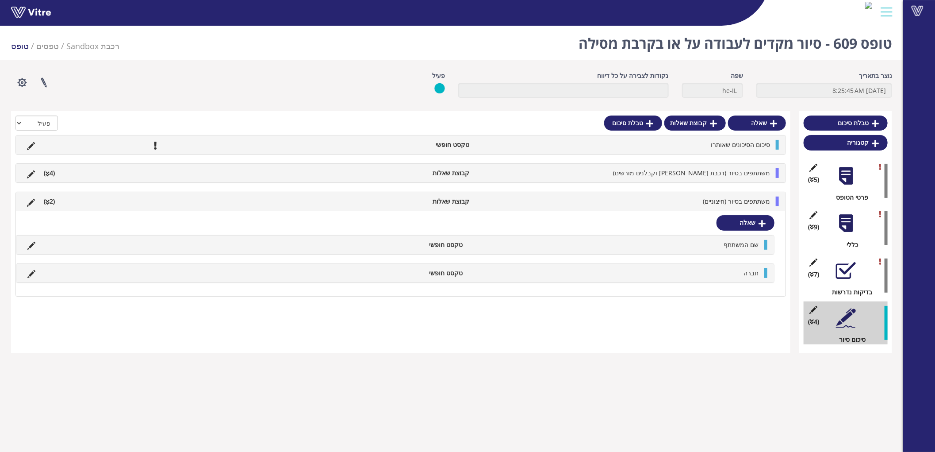
click at [715, 203] on span "משתתפים בסיור (חיצוניים)" at bounding box center [736, 201] width 67 height 8
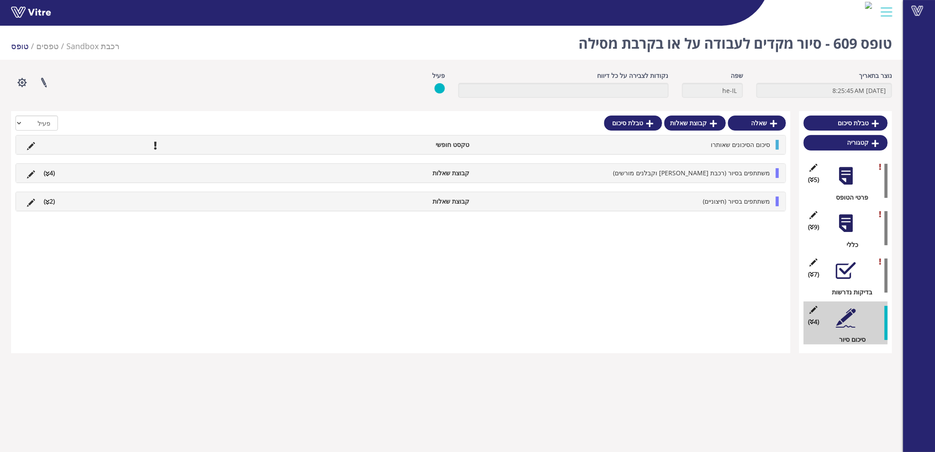
click at [839, 218] on div at bounding box center [846, 223] width 20 height 20
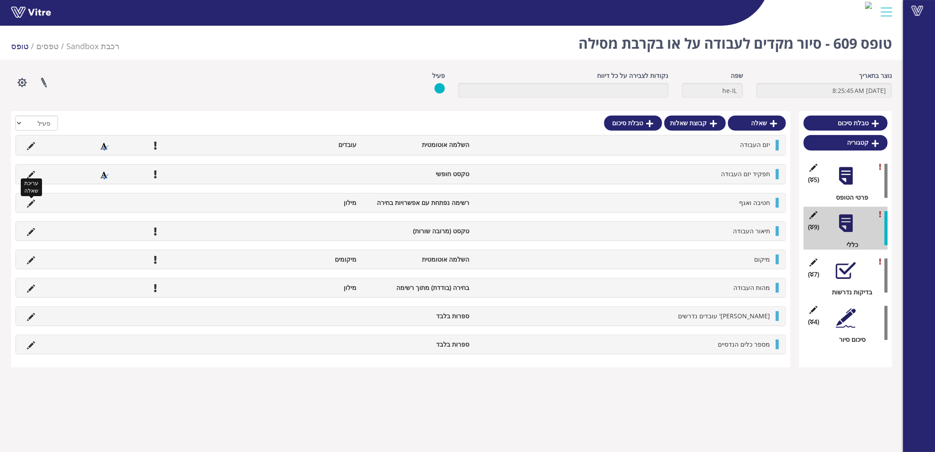
click at [30, 201] on icon at bounding box center [31, 203] width 8 height 8
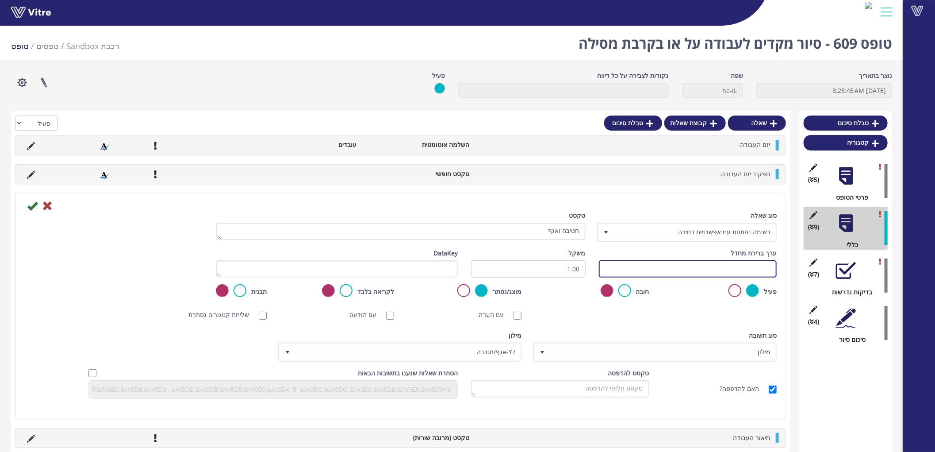
click at [692, 270] on input "text" at bounding box center [688, 268] width 178 height 17
type input "T"
drag, startPoint x: 625, startPoint y: 266, endPoint x: 541, endPoint y: 258, distance: 84.4
click at [543, 260] on div "ערך ברירת מחדל #Task.Division משקל 1.00 DataKey" at bounding box center [400, 266] width 765 height 36
type input "#Task.Division"
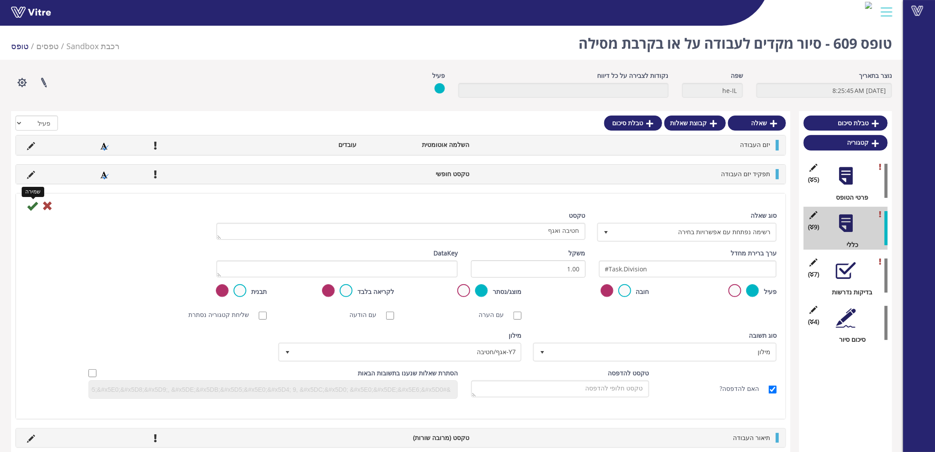
click at [36, 207] on icon at bounding box center [32, 205] width 11 height 11
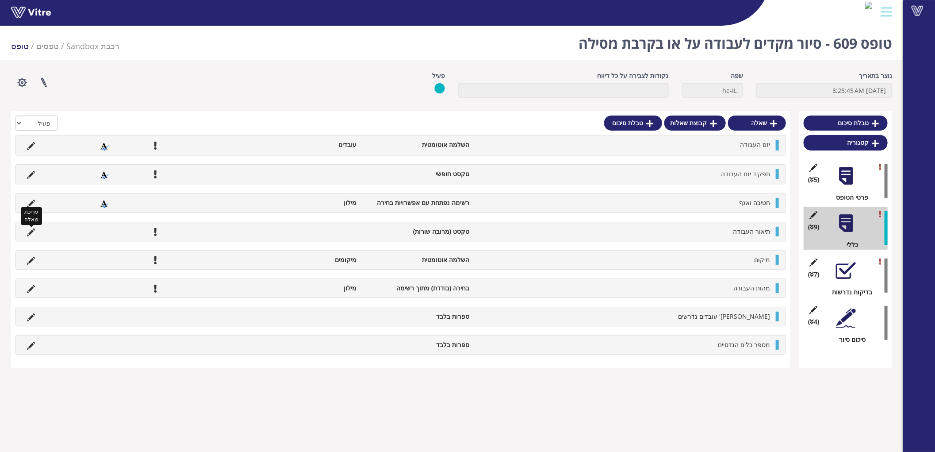
click at [31, 231] on icon at bounding box center [31, 232] width 8 height 8
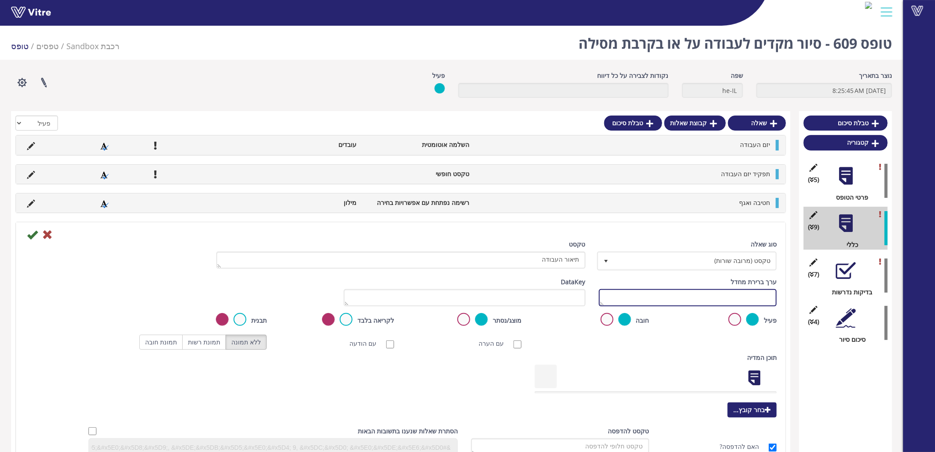
click at [640, 297] on textarea at bounding box center [688, 297] width 178 height 17
paste textarea "#Task."
type textarea "#Task.Jobdescription"
click at [31, 235] on icon at bounding box center [32, 234] width 11 height 11
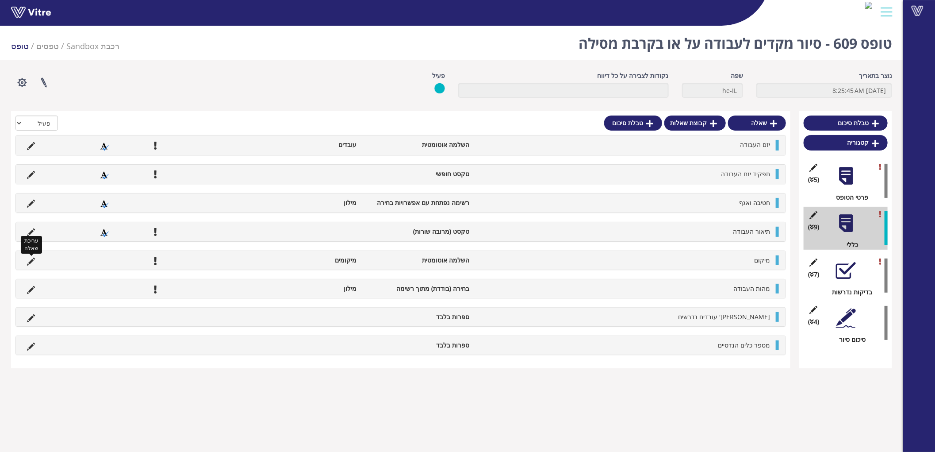
click at [32, 257] on icon at bounding box center [31, 261] width 8 height 8
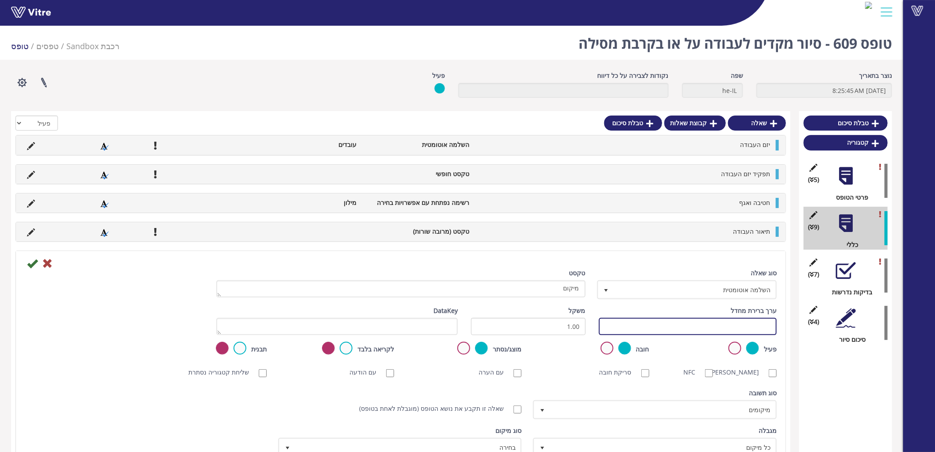
click at [625, 324] on input "text" at bounding box center [688, 326] width 178 height 17
paste input "#Task."
type input "#Task.Location"
click at [33, 261] on icon at bounding box center [32, 263] width 11 height 11
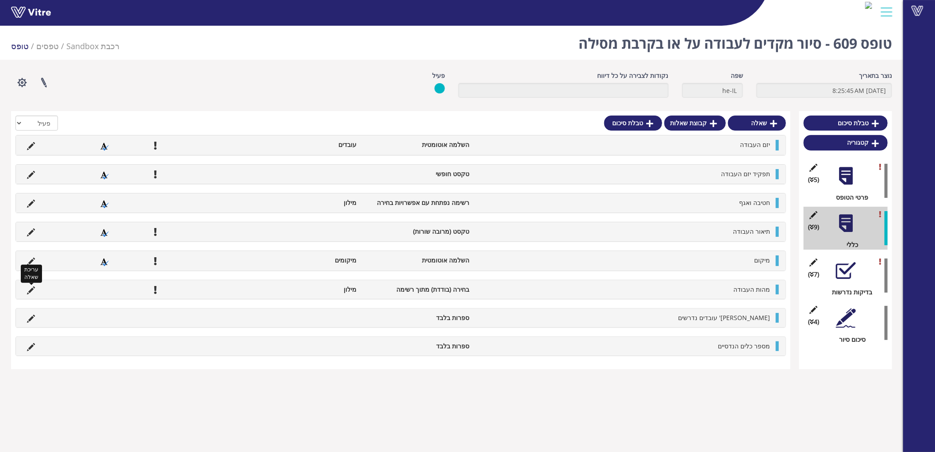
click at [32, 288] on icon at bounding box center [31, 290] width 8 height 8
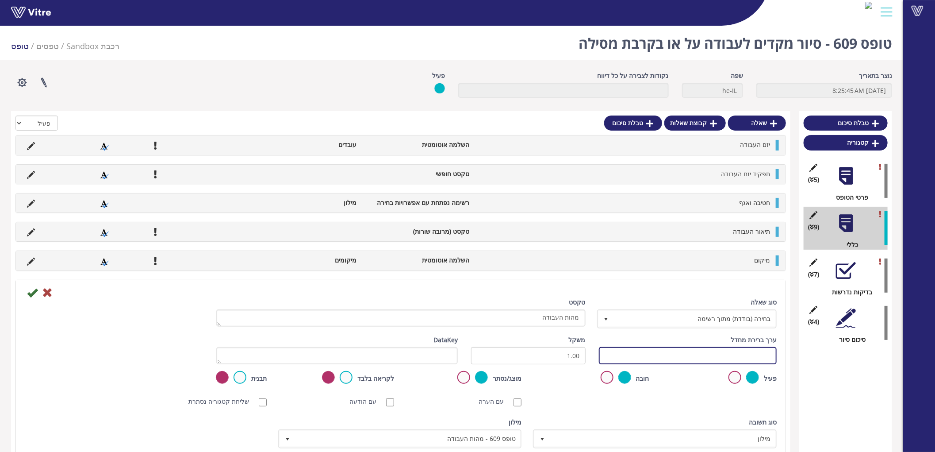
click at [607, 357] on input "text" at bounding box center [688, 355] width 178 height 17
paste input "#Task."
type input "#Task.Jobtype"
click at [32, 290] on icon at bounding box center [32, 292] width 11 height 11
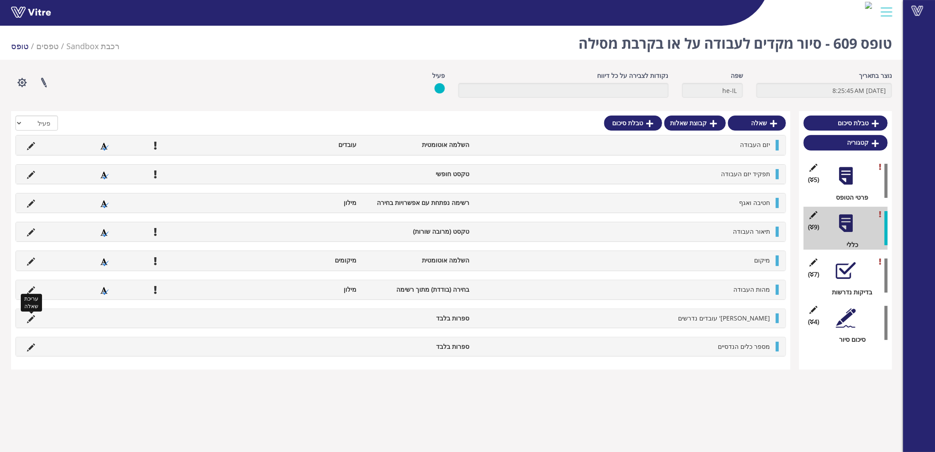
click at [29, 317] on icon at bounding box center [31, 319] width 8 height 8
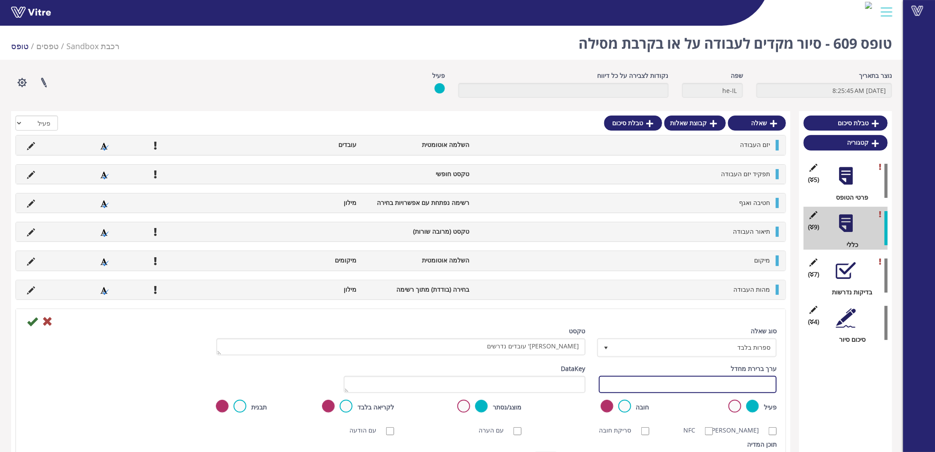
click at [616, 386] on input "text" at bounding box center [688, 383] width 178 height 17
paste input "#Task."
type input "#Task.EmployeeNumber"
click at [32, 320] on icon at bounding box center [32, 321] width 11 height 11
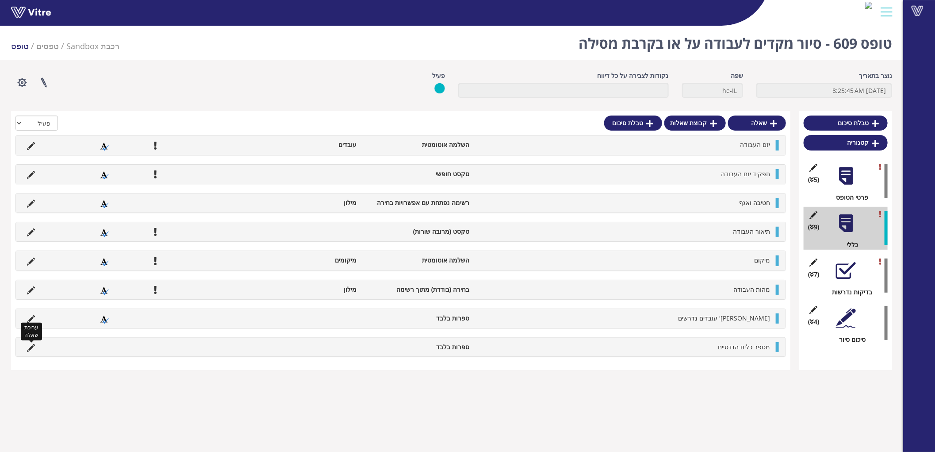
click at [32, 347] on icon at bounding box center [31, 348] width 8 height 8
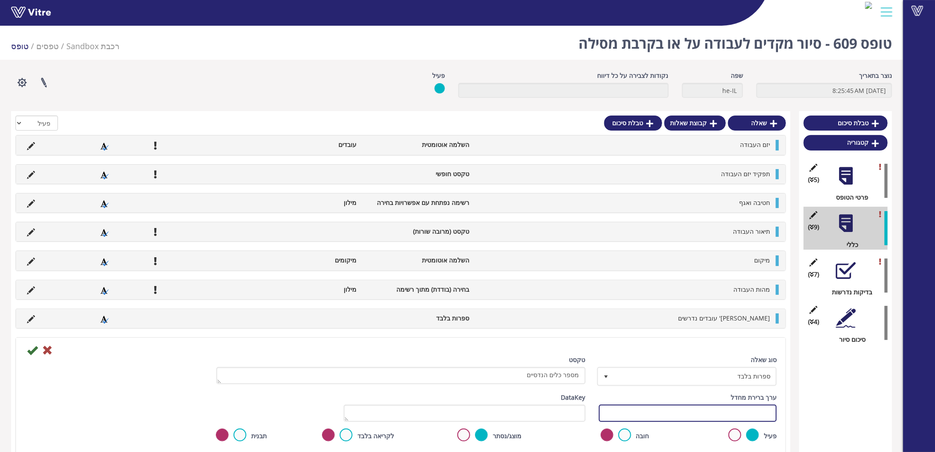
click at [639, 417] on input "text" at bounding box center [688, 412] width 178 height 17
paste input "#Task."
type input "#Task.ToolsNumber"
click at [32, 345] on icon at bounding box center [32, 350] width 11 height 11
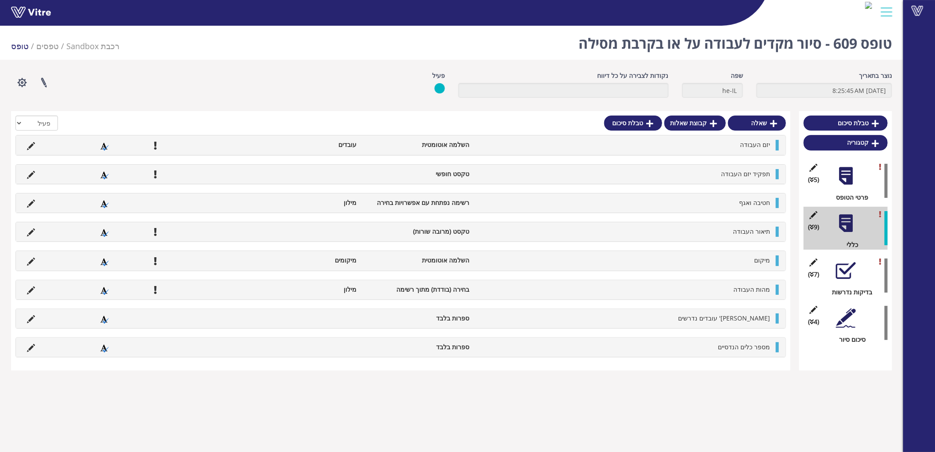
click at [843, 266] on div at bounding box center [846, 270] width 20 height 20
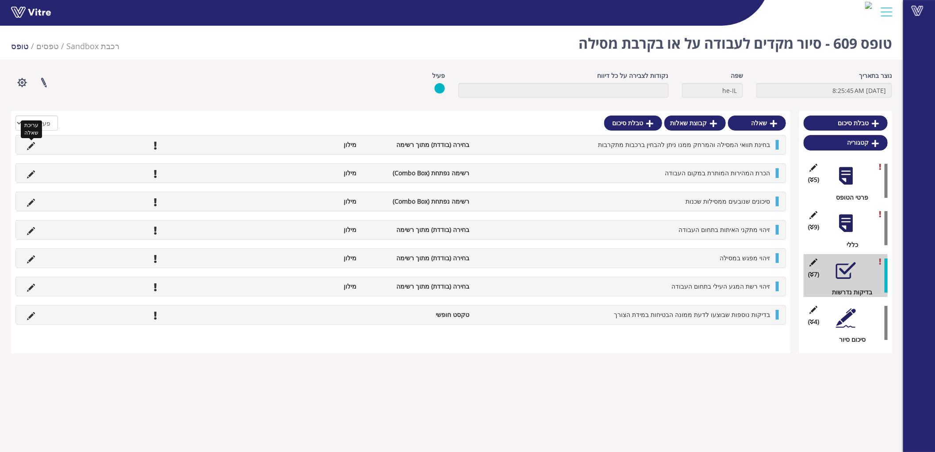
click at [29, 143] on icon at bounding box center [31, 146] width 8 height 8
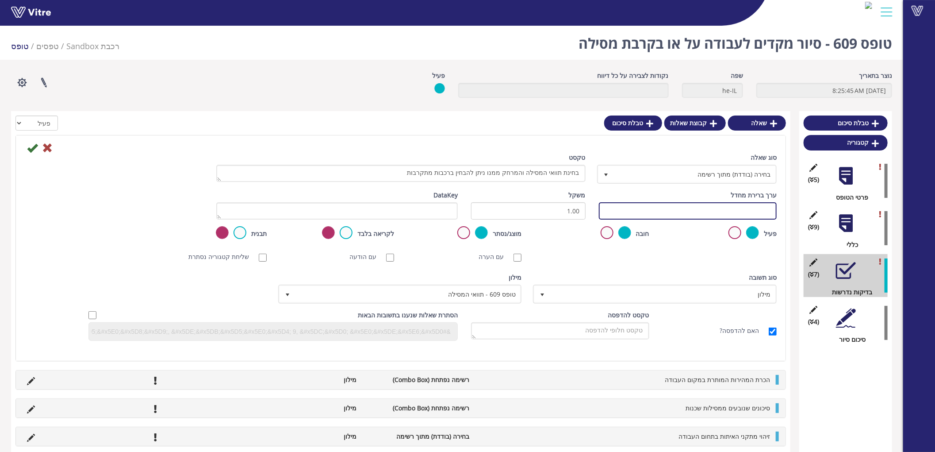
click at [607, 210] on input "text" at bounding box center [688, 210] width 178 height 17
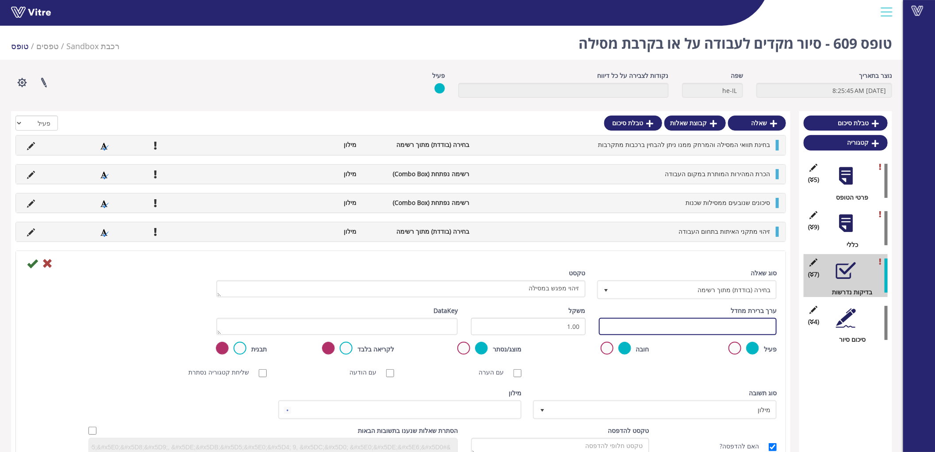
click at [625, 327] on input "text" at bounding box center [688, 326] width 178 height 17
paste input "#Task."
type input "#Task.crossing"
click at [36, 264] on icon at bounding box center [32, 263] width 11 height 11
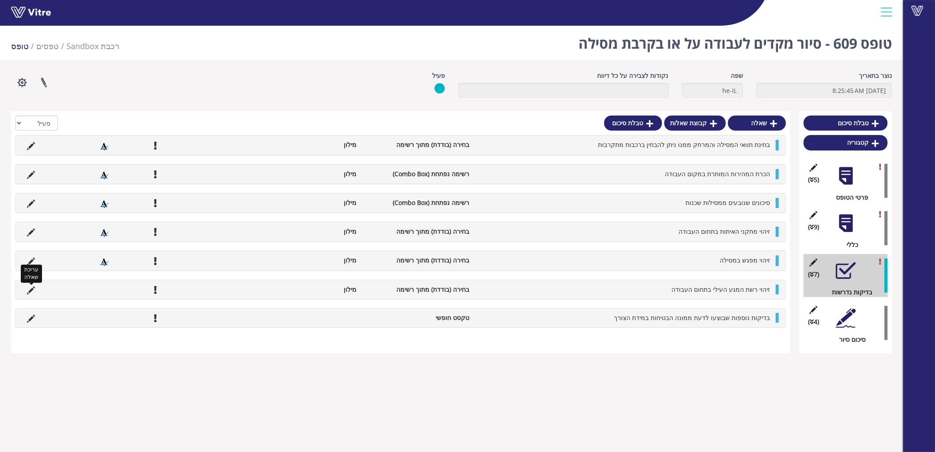
click at [33, 288] on icon at bounding box center [31, 290] width 8 height 8
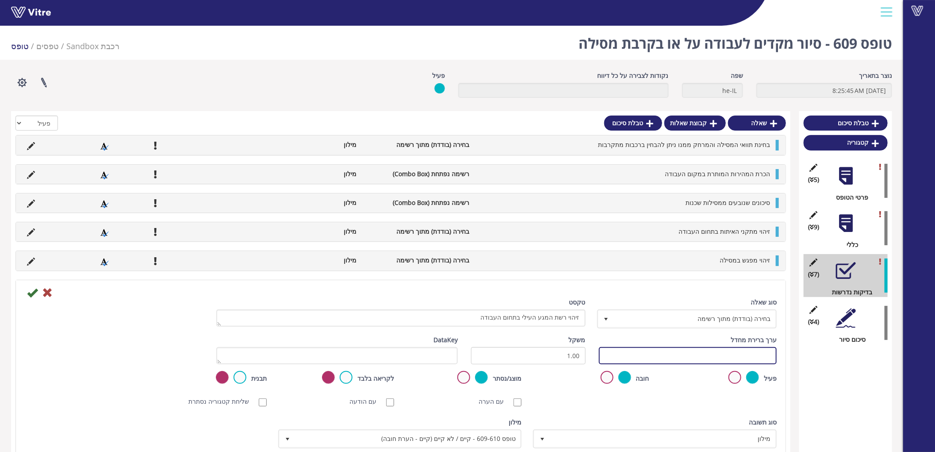
click at [647, 357] on input "text" at bounding box center [688, 355] width 178 height 17
paste input "#Task."
type input "#Task.uppernetwork"
click at [32, 289] on icon at bounding box center [32, 292] width 11 height 11
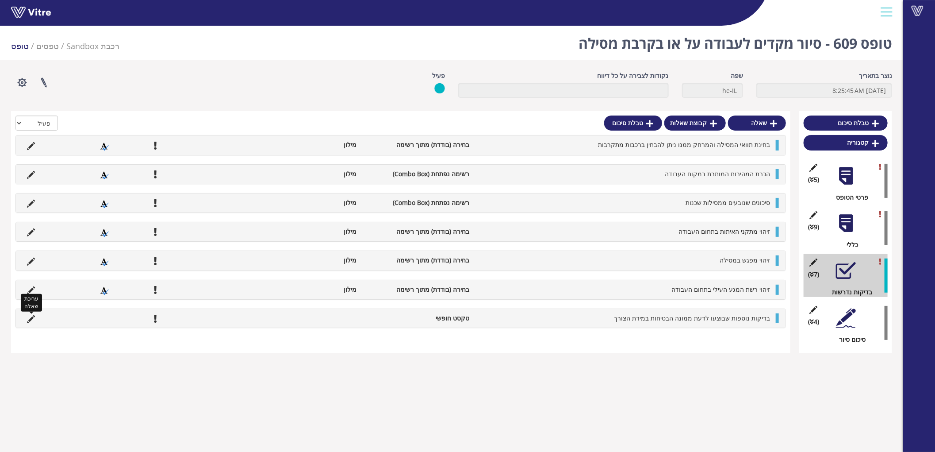
click at [32, 319] on icon at bounding box center [31, 319] width 8 height 8
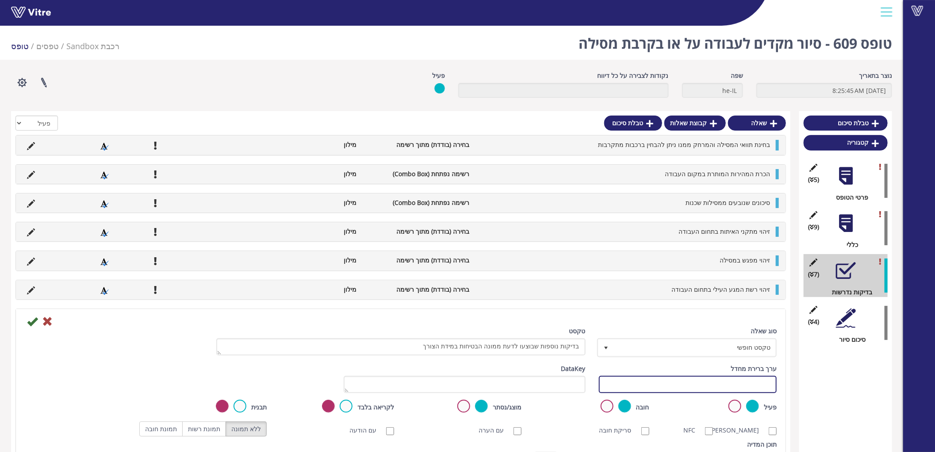
click at [635, 383] on input "text" at bounding box center [688, 383] width 178 height 17
paste input "#Task."
type input "#Task.AdditionalTests"
click at [32, 321] on icon at bounding box center [32, 321] width 11 height 11
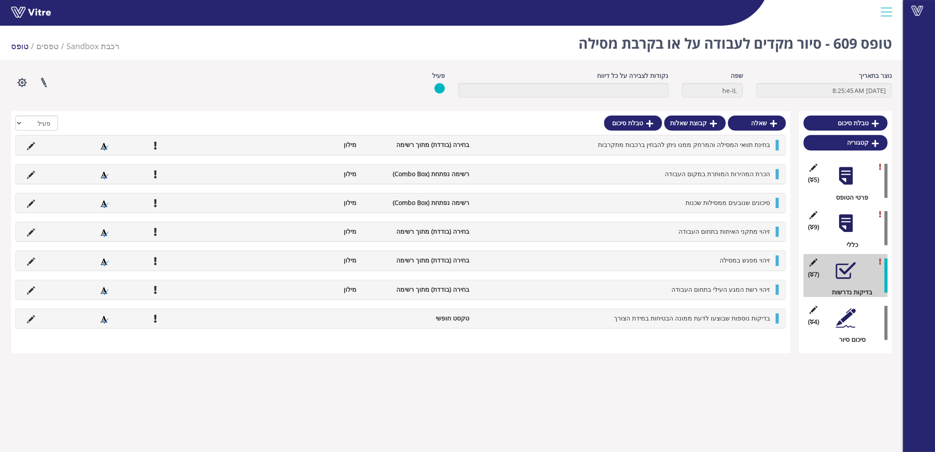
click at [849, 319] on div at bounding box center [846, 318] width 20 height 20
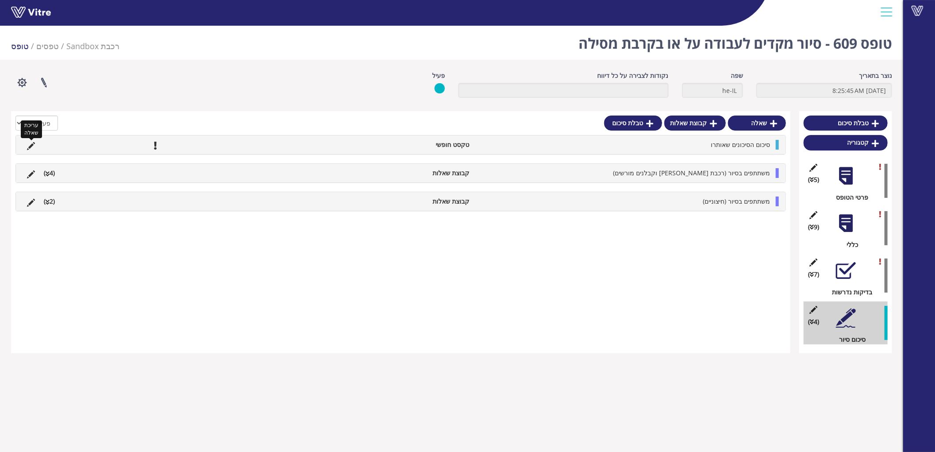
click at [33, 142] on icon at bounding box center [31, 146] width 8 height 8
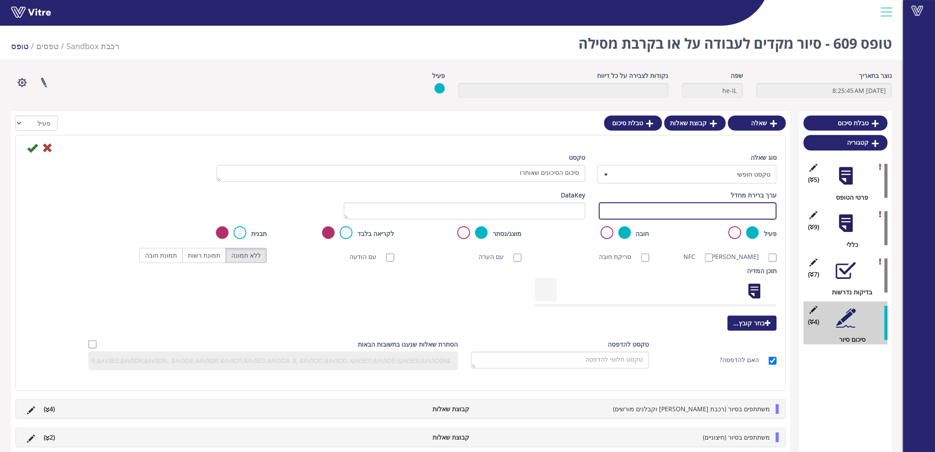
click at [633, 212] on input "text" at bounding box center [688, 210] width 178 height 17
paste input "#Task."
type input "#Task.Summary"
click at [34, 146] on icon at bounding box center [32, 147] width 11 height 11
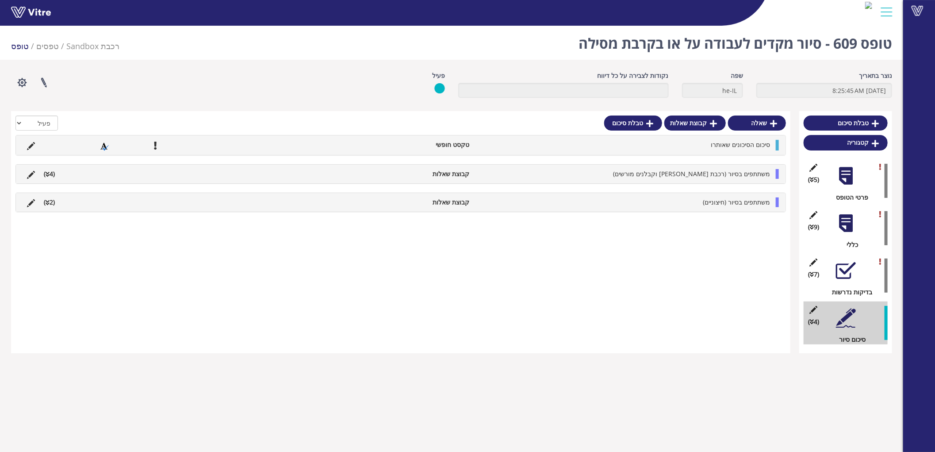
click at [186, 174] on ul "משתתפים בסיור (רכבת ישראל וקבלנים מורשים) קבוצת שאלות (4 )" at bounding box center [399, 174] width 752 height 10
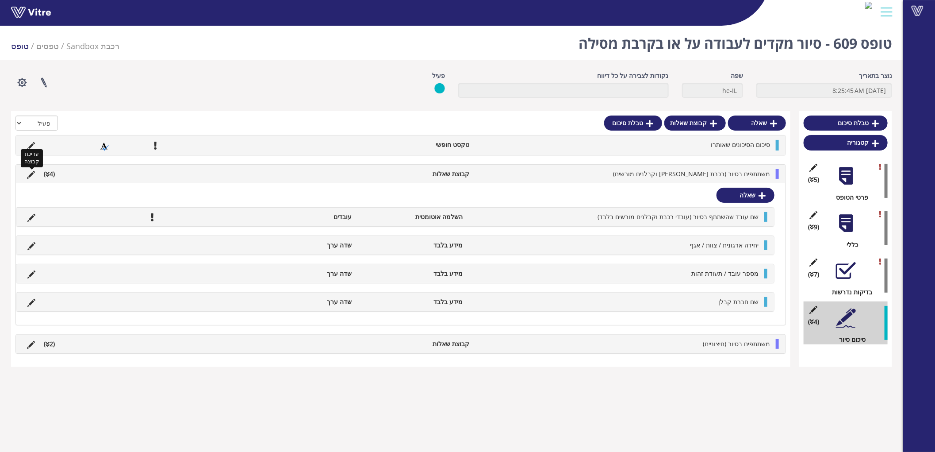
click at [34, 173] on icon at bounding box center [31, 175] width 8 height 8
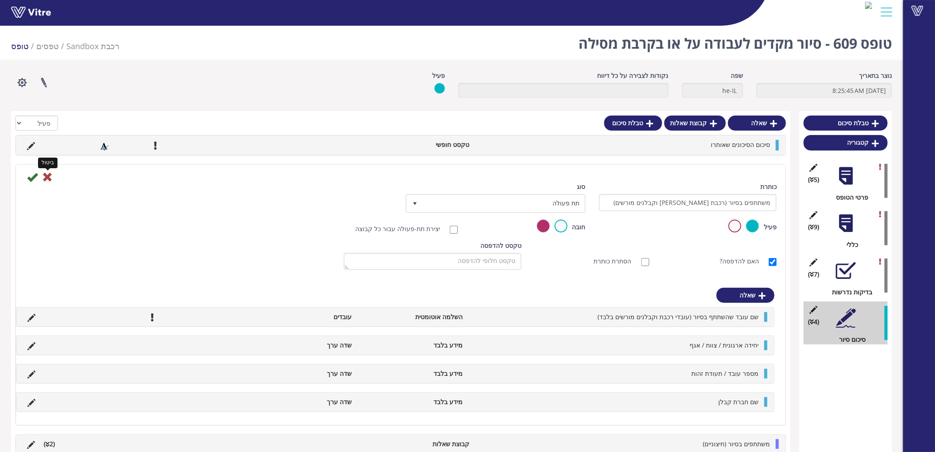
click at [50, 177] on icon at bounding box center [47, 177] width 11 height 11
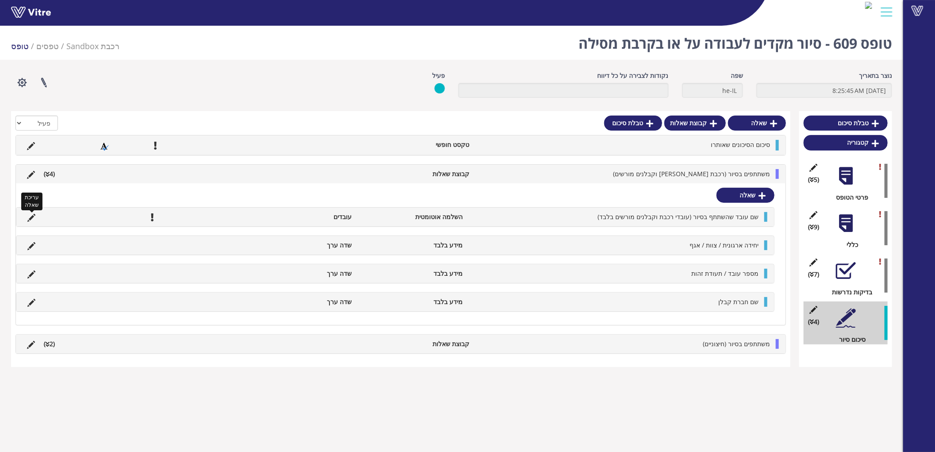
click at [34, 217] on icon at bounding box center [31, 218] width 8 height 8
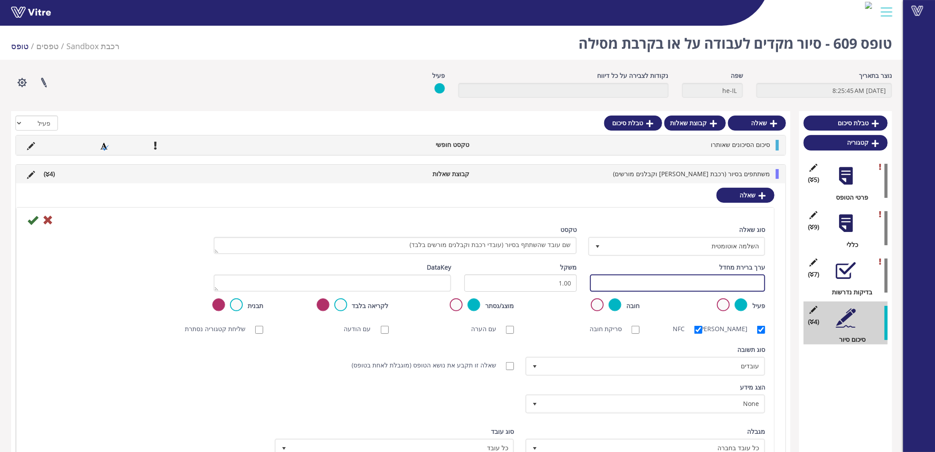
click at [682, 280] on input "text" at bounding box center [677, 282] width 175 height 17
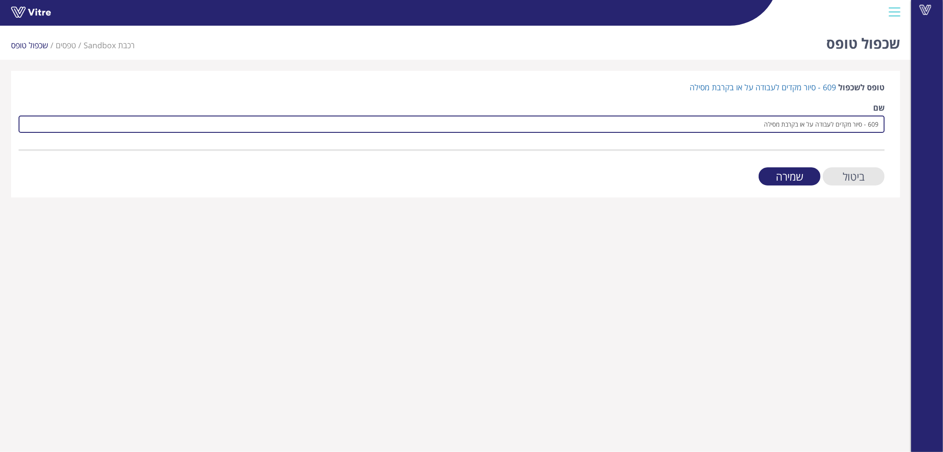
drag, startPoint x: 868, startPoint y: 126, endPoint x: 943, endPoint y: 114, distance: 75.8
click at [943, 114] on div "Vitre שכפול טופס רכבת Sandbox טפסים שכפול טופס טופס לשכפול 609 - סיור מקדים לעב…" at bounding box center [471, 109] width 943 height 175
drag, startPoint x: 864, startPoint y: 123, endPoint x: 633, endPoint y: 124, distance: 230.4
click at [637, 124] on input "610 - סיור מקדים לעבודה על או בקרבת מסילה" at bounding box center [452, 123] width 866 height 17
paste input "ופס ניהול סיכונ"
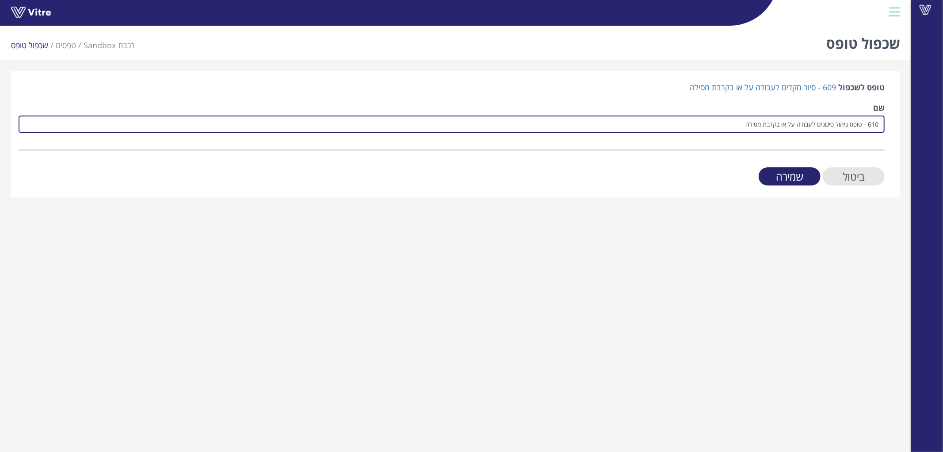
click at [856, 120] on input "610 - טופס ניהול סיכונים לעבודה על או בקרבת מסילה" at bounding box center [452, 123] width 866 height 17
type input "610 - ניהול סיכונים לעבודה על או בקרבת מסילה"
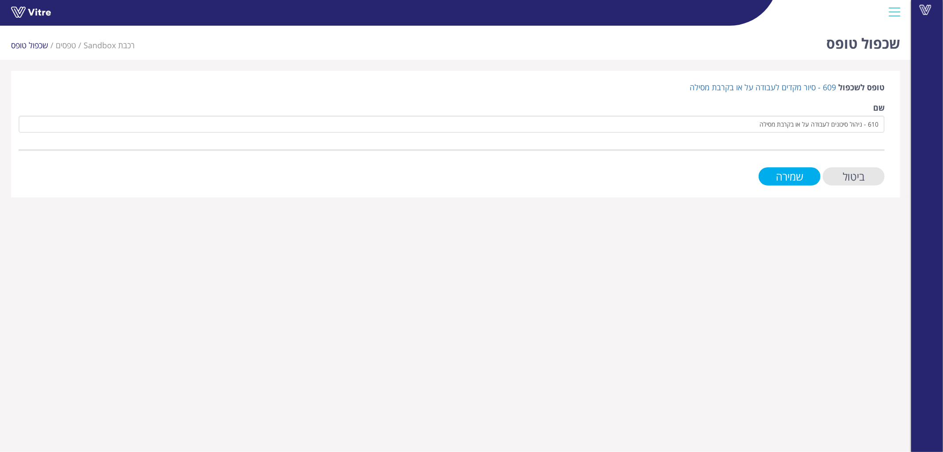
click at [791, 176] on input "שמירה" at bounding box center [790, 176] width 62 height 18
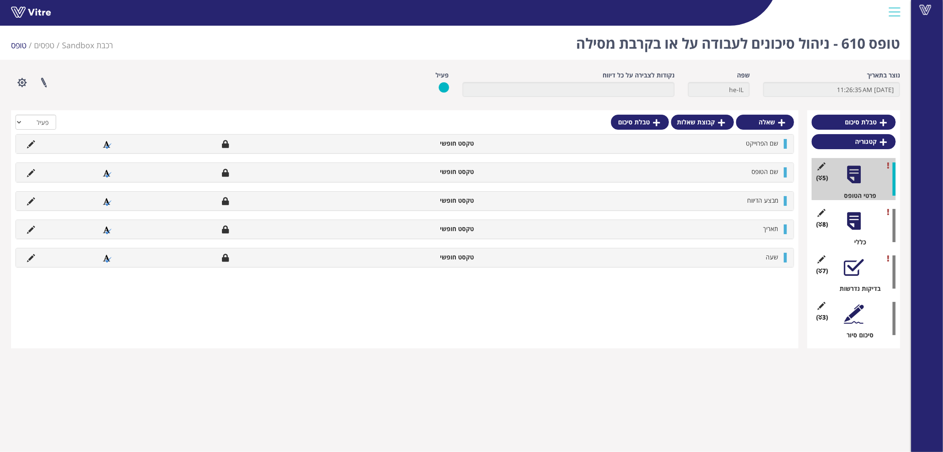
click at [857, 226] on div at bounding box center [854, 221] width 20 height 20
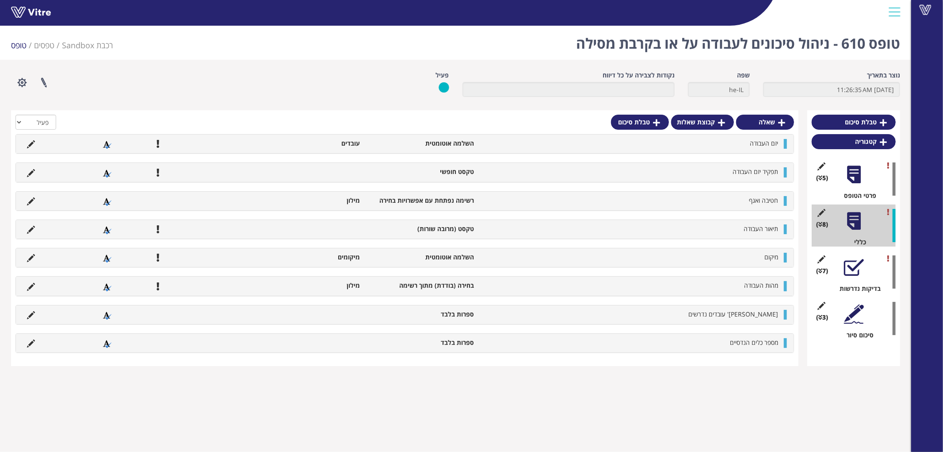
click at [858, 270] on div at bounding box center [854, 267] width 20 height 20
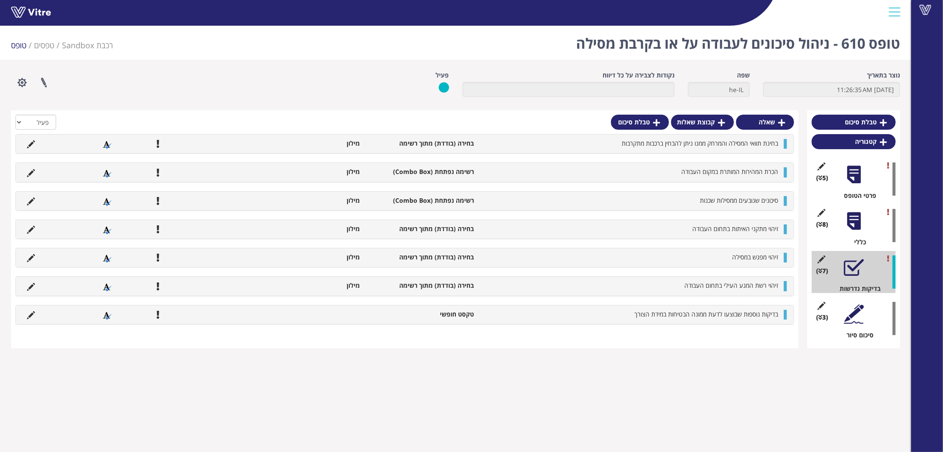
click at [861, 314] on div at bounding box center [854, 314] width 20 height 20
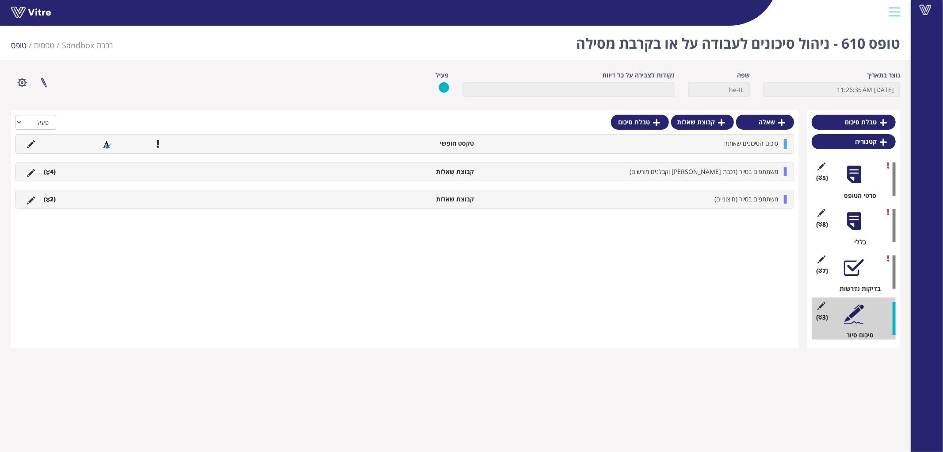
click at [513, 171] on li "משתתפים בסיור (רכבת [PERSON_NAME] וקבלנים מורשים)" at bounding box center [631, 171] width 304 height 9
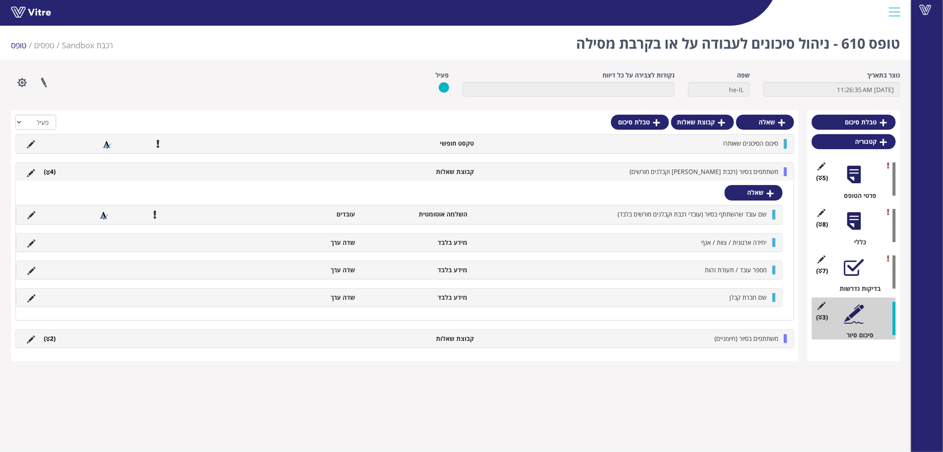
click at [513, 171] on li "משתתפים בסיור (רכבת [PERSON_NAME] וקבלנים מורשים)" at bounding box center [631, 171] width 304 height 9
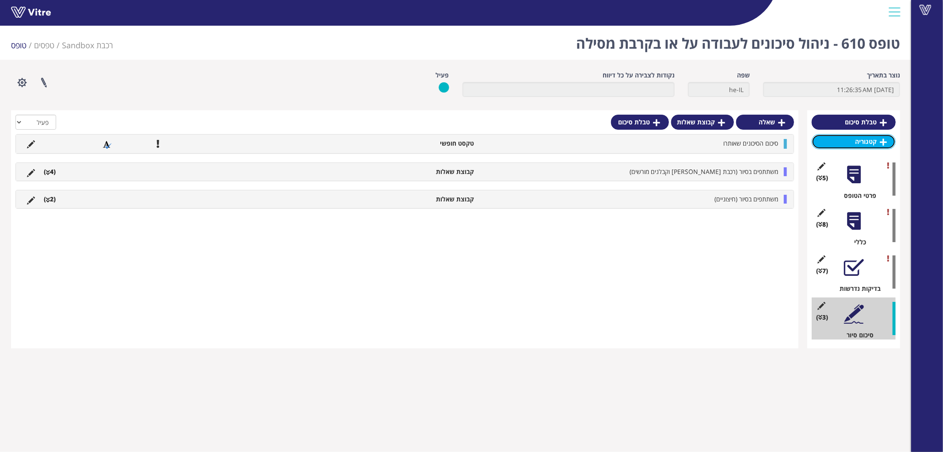
click at [870, 146] on link "קטגוריה" at bounding box center [854, 141] width 84 height 15
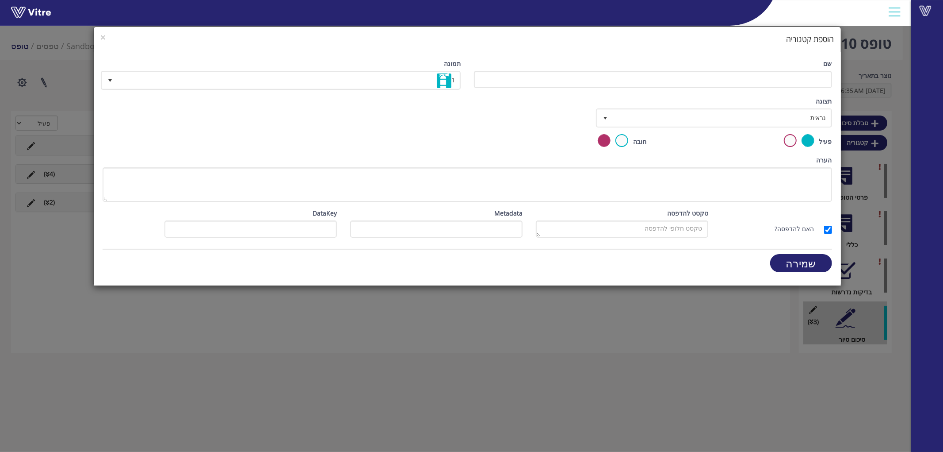
click at [883, 163] on div "× הוספת קטגוריה שם תמונה 1 1 תצוגה נראית 0 קביעת משך דקות 0 קבע חוקיות קביעת מש…" at bounding box center [471, 226] width 943 height 452
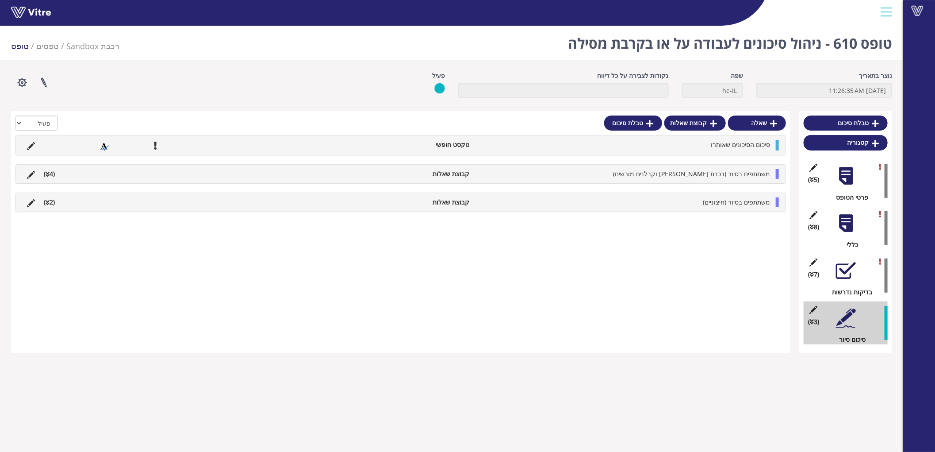
click at [844, 223] on div at bounding box center [846, 223] width 20 height 20
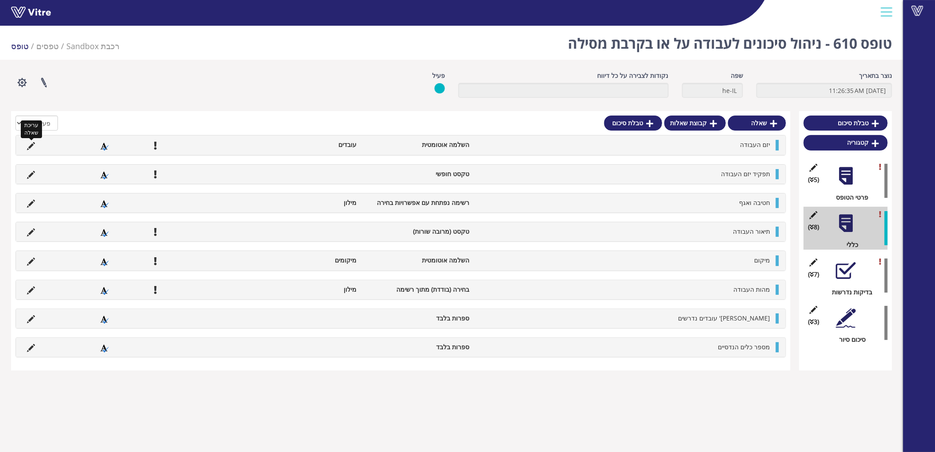
click at [31, 144] on icon at bounding box center [31, 146] width 8 height 8
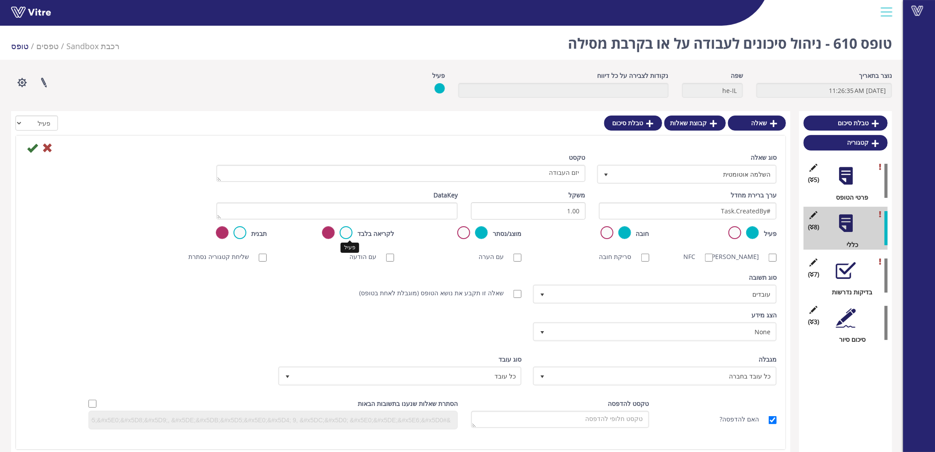
click at [352, 229] on label at bounding box center [346, 232] width 13 height 13
click at [0, 0] on input "radio" at bounding box center [0, 0] width 0 height 0
click at [31, 149] on icon at bounding box center [32, 147] width 11 height 11
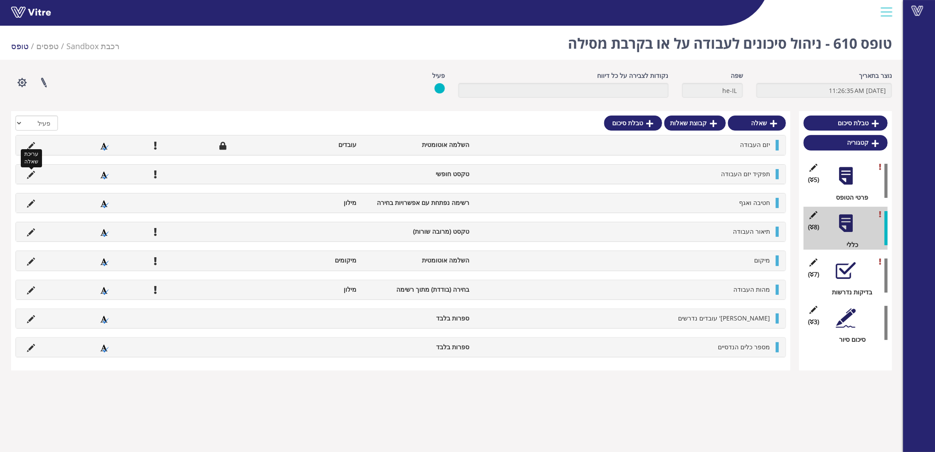
click at [32, 171] on icon at bounding box center [31, 175] width 8 height 8
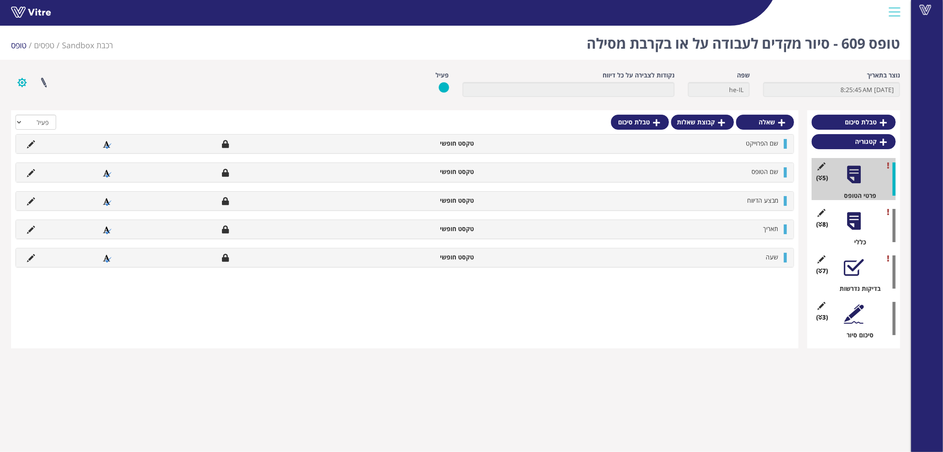
click at [24, 79] on button "button" at bounding box center [22, 82] width 22 height 23
click at [38, 138] on link "שכפול טופס" at bounding box center [46, 137] width 70 height 11
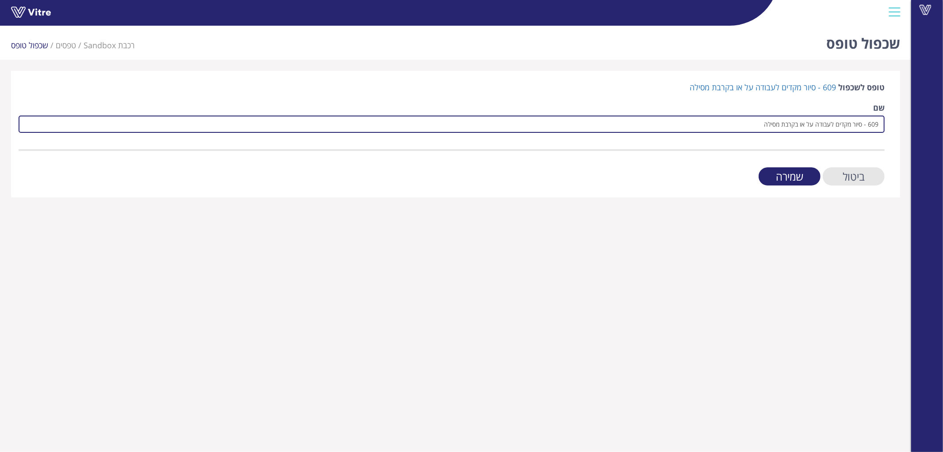
drag, startPoint x: 868, startPoint y: 124, endPoint x: 647, endPoint y: 123, distance: 221.1
click at [647, 123] on input "609 - סיור מקדים לעבודה על או בקרבת מסילה" at bounding box center [452, 123] width 866 height 17
paste input "טופס ניהול סיכונים לעבודה על או בקרבת מסילה"
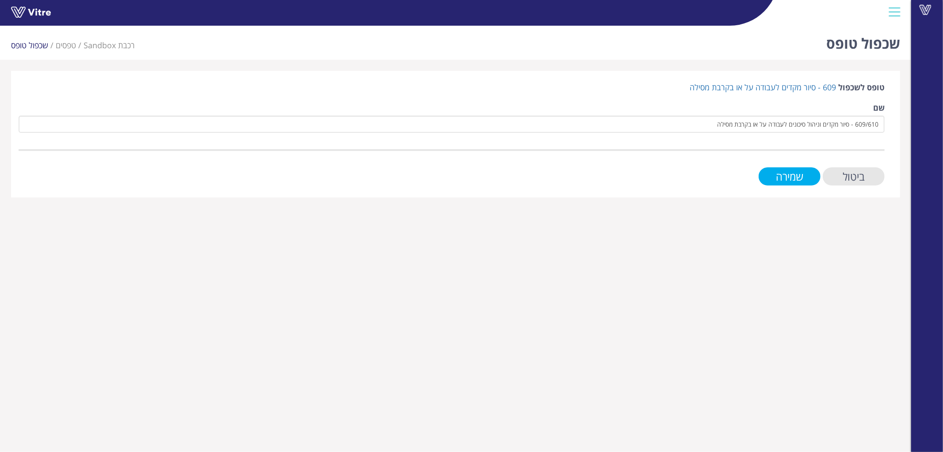
click at [782, 174] on form "טופס לשכפול 609 - סיור מקדים לעבודה על או בקרבת מסילה שם 609/610 - סיור מקדים ו…" at bounding box center [452, 133] width 866 height 103
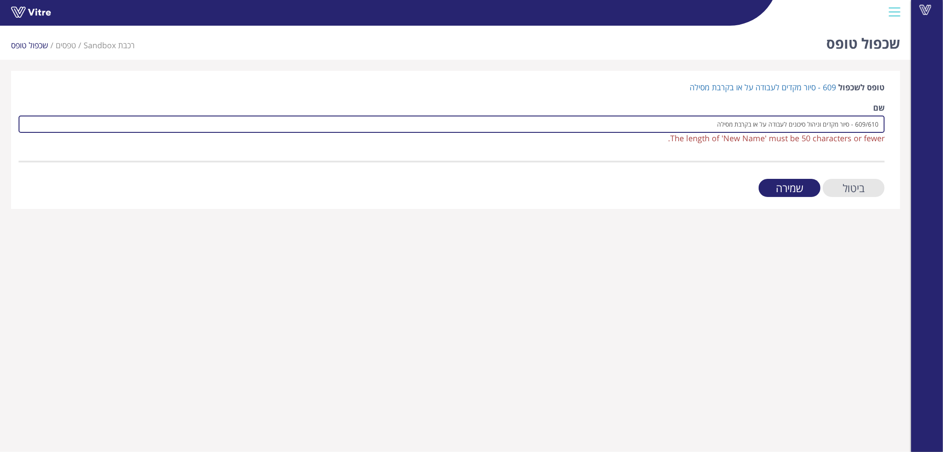
click at [699, 121] on input "609/610 - סיור מקדים וניהול סיכונים לעבודה על או בקרבת מסילה" at bounding box center [452, 123] width 866 height 17
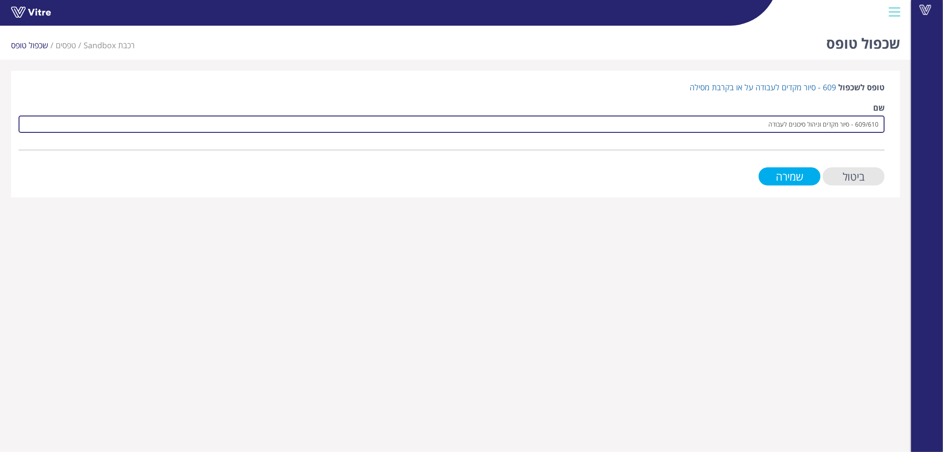
type input "609/610 - סיור מקדים וניהול סיכונים לעבודה"
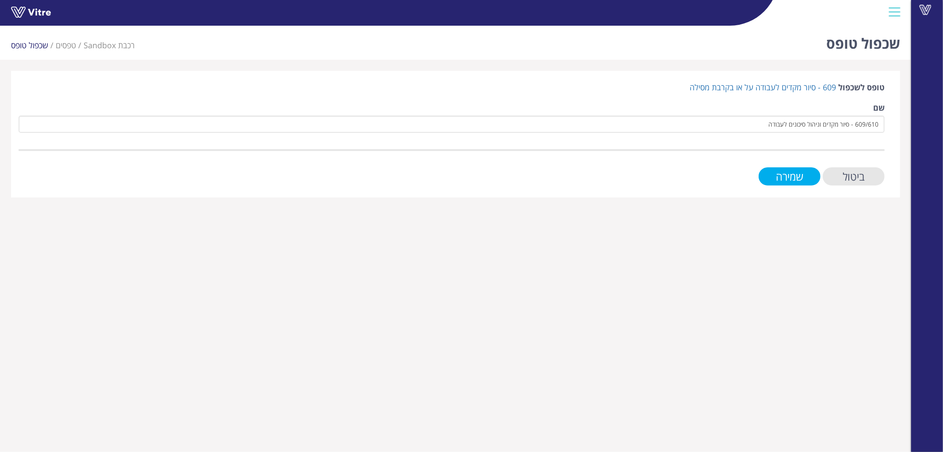
click at [788, 176] on input "שמירה" at bounding box center [790, 176] width 62 height 18
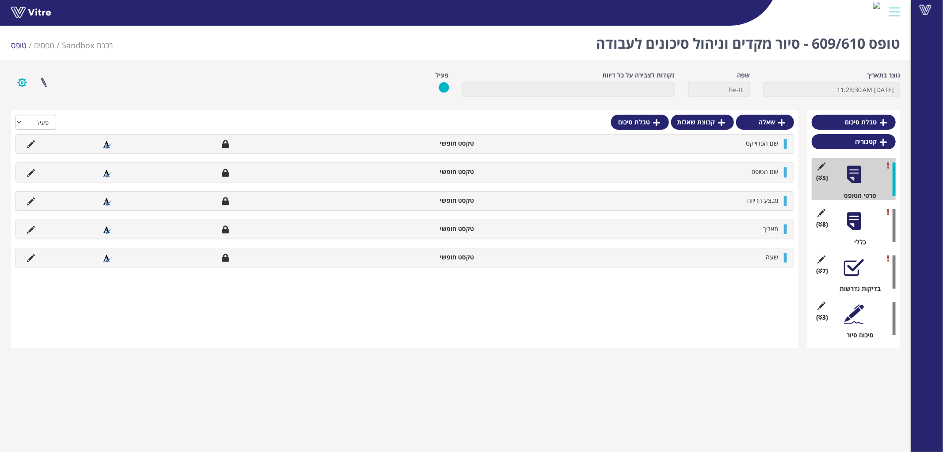
click at [17, 80] on button "button" at bounding box center [22, 82] width 22 height 23
click at [38, 151] on link "שכפול קטגוריה" at bounding box center [46, 149] width 70 height 11
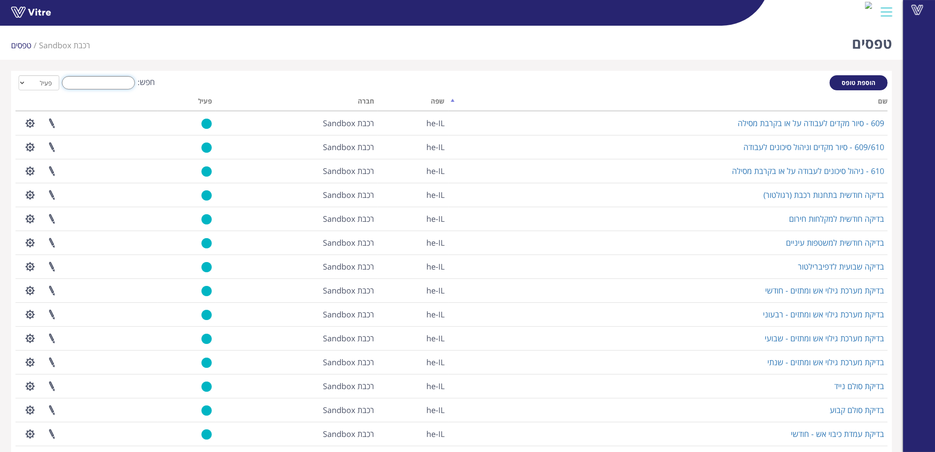
click at [118, 84] on input "חפש:" at bounding box center [98, 82] width 73 height 13
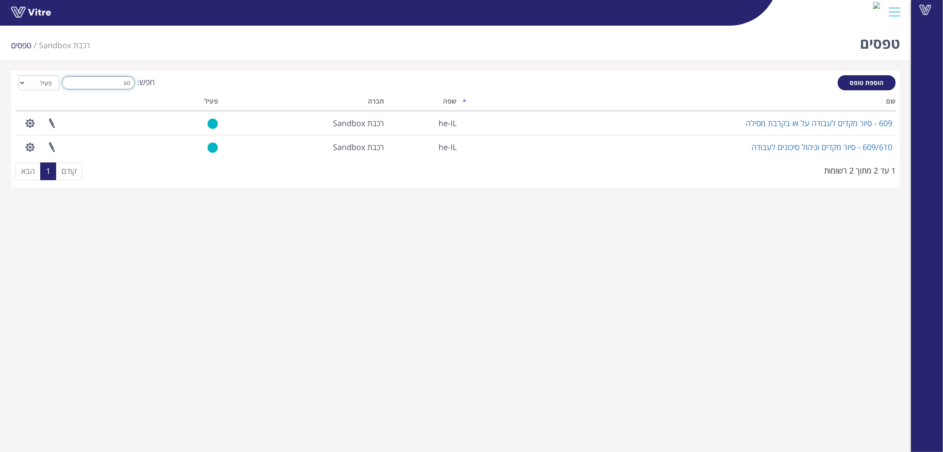
type input "6"
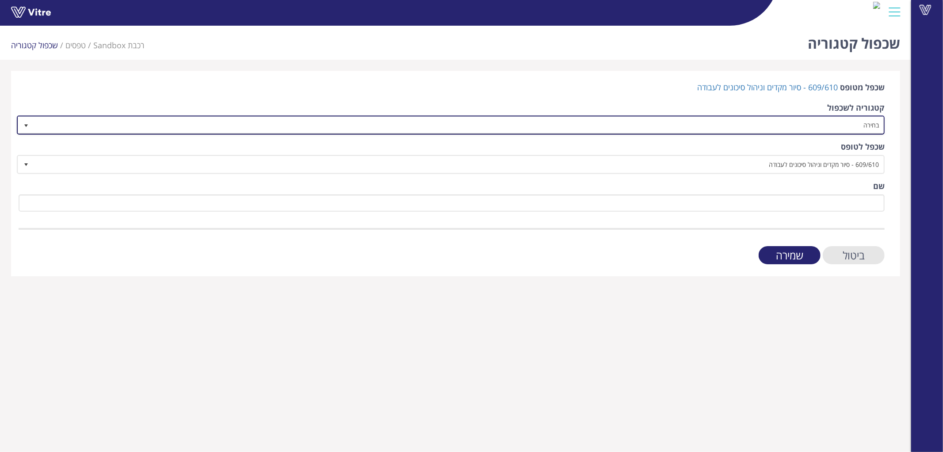
click at [858, 123] on span "בחירה" at bounding box center [459, 125] width 850 height 16
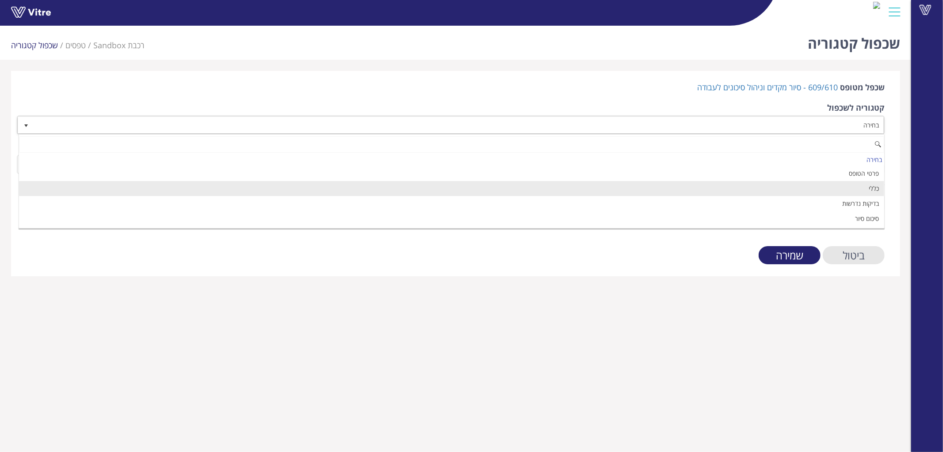
click at [862, 184] on li "כללי" at bounding box center [452, 188] width 866 height 15
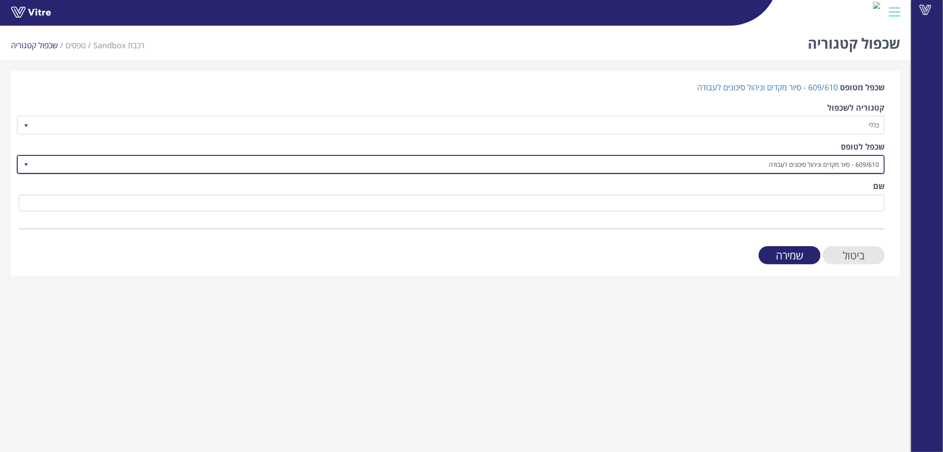
click at [859, 166] on span "609/610 - סיור מקדים וניהול סיכונים לעבודה" at bounding box center [459, 164] width 850 height 16
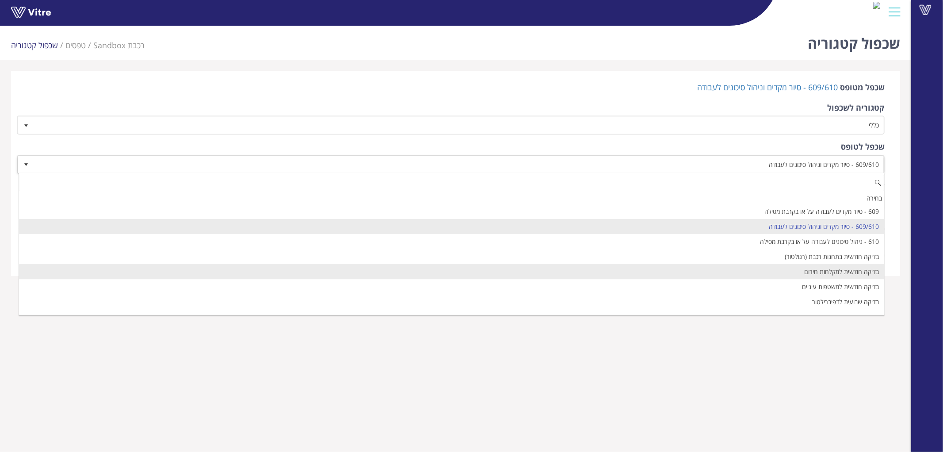
click at [860, 270] on li "בדיקה חודשית למקלחות חירום" at bounding box center [452, 271] width 866 height 15
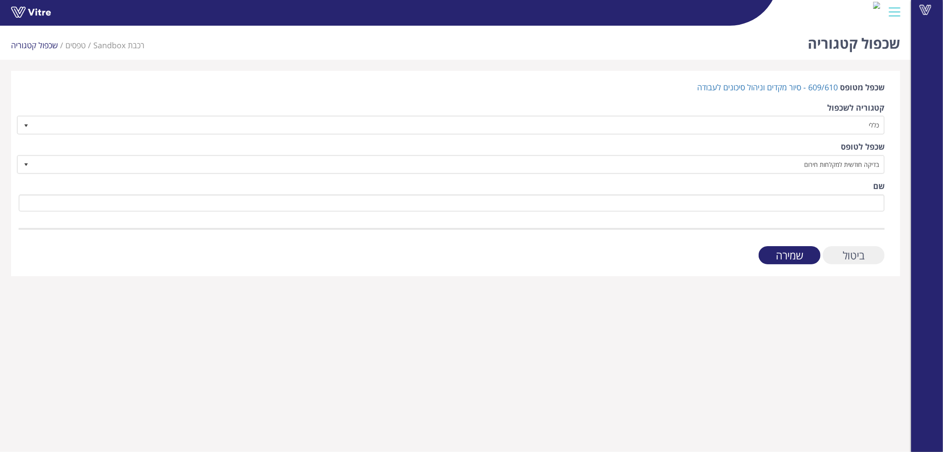
click at [852, 253] on input "ביטול" at bounding box center [854, 255] width 62 height 18
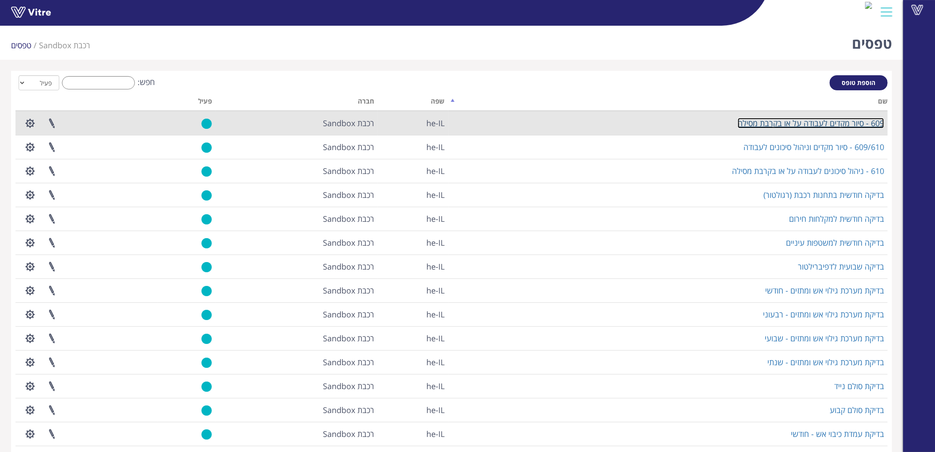
click at [848, 119] on link "609 - סיור מקדים לעבודה על או בקרבת מסילה" at bounding box center [811, 123] width 146 height 11
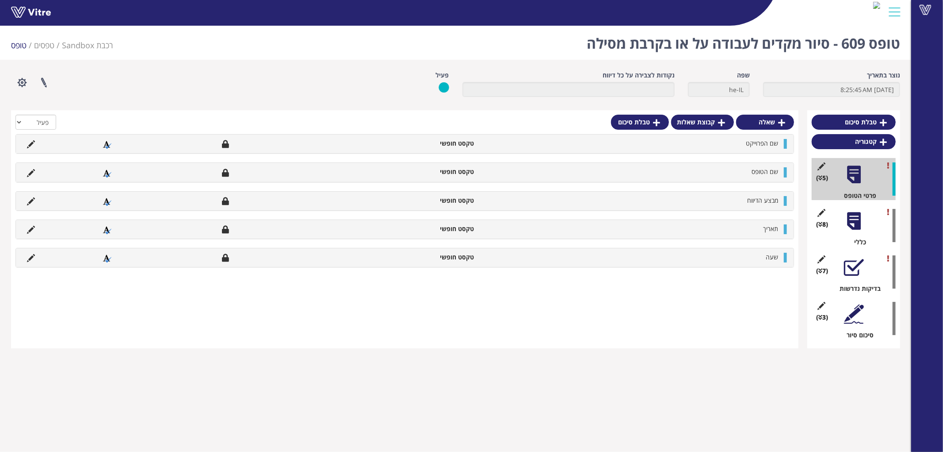
click at [852, 213] on div at bounding box center [854, 221] width 20 height 20
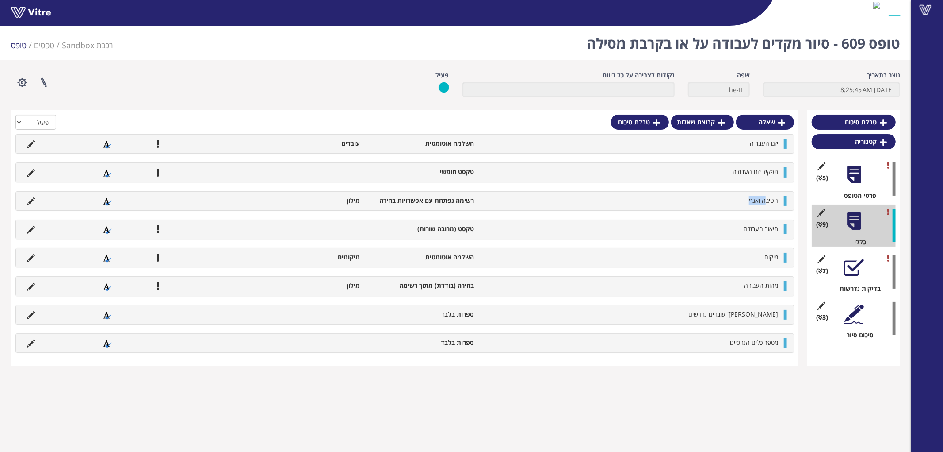
drag, startPoint x: 767, startPoint y: 199, endPoint x: 736, endPoint y: 199, distance: 31.0
click at [737, 199] on li "חטיבה ואגף" at bounding box center [631, 200] width 304 height 9
click at [29, 195] on div "חטיבה ואגף רשימה נפתחת עם אפשרויות בחירה מילון" at bounding box center [405, 200] width 778 height 19
click at [30, 199] on icon at bounding box center [31, 201] width 8 height 8
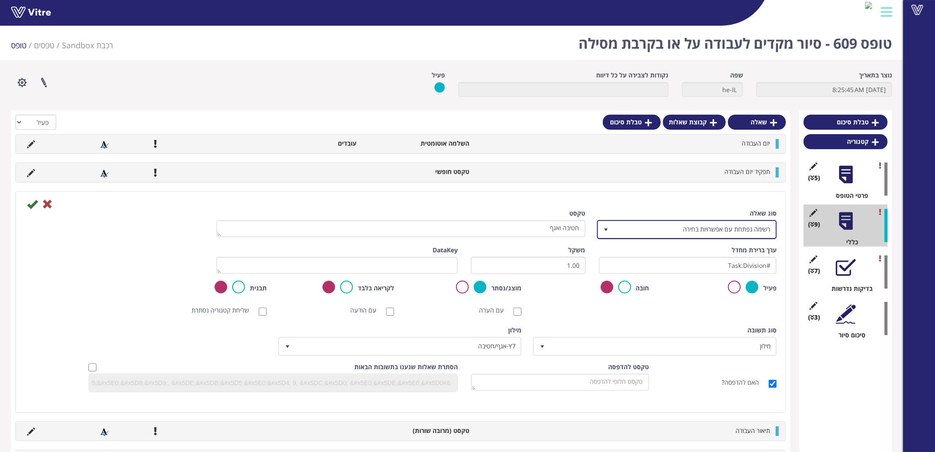
click at [739, 229] on span "רשימה נפתחת עם אפשרויות בחירה" at bounding box center [695, 229] width 162 height 16
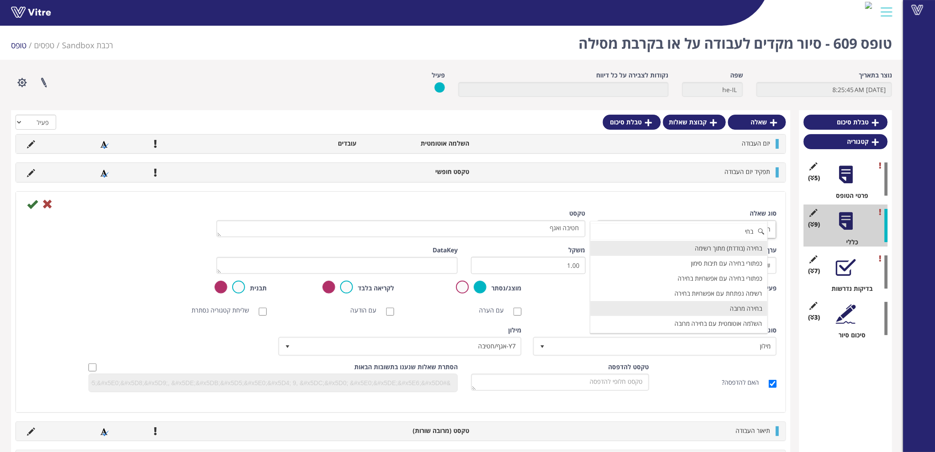
click at [719, 308] on li "בחירה מרובה" at bounding box center [678, 308] width 177 height 15
type input "בחי"
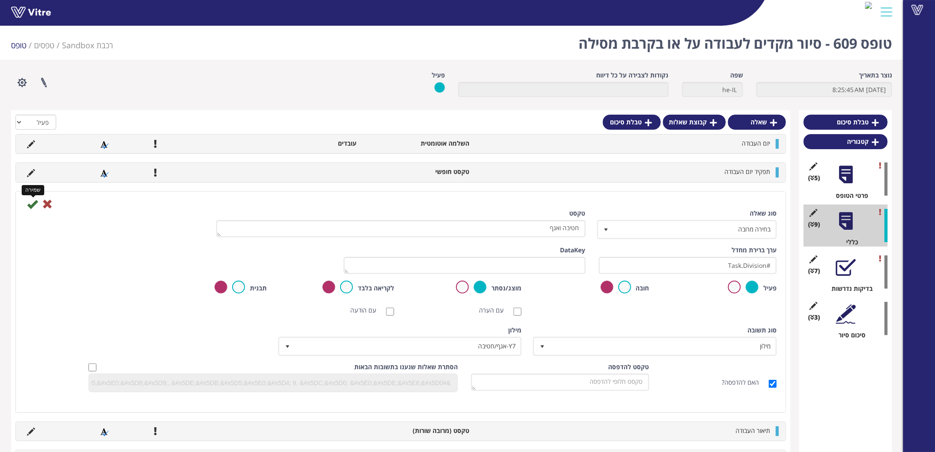
click at [32, 199] on icon at bounding box center [32, 204] width 11 height 11
